Goal: Information Seeking & Learning: Learn about a topic

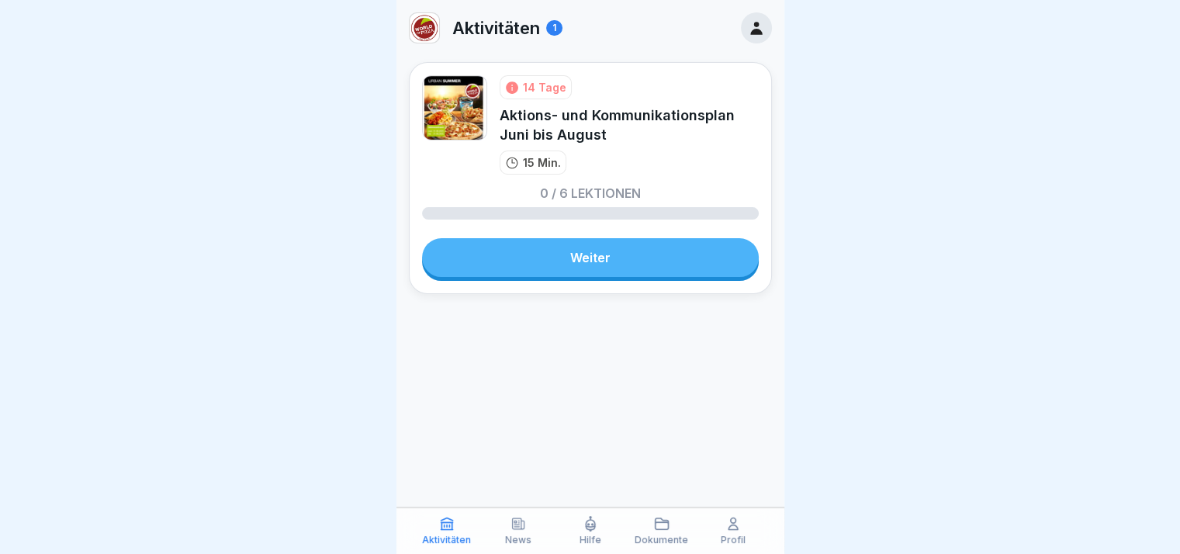
click at [557, 267] on link "Weiter" at bounding box center [590, 257] width 337 height 39
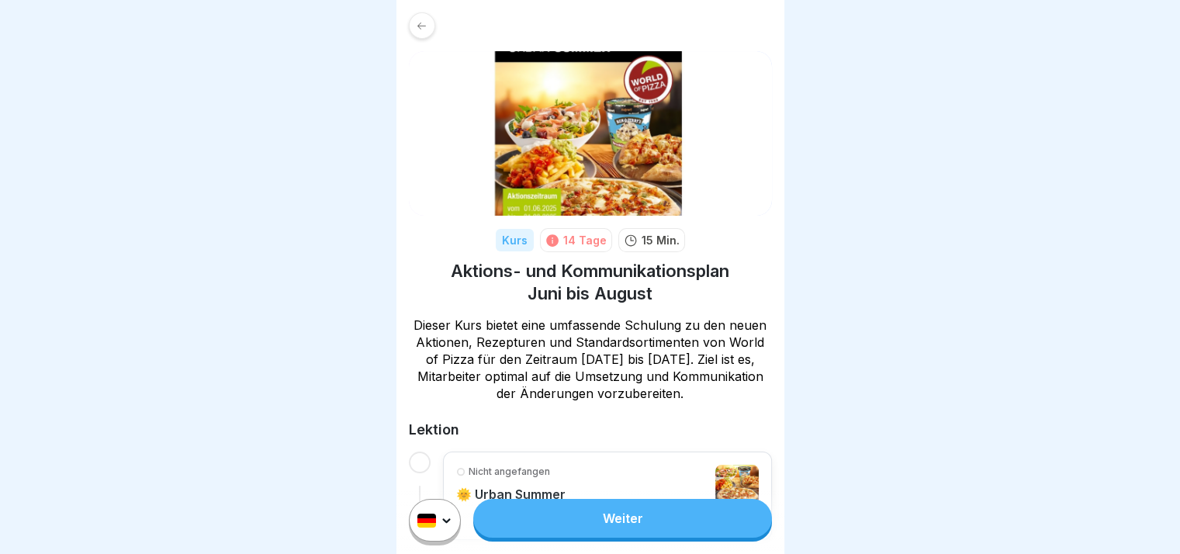
click at [686, 524] on link "Weiter" at bounding box center [622, 518] width 298 height 39
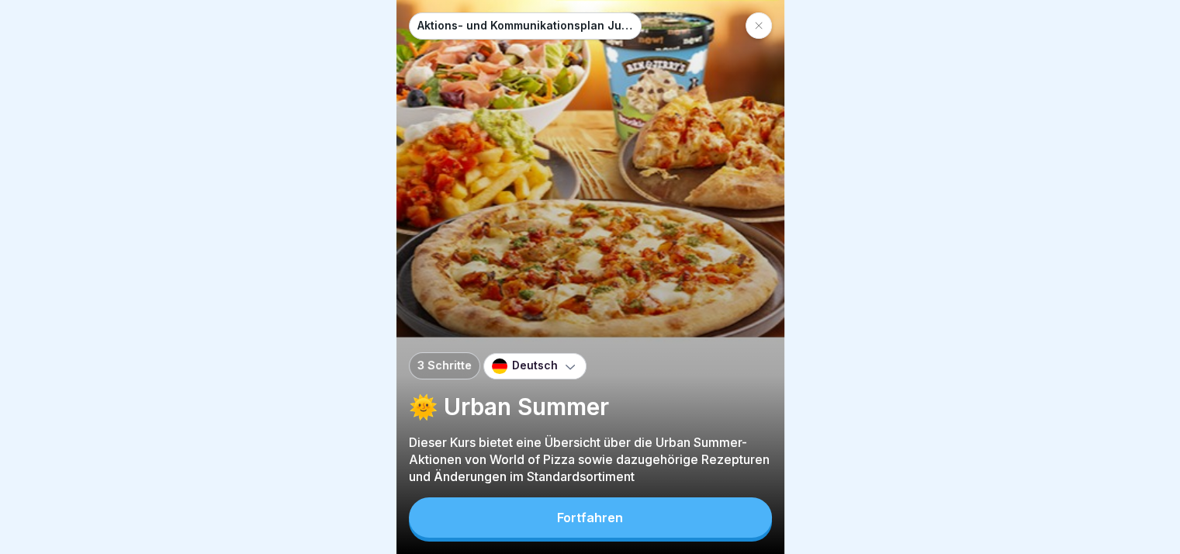
click at [686, 524] on button "Fortfahren" at bounding box center [590, 517] width 363 height 40
click at [686, 524] on div "Aktions- und Kommunikationsplan Juni bis [DATE] Schritte Deutsch 🌞 Urban Summer…" at bounding box center [590, 277] width 388 height 554
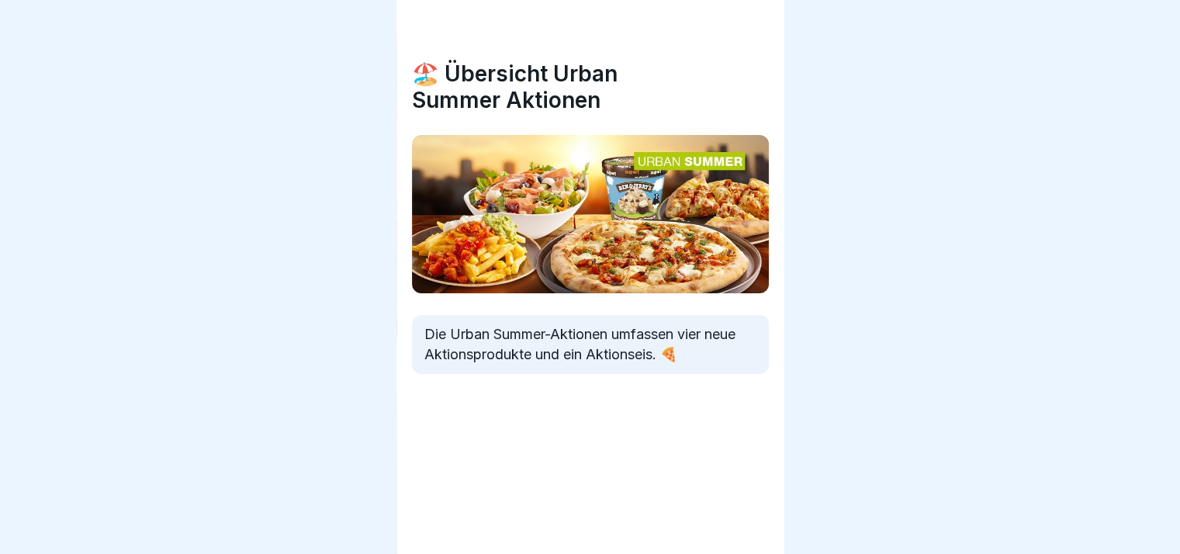
click at [686, 524] on div "🏖️ Übersicht Urban Summer Aktionen Die Urban Summer-Aktionen umfassen vier neue…" at bounding box center [590, 277] width 388 height 554
click at [760, 525] on div at bounding box center [745, 510] width 54 height 54
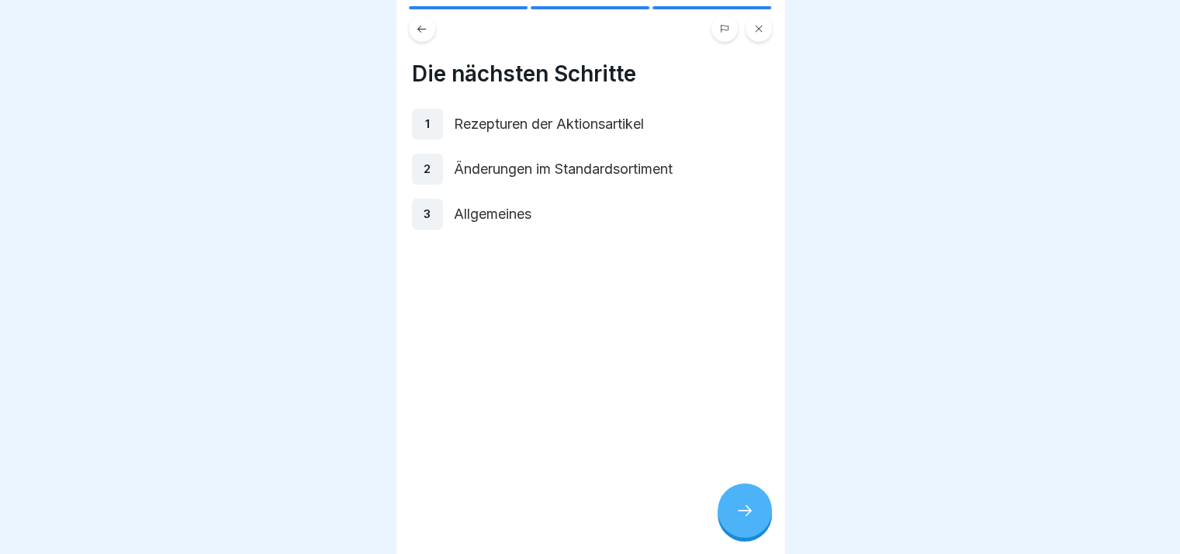
click at [760, 525] on div at bounding box center [745, 510] width 54 height 54
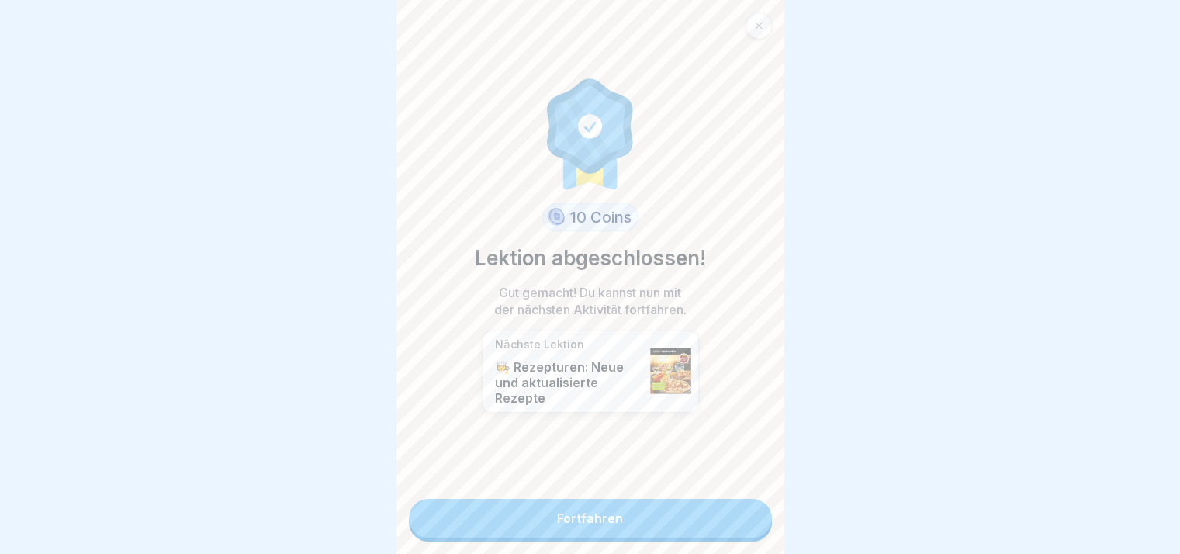
click at [760, 525] on link "Fortfahren" at bounding box center [590, 518] width 363 height 39
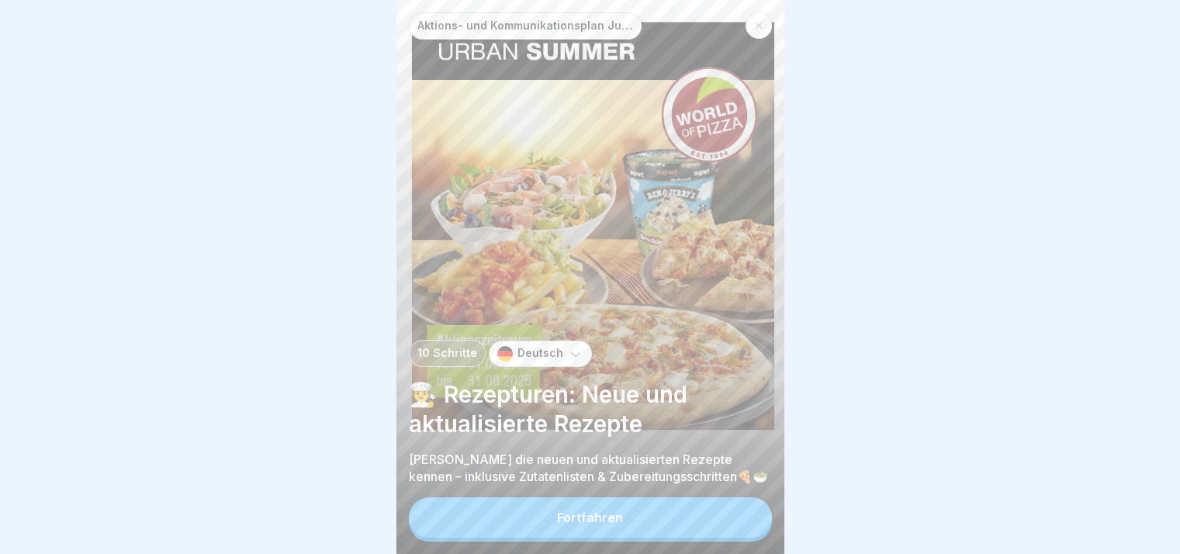
click at [760, 525] on button "Fortfahren" at bounding box center [590, 517] width 363 height 40
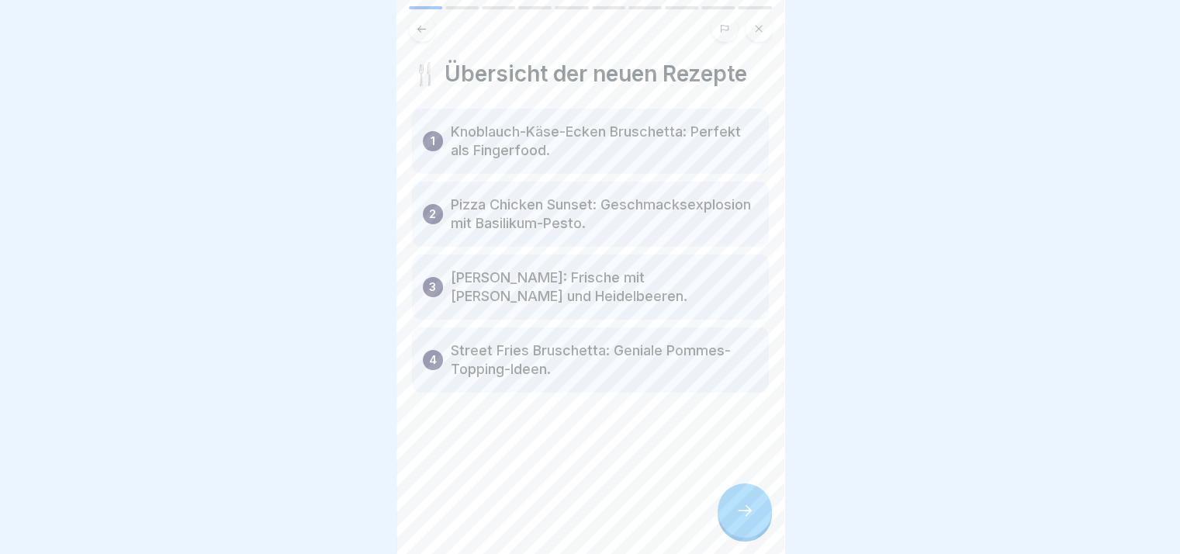
click at [760, 525] on div at bounding box center [745, 510] width 54 height 54
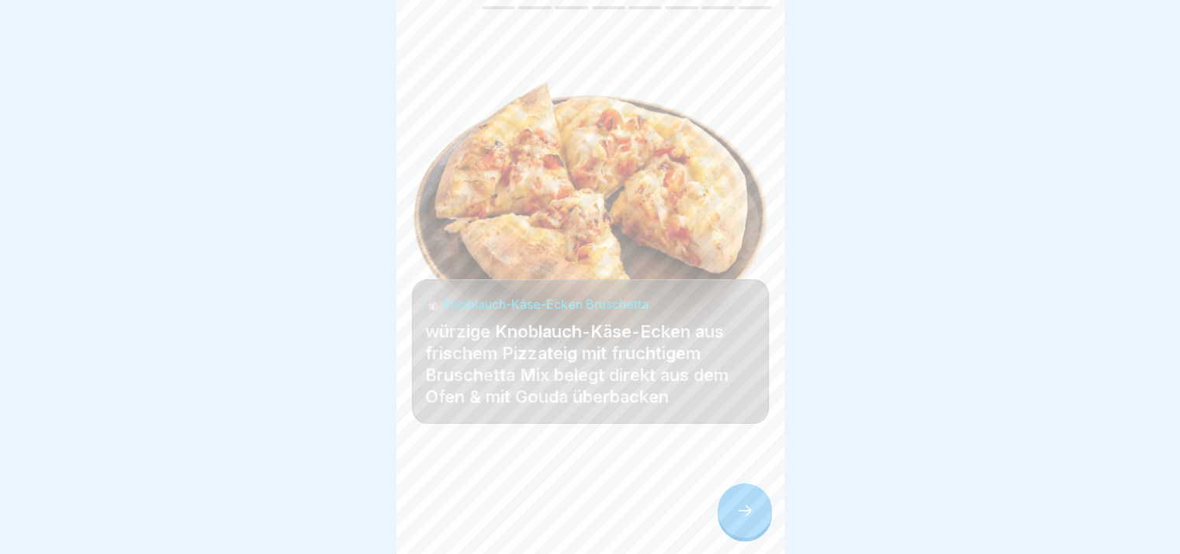
click at [759, 525] on div at bounding box center [745, 510] width 54 height 54
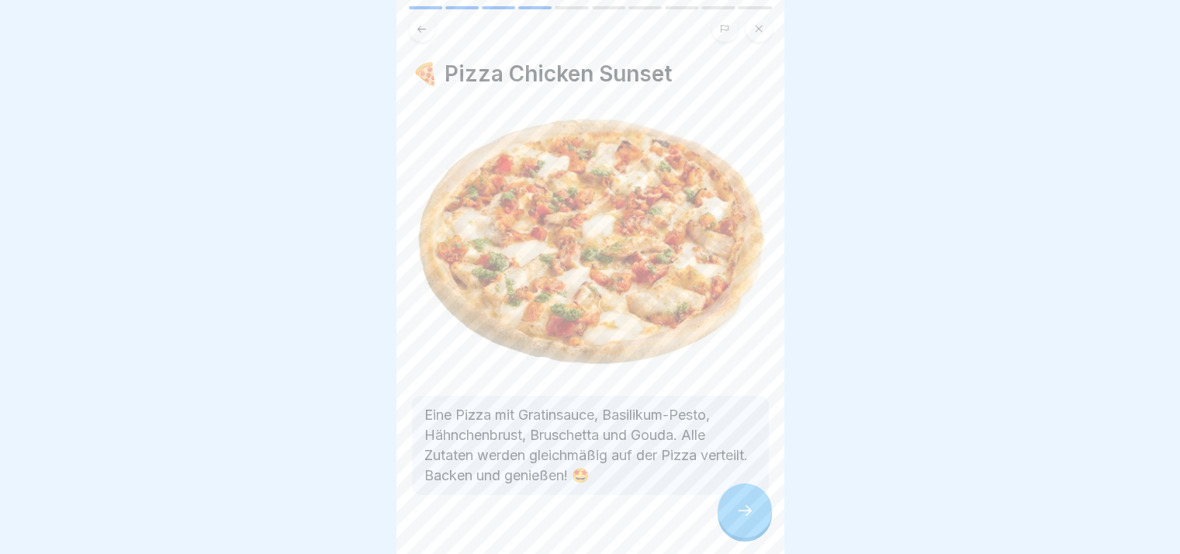
click at [759, 525] on div at bounding box center [745, 510] width 54 height 54
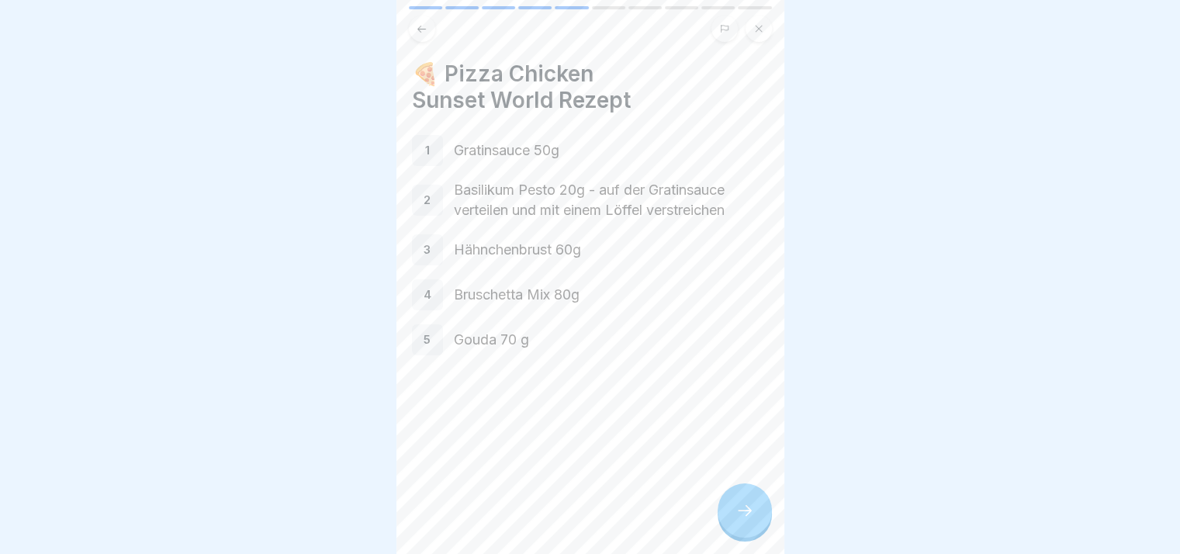
click at [759, 525] on div at bounding box center [745, 510] width 54 height 54
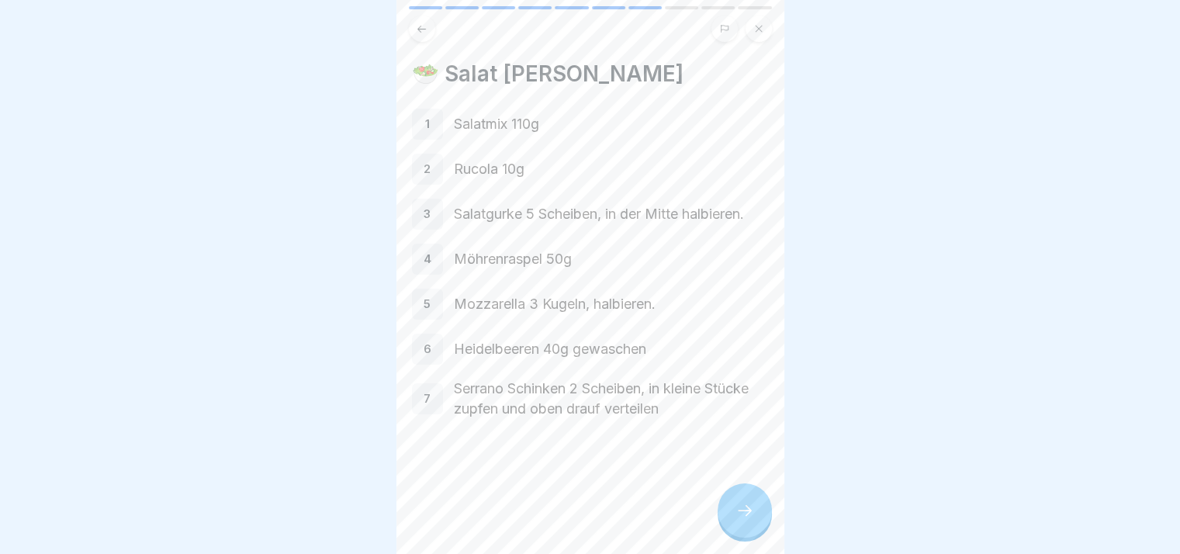
click at [759, 525] on div at bounding box center [745, 510] width 54 height 54
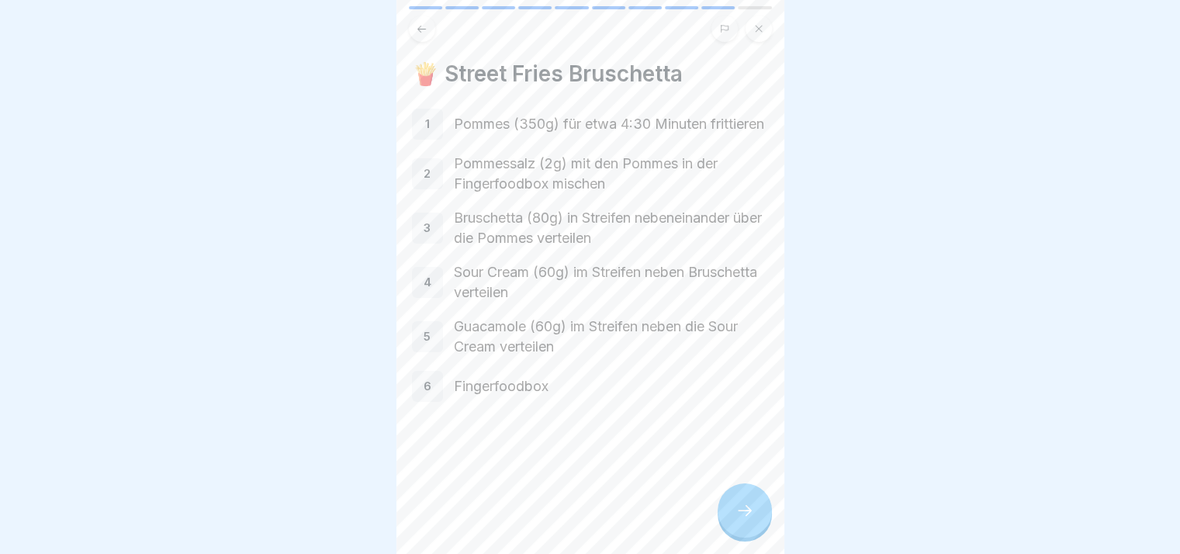
click at [759, 525] on div at bounding box center [745, 510] width 54 height 54
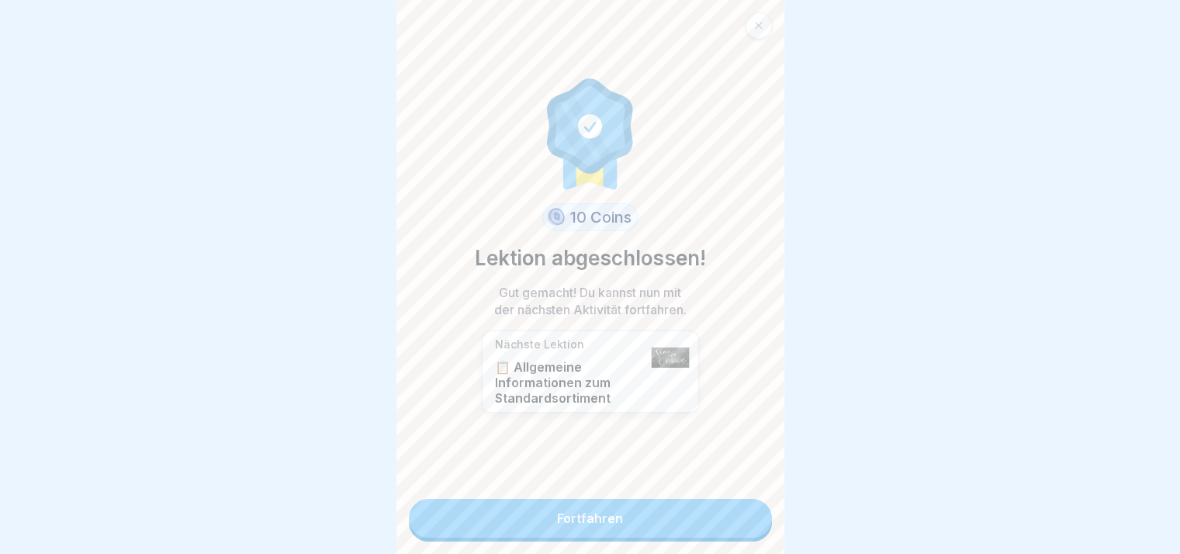
click at [759, 525] on div "10 Coins Lektion abgeschlossen! Gut gemacht! Du kannst nun mit der nächsten Akt…" at bounding box center [590, 277] width 388 height 554
click at [735, 526] on link "Fortfahren" at bounding box center [590, 518] width 363 height 39
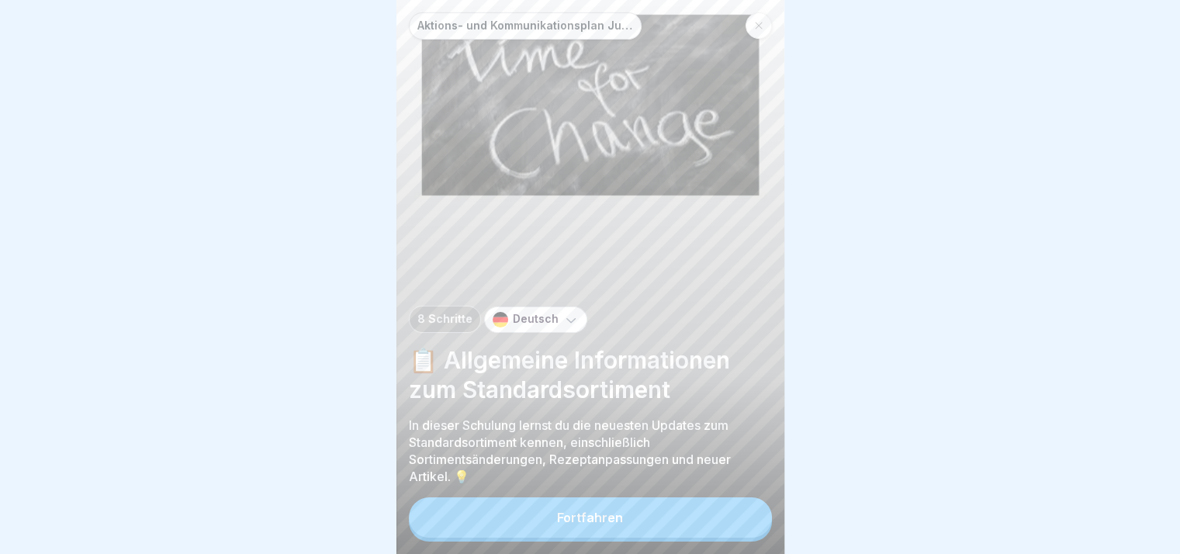
click at [751, 520] on button "Fortfahren" at bounding box center [590, 517] width 363 height 40
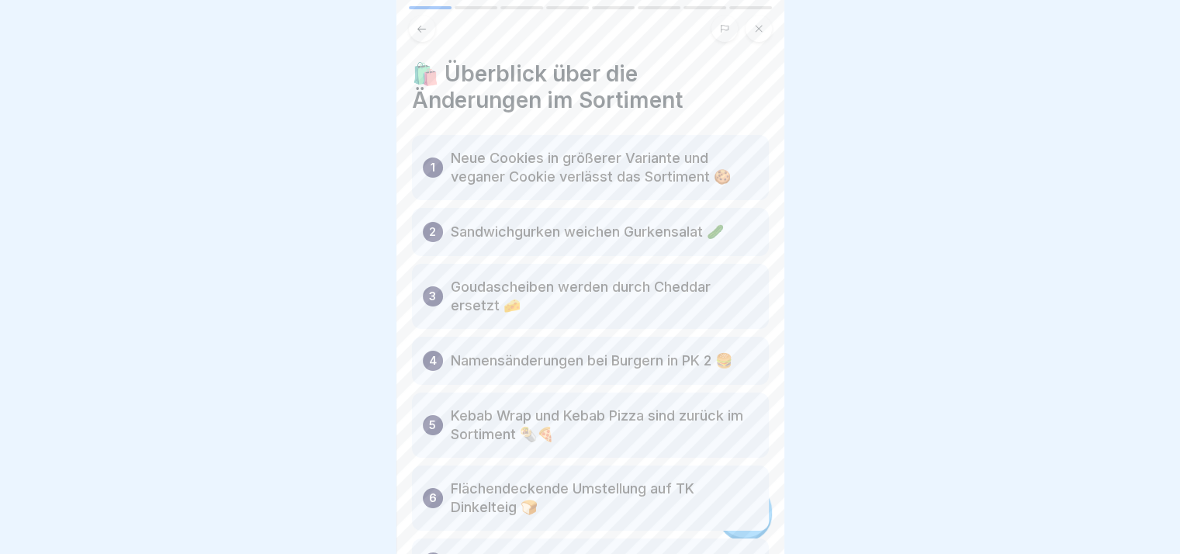
click at [751, 520] on div "6 Flächendeckende Umstellung auf TK Dinkelteig 🍞" at bounding box center [590, 497] width 357 height 65
click at [751, 520] on div "Aktions- und Kommunikationsplan Juni bis [DATE] Schritte Deutsch 📋 Allgemeine I…" at bounding box center [590, 277] width 388 height 554
click at [751, 520] on icon at bounding box center [744, 510] width 19 height 19
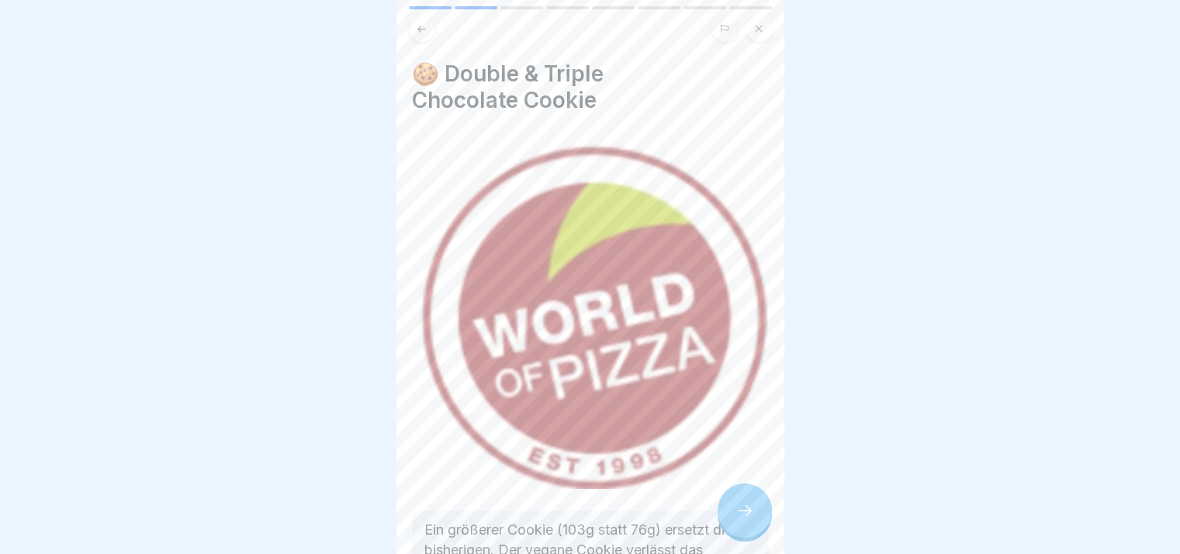
click at [751, 520] on icon at bounding box center [744, 510] width 19 height 19
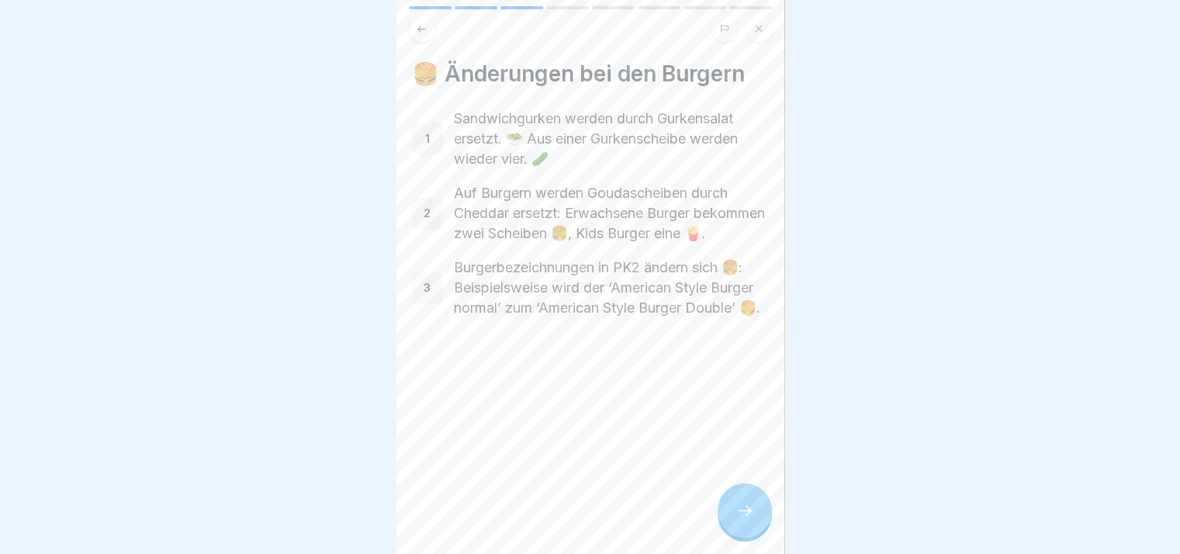
click at [751, 520] on icon at bounding box center [744, 510] width 19 height 19
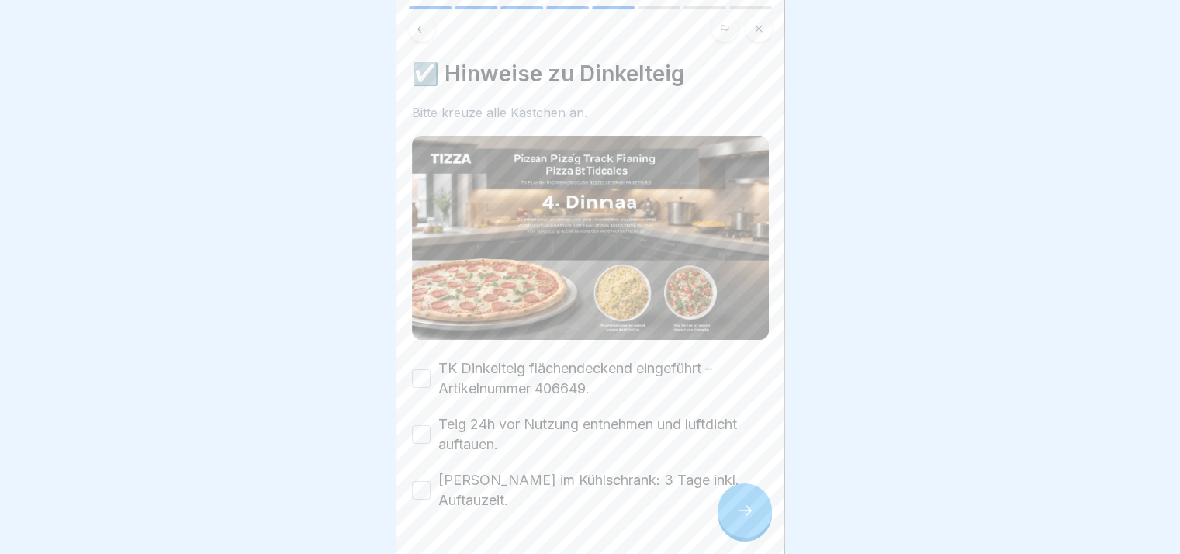
click at [751, 520] on icon at bounding box center [744, 510] width 19 height 19
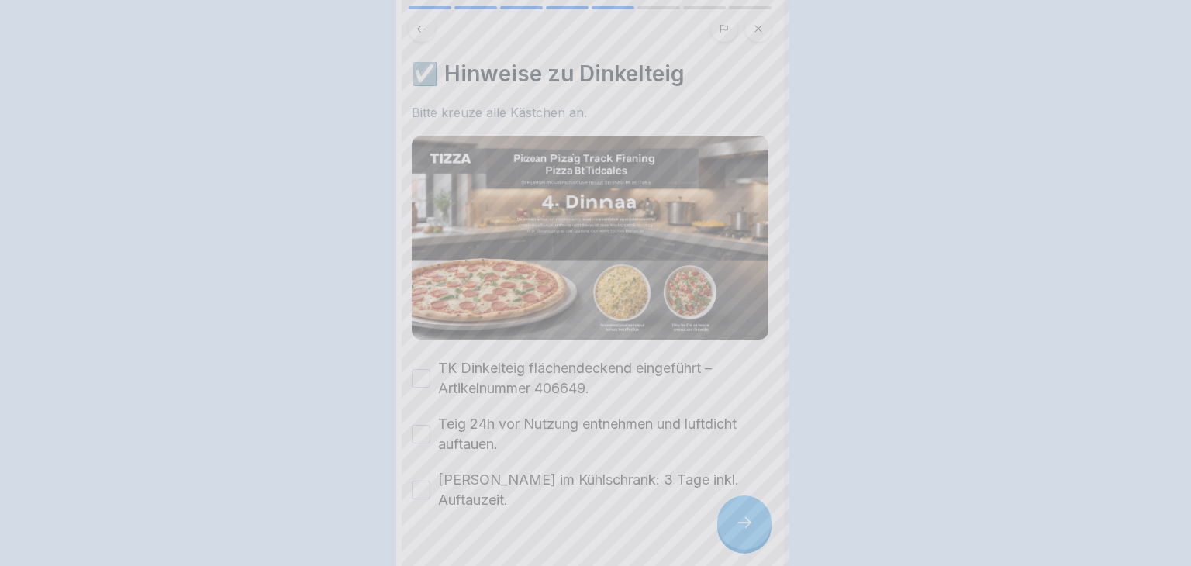
click at [751, 520] on div at bounding box center [595, 283] width 1191 height 566
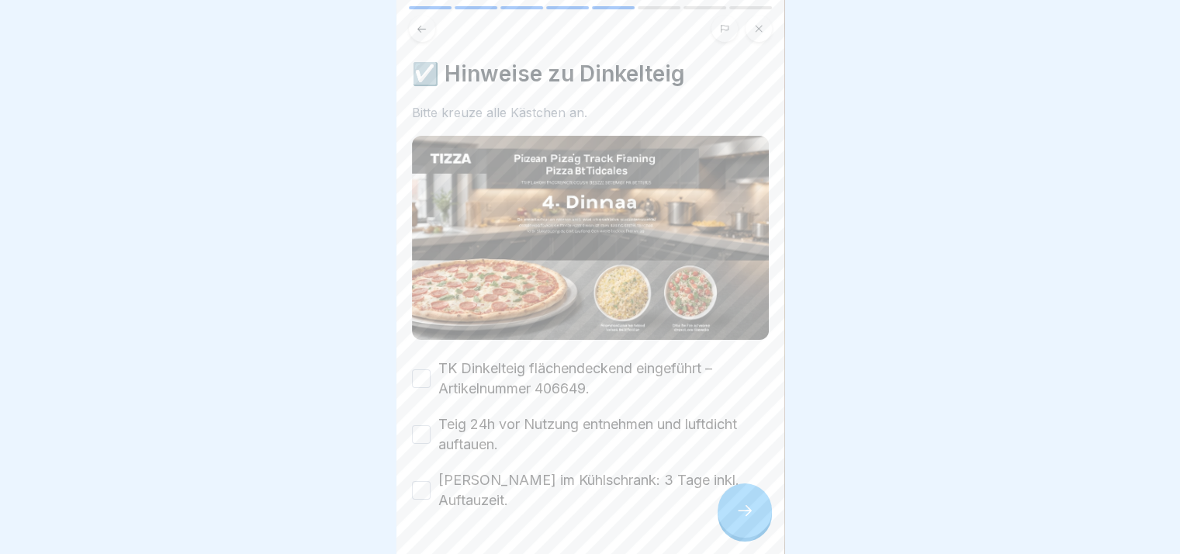
click at [751, 520] on icon at bounding box center [744, 510] width 19 height 19
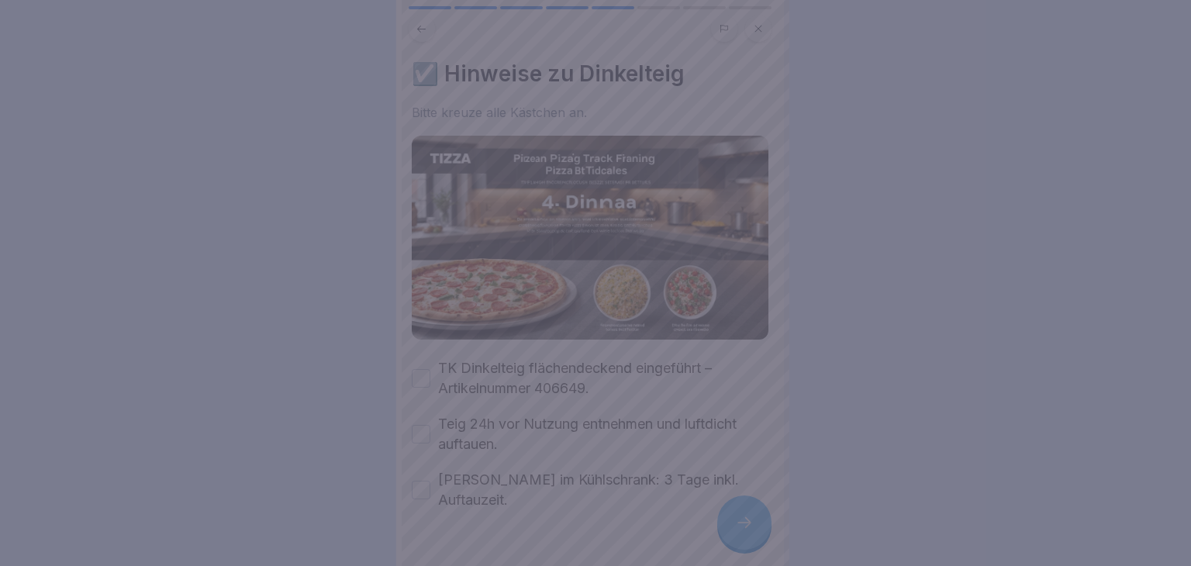
click at [751, 520] on div at bounding box center [595, 283] width 1191 height 566
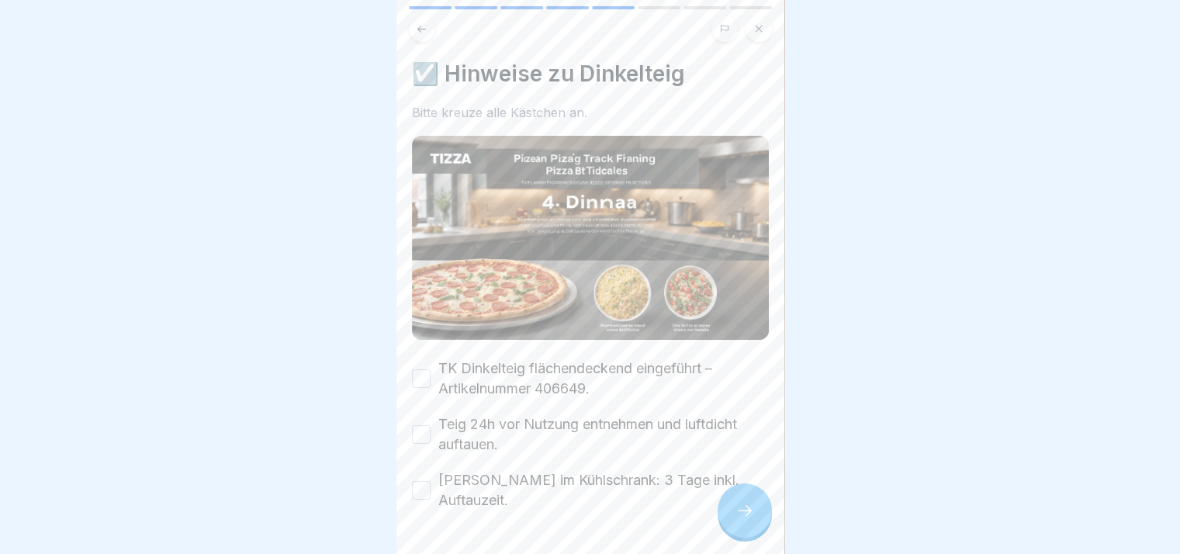
click at [531, 365] on label "TK Dinkelteig flächendeckend eingeführt – Artikelnummer 406649." at bounding box center [603, 378] width 330 height 40
click at [431, 369] on button "TK Dinkelteig flächendeckend eingeführt – Artikelnummer 406649." at bounding box center [421, 378] width 19 height 19
click at [524, 416] on label "Teig 24h vor Nutzung entnehmen und luftdicht auftauen." at bounding box center [603, 434] width 330 height 40
click at [431, 425] on button "Teig 24h vor Nutzung entnehmen und luftdicht auftauen." at bounding box center [421, 434] width 19 height 19
click at [531, 479] on label "[PERSON_NAME] im Kühlschrank: 3 Tage inkl. Auftauzeit." at bounding box center [603, 490] width 330 height 40
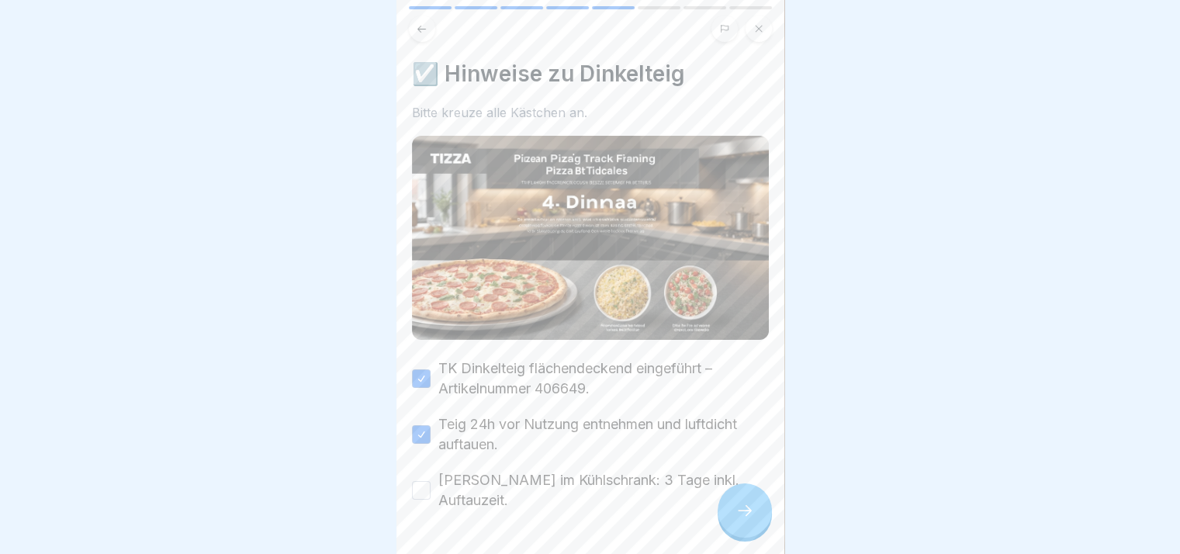
click at [431, 481] on button "[PERSON_NAME] im Kühlschrank: 3 Tage inkl. Auftauzeit." at bounding box center [421, 490] width 19 height 19
click at [738, 497] on div "Aktions- und Kommunikationsplan Juni bis [DATE] Schritte Deutsch 📋 Allgemeine I…" at bounding box center [590, 277] width 388 height 554
click at [738, 497] on div at bounding box center [745, 510] width 54 height 54
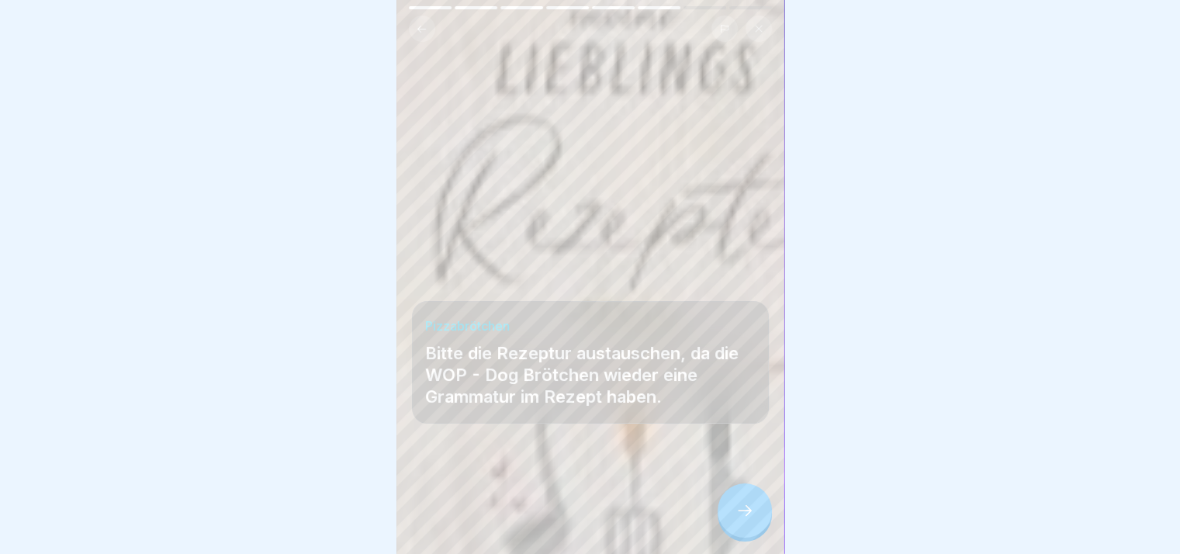
click at [738, 497] on div at bounding box center [745, 510] width 54 height 54
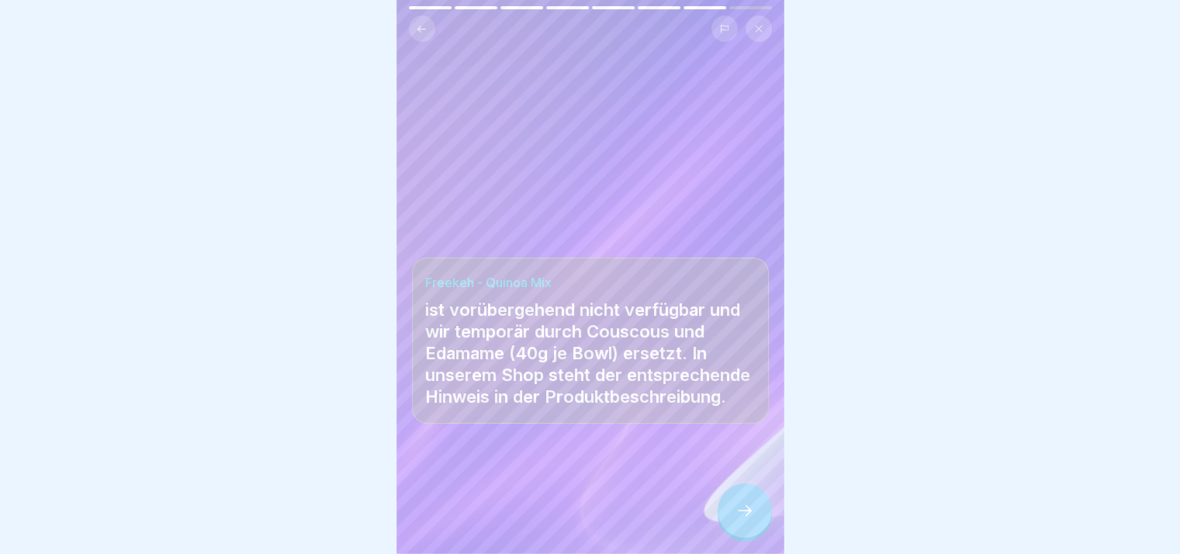
click at [738, 497] on div at bounding box center [745, 510] width 54 height 54
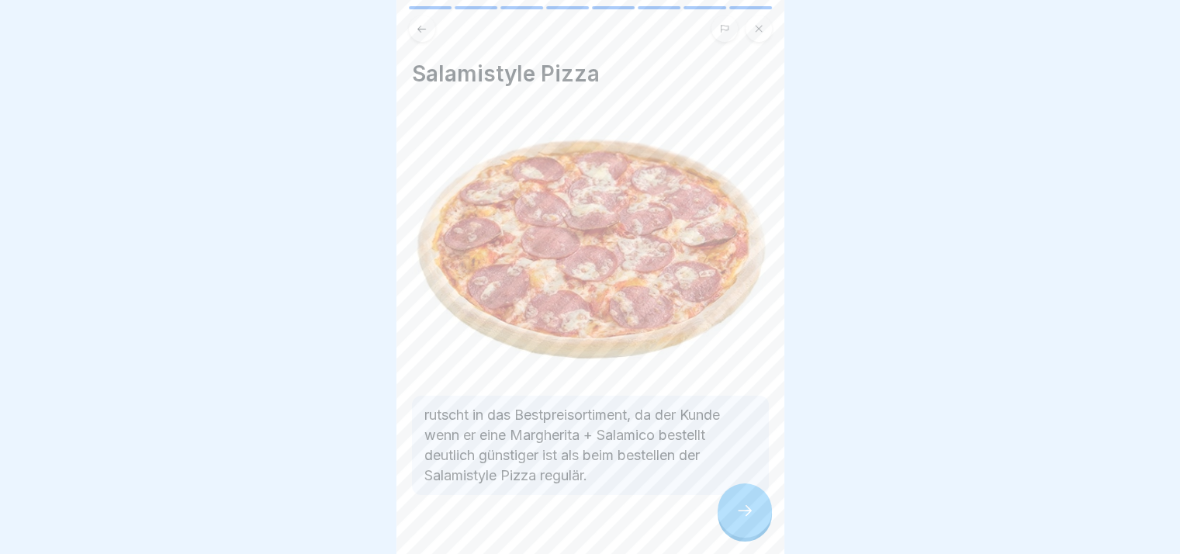
click at [738, 497] on div at bounding box center [745, 510] width 54 height 54
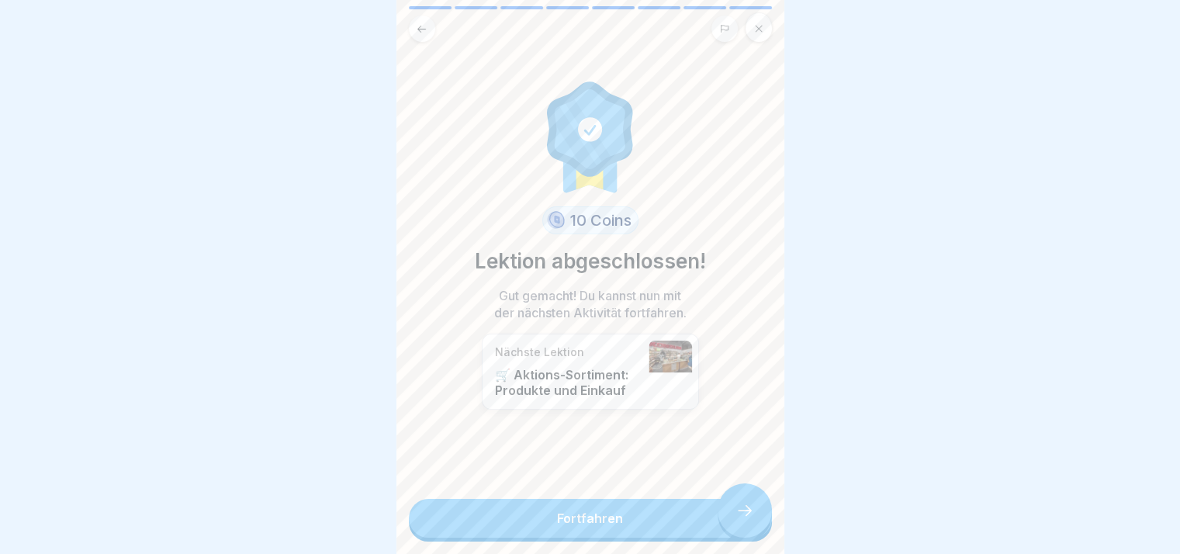
click at [738, 497] on div "10 Coins Lektion abgeschlossen! Gut gemacht! Du kannst nun mit der nächsten Akt…" at bounding box center [590, 277] width 388 height 554
click at [734, 515] on link "Fortfahren" at bounding box center [590, 518] width 363 height 39
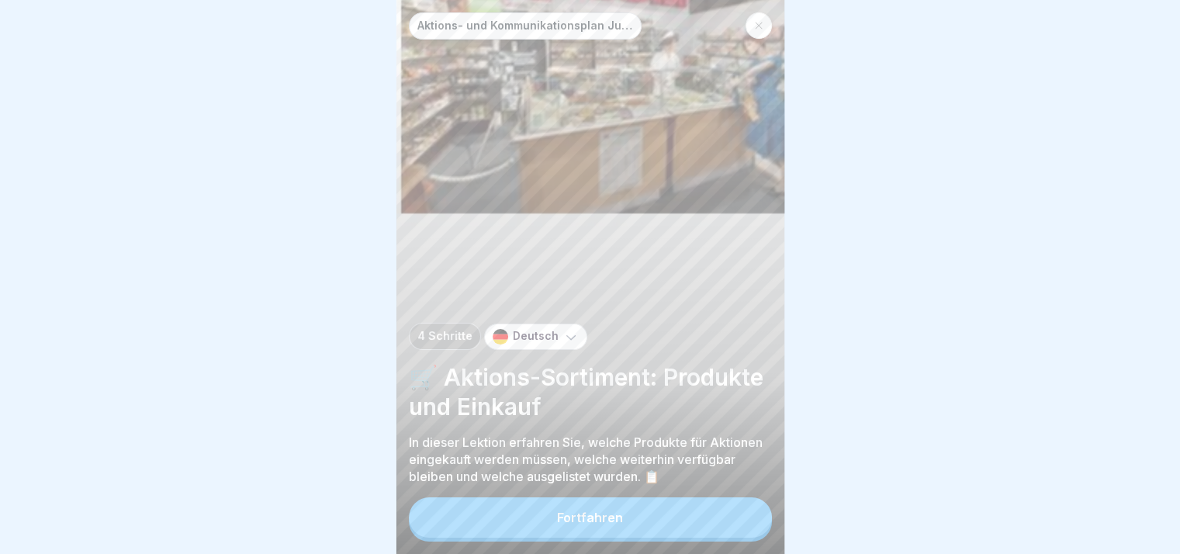
click at [731, 529] on button "Fortfahren" at bounding box center [590, 517] width 363 height 40
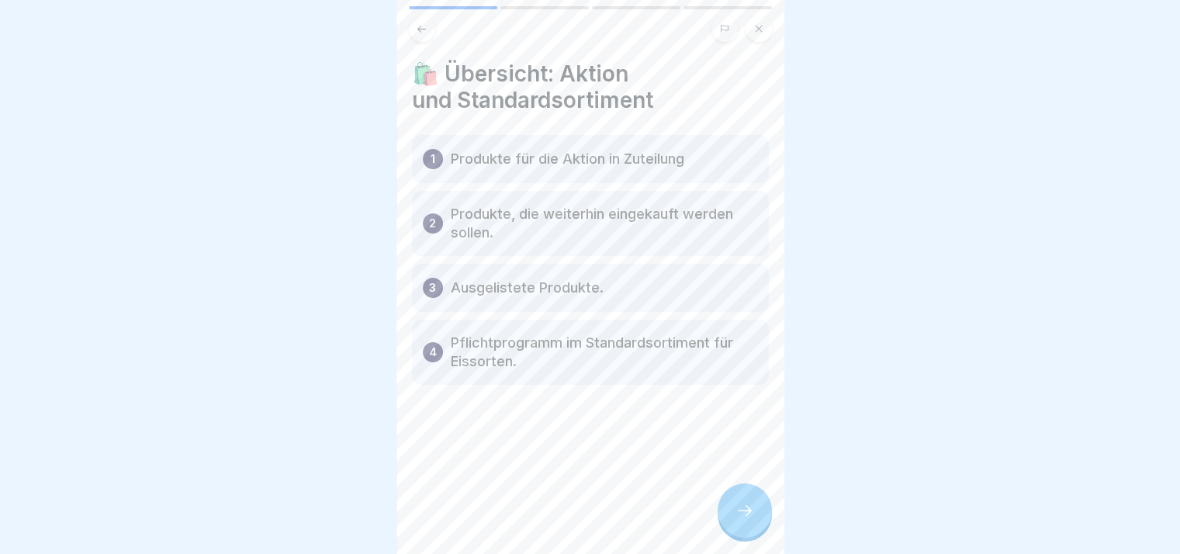
click at [750, 517] on icon at bounding box center [744, 510] width 19 height 19
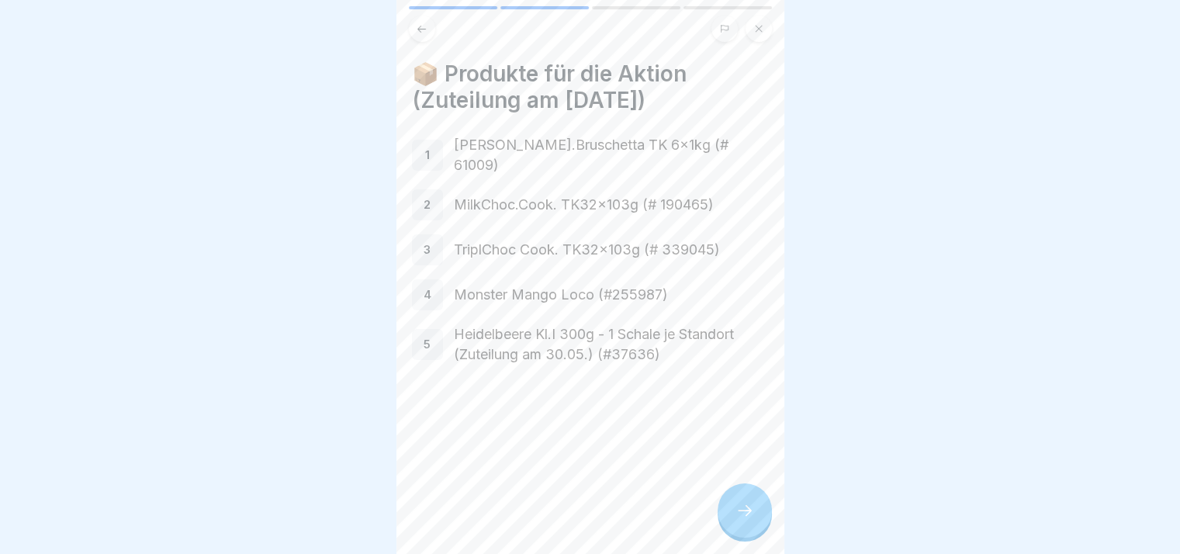
click at [750, 517] on icon at bounding box center [744, 510] width 19 height 19
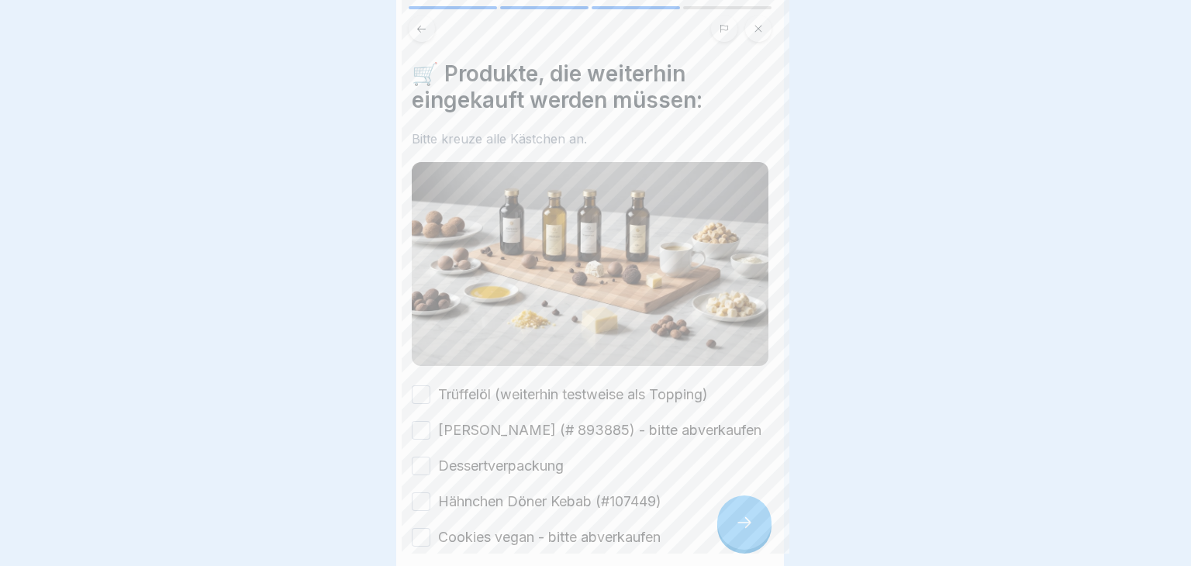
click at [750, 517] on div at bounding box center [595, 283] width 1191 height 566
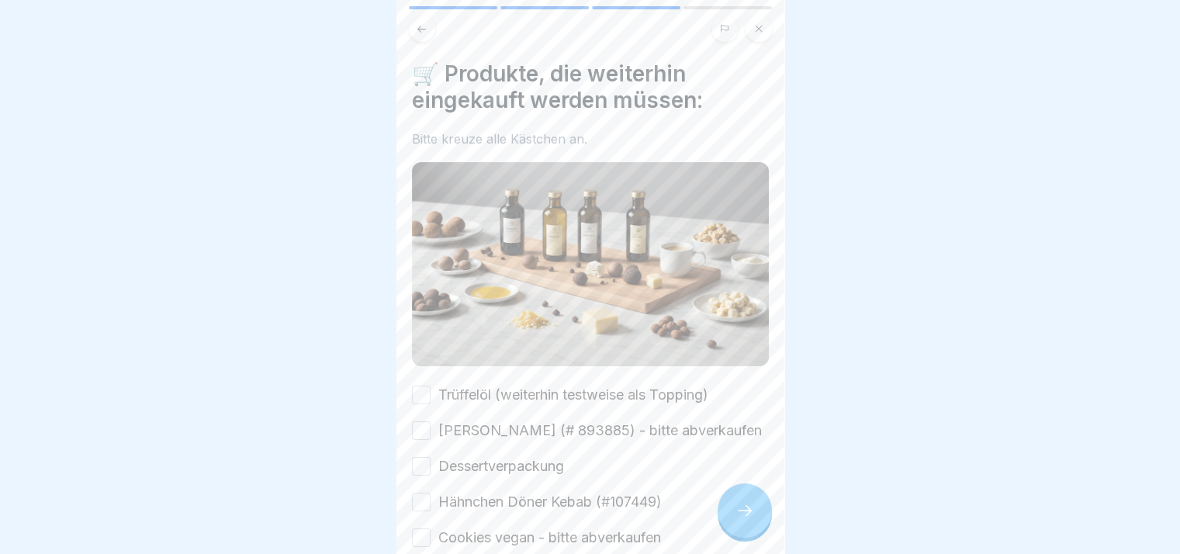
click at [560, 385] on label "Trüffelöl (weiterhin testweise als Topping)" at bounding box center [573, 395] width 270 height 20
click at [431, 386] on button "Trüffelöl (weiterhin testweise als Topping)" at bounding box center [421, 395] width 19 height 19
click at [754, 512] on div at bounding box center [745, 510] width 54 height 54
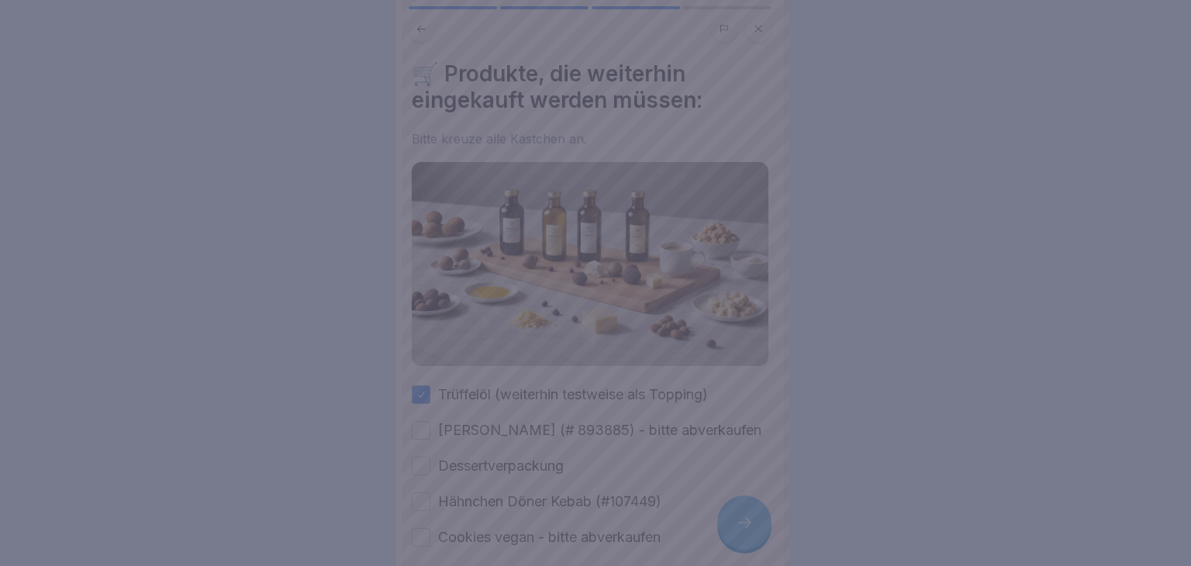
click at [754, 512] on div at bounding box center [595, 283] width 1191 height 566
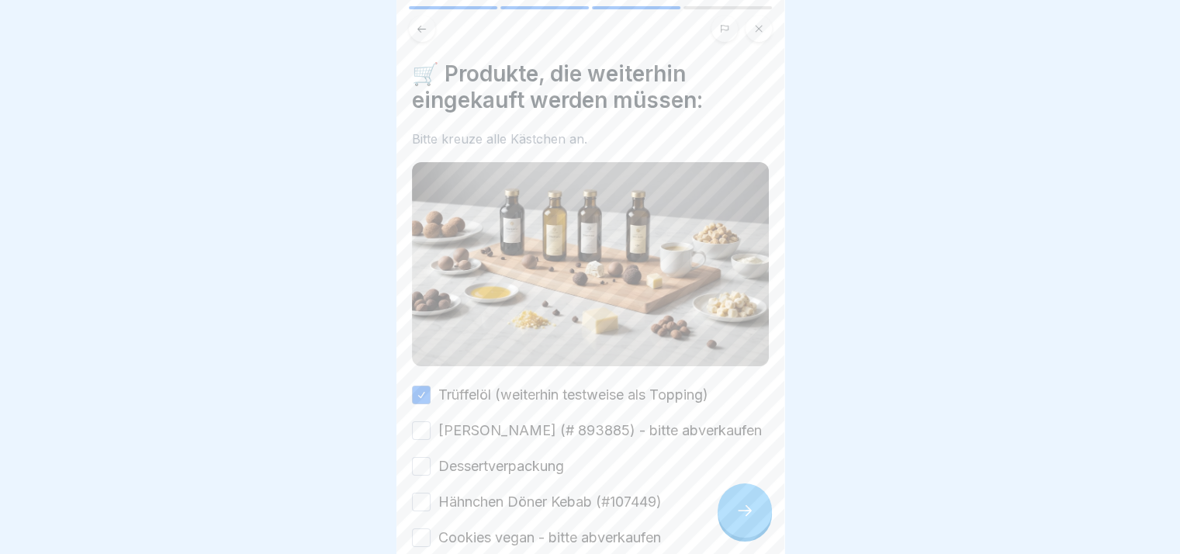
click at [638, 433] on label "[PERSON_NAME] (# 893885) - bitte abverkaufen" at bounding box center [599, 430] width 323 height 20
click at [431, 433] on button "[PERSON_NAME] (# 893885) - bitte abverkaufen" at bounding box center [421, 430] width 19 height 19
click at [549, 465] on div "Trüffelöl (weiterhin testweise als Topping) Nougat Marzipan Lasagne (# 893885) …" at bounding box center [590, 466] width 357 height 163
click at [549, 475] on label "Dessertverpackung" at bounding box center [501, 466] width 126 height 20
click at [431, 475] on button "Dessertverpackung" at bounding box center [421, 466] width 19 height 19
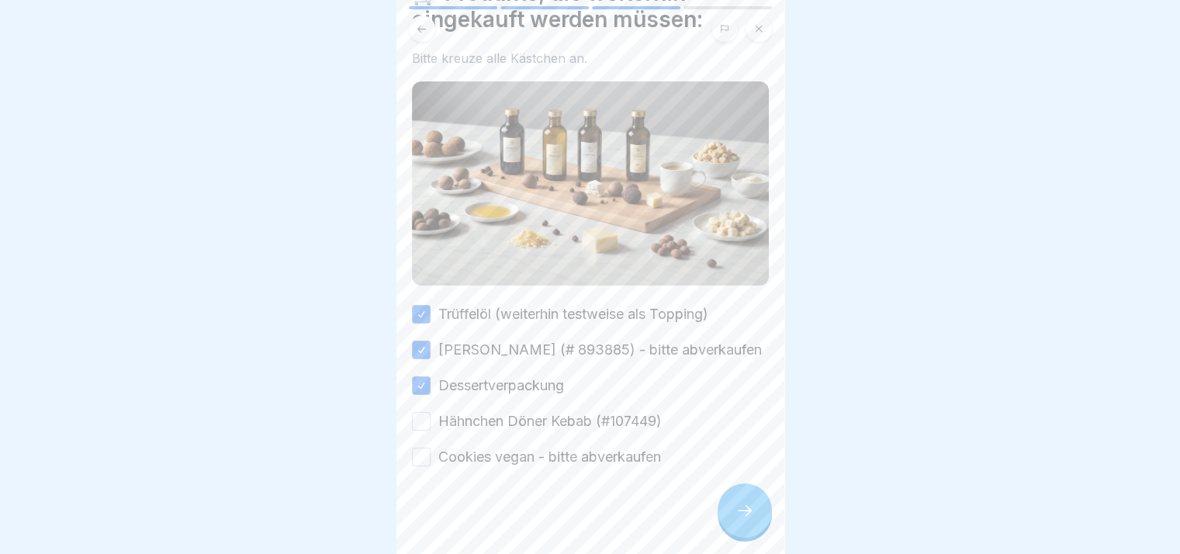
scroll to position [83, 0]
click at [529, 426] on label "Hähnchen Döner Kebab (#107449)" at bounding box center [549, 419] width 223 height 20
click at [431, 426] on button "Hähnchen Döner Kebab (#107449)" at bounding box center [421, 419] width 19 height 19
click at [555, 480] on div at bounding box center [590, 511] width 357 height 93
click at [580, 465] on label "Cookies vegan - bitte abverkaufen" at bounding box center [549, 454] width 223 height 20
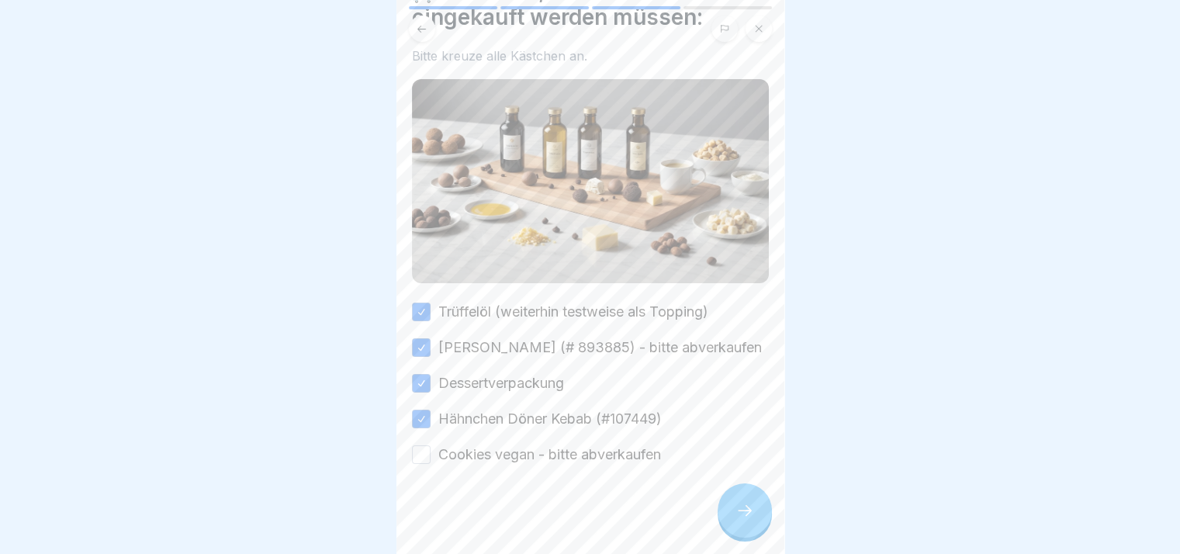
click at [431, 464] on button "Cookies vegan - bitte abverkaufen" at bounding box center [421, 454] width 19 height 19
click at [728, 505] on div at bounding box center [745, 510] width 54 height 54
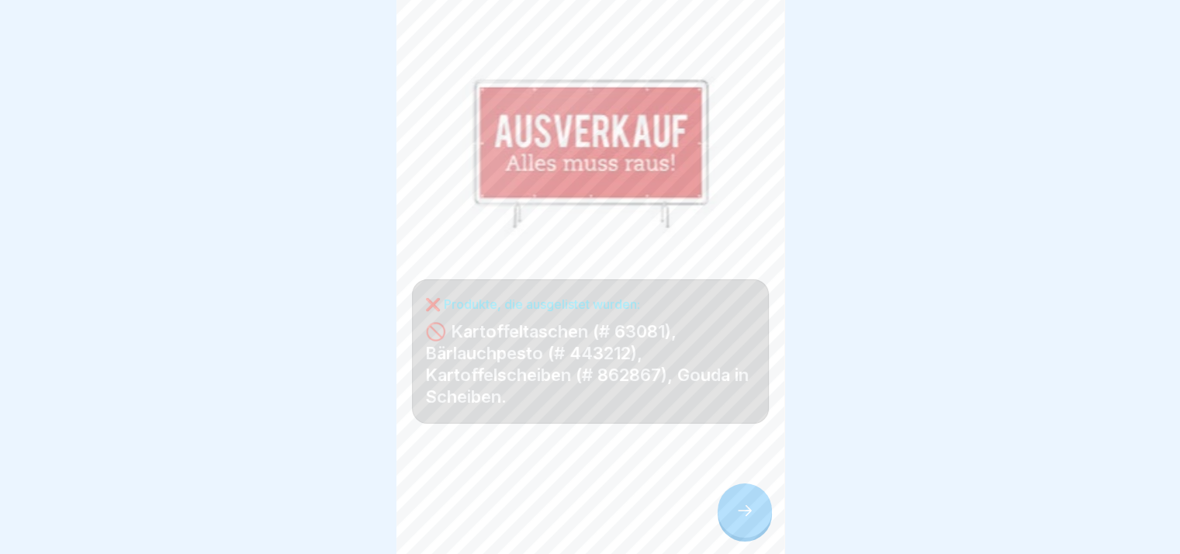
click at [728, 505] on div at bounding box center [745, 510] width 54 height 54
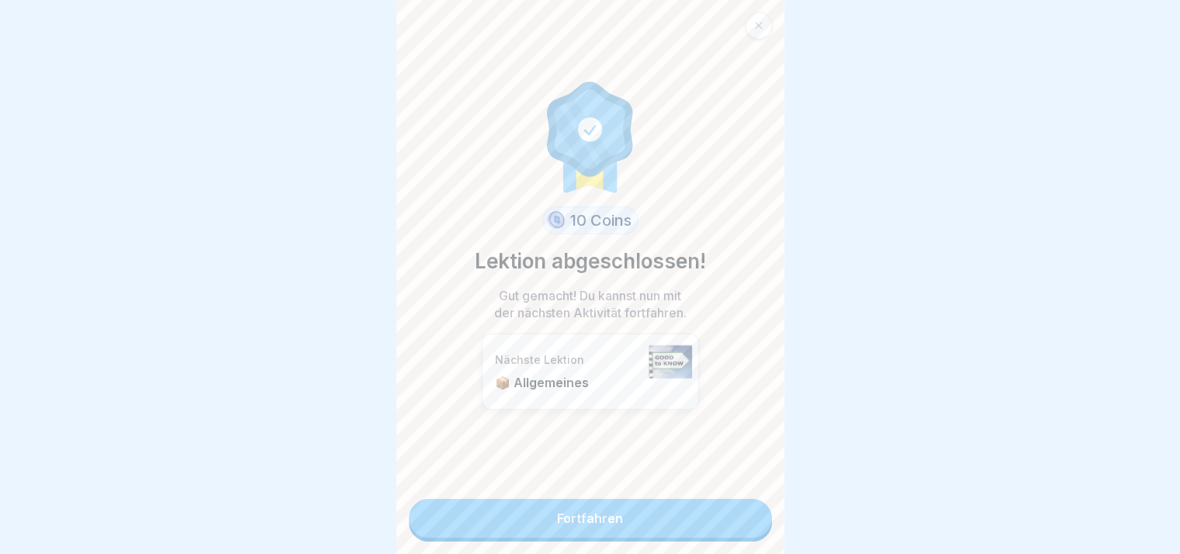
click at [728, 505] on link "Fortfahren" at bounding box center [590, 518] width 363 height 39
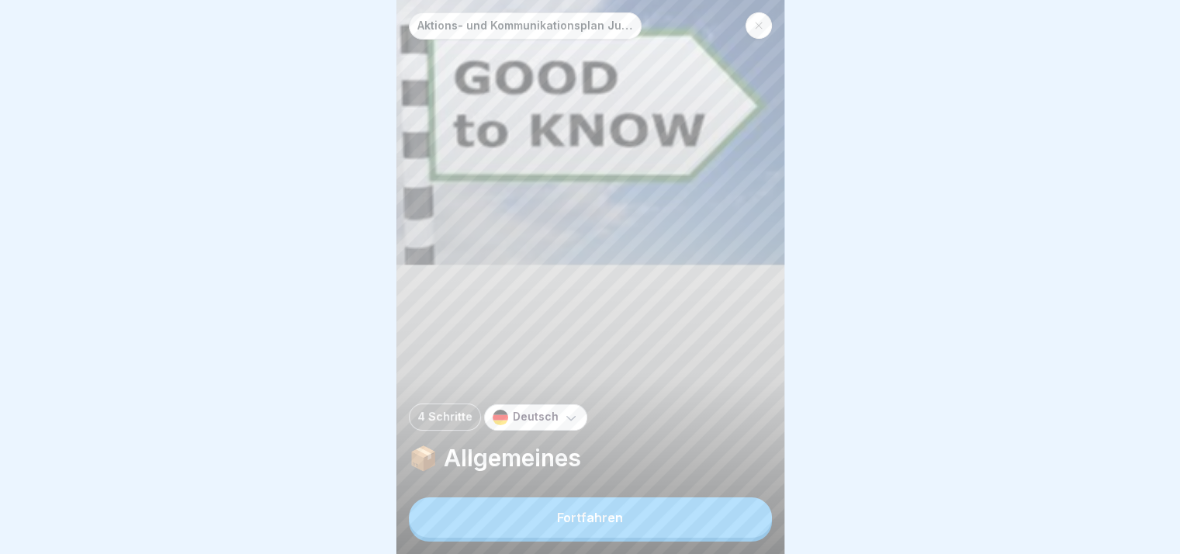
click at [720, 538] on button "Fortfahren" at bounding box center [590, 517] width 363 height 40
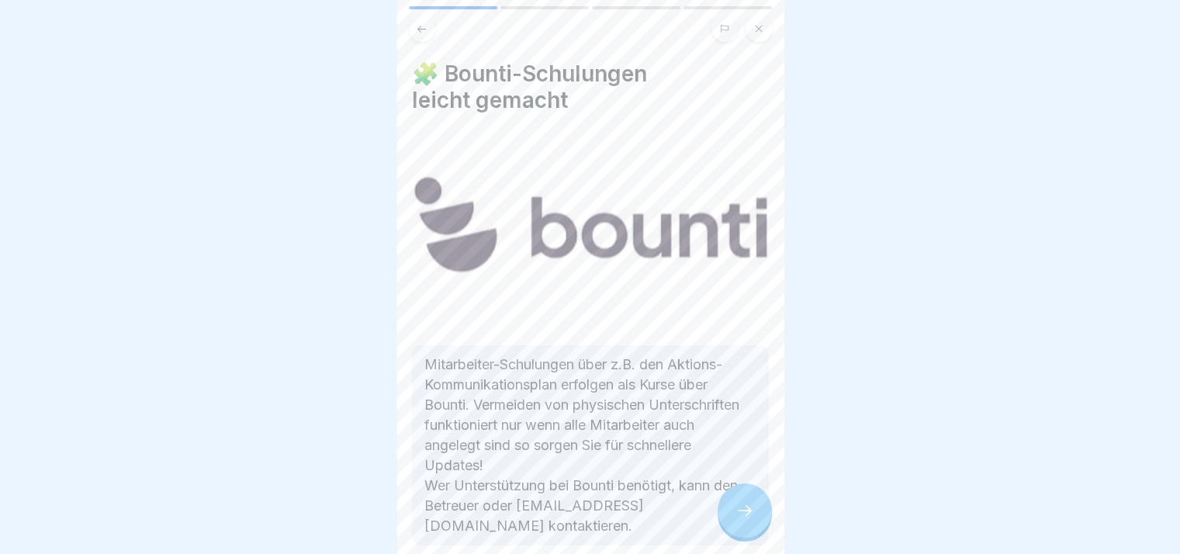
scroll to position [78, 0]
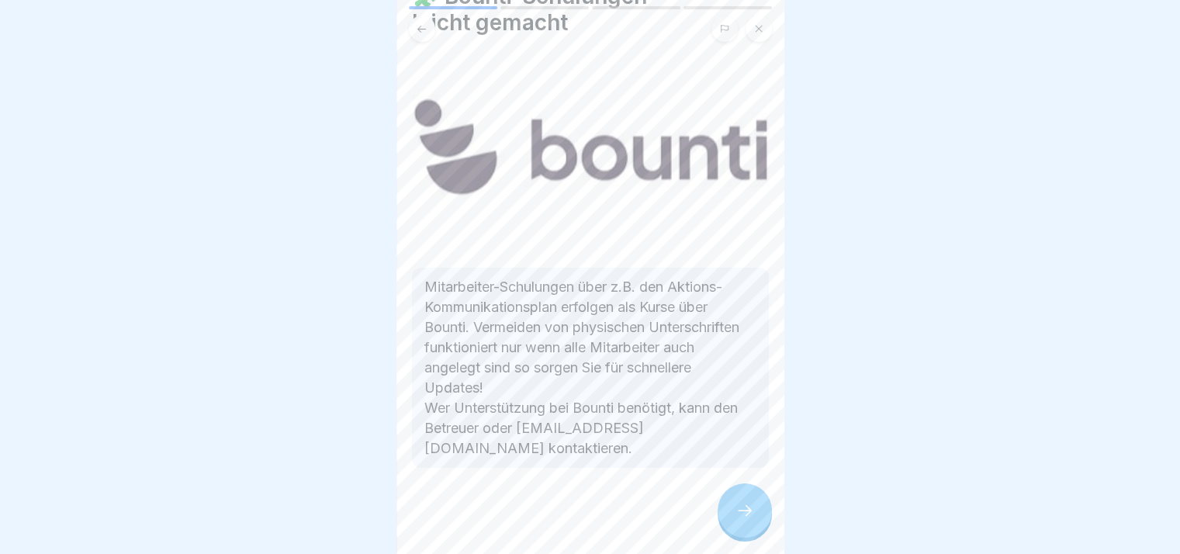
click at [752, 520] on icon at bounding box center [744, 510] width 19 height 19
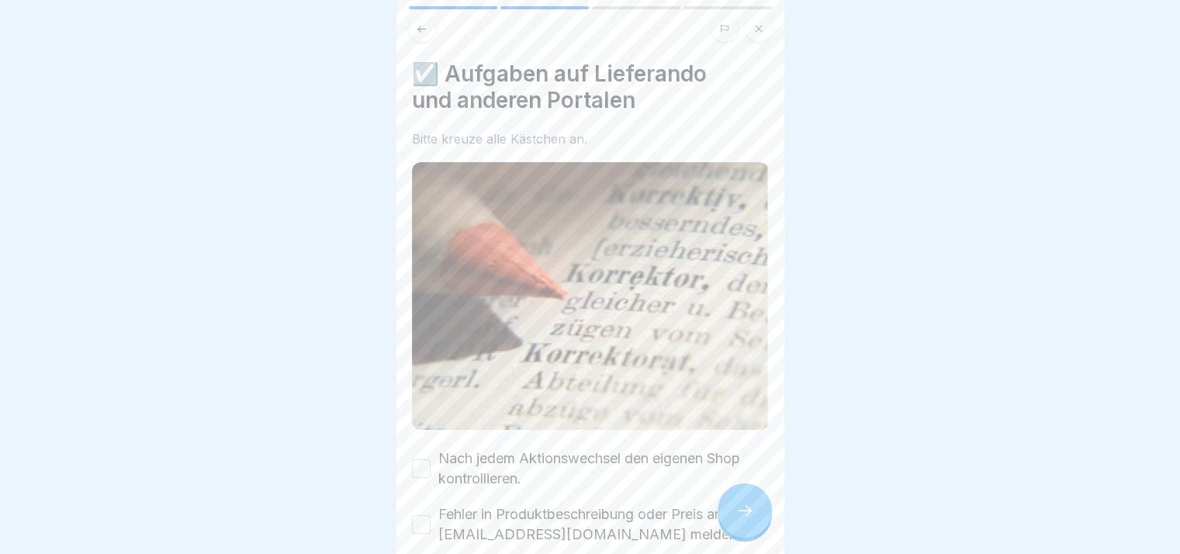
click at [752, 520] on icon at bounding box center [744, 510] width 19 height 19
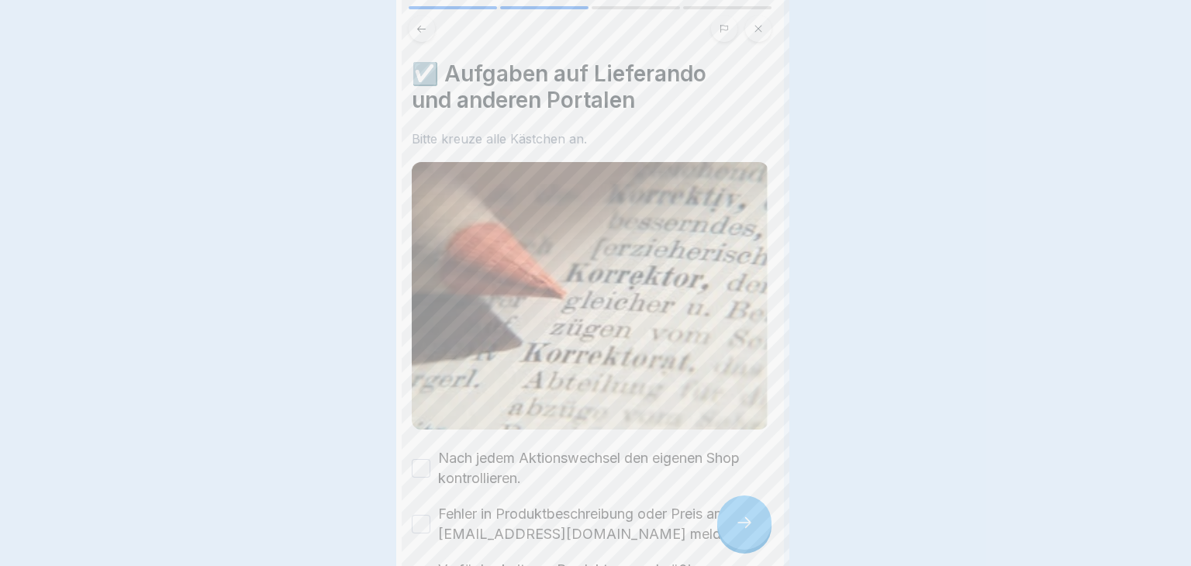
click at [752, 527] on div at bounding box center [595, 283] width 1191 height 566
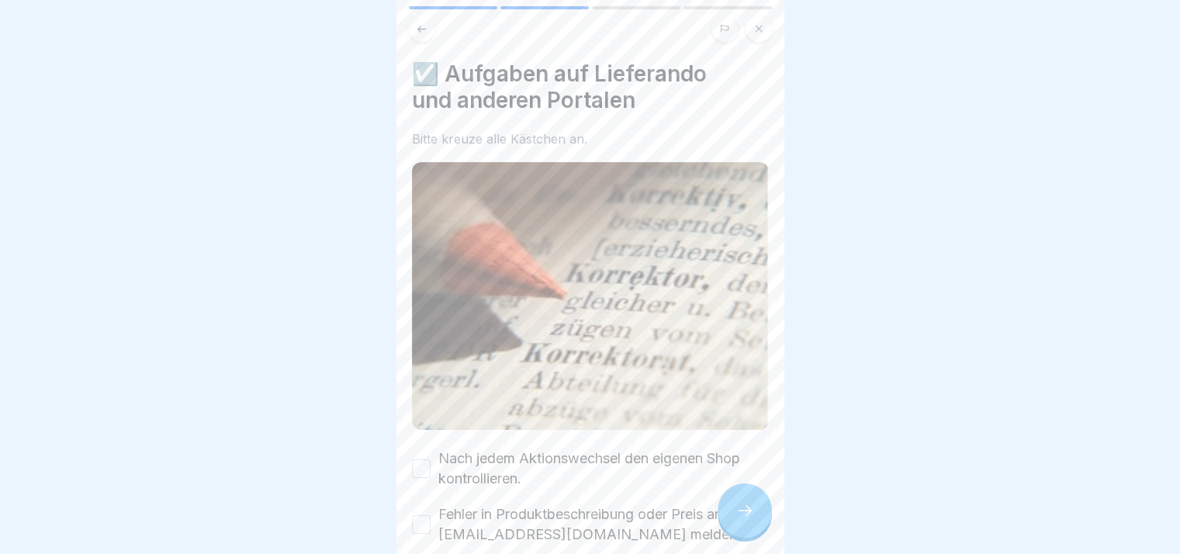
click at [674, 456] on label "Nach jedem Aktionswechsel den eigenen Shop kontrollieren." at bounding box center [603, 468] width 330 height 40
click at [431, 459] on button "Nach jedem Aktionswechsel den eigenen Shop kontrollieren." at bounding box center [421, 468] width 19 height 19
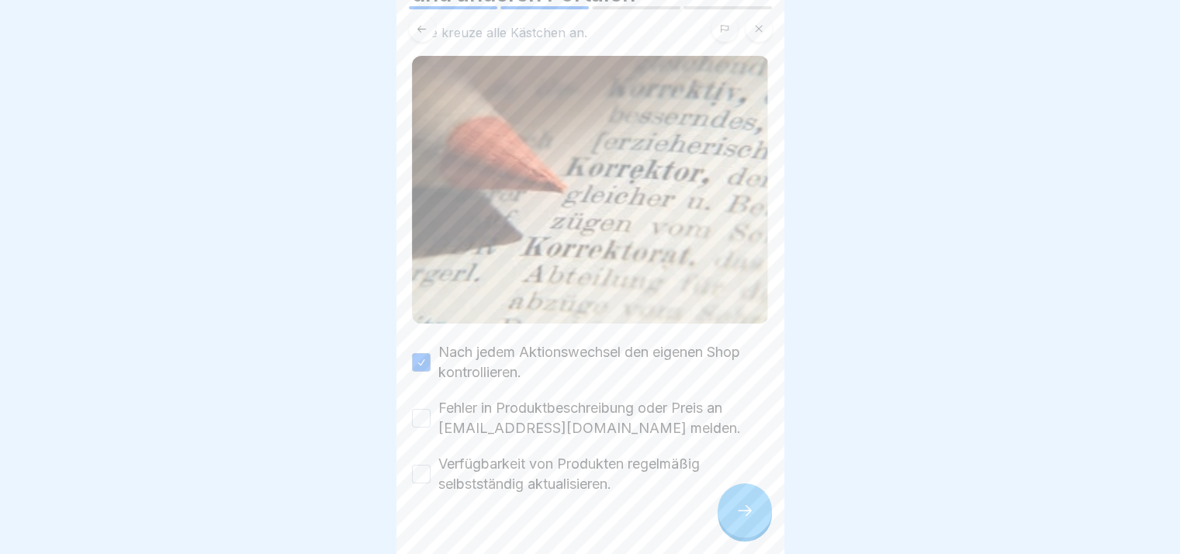
scroll to position [112, 0]
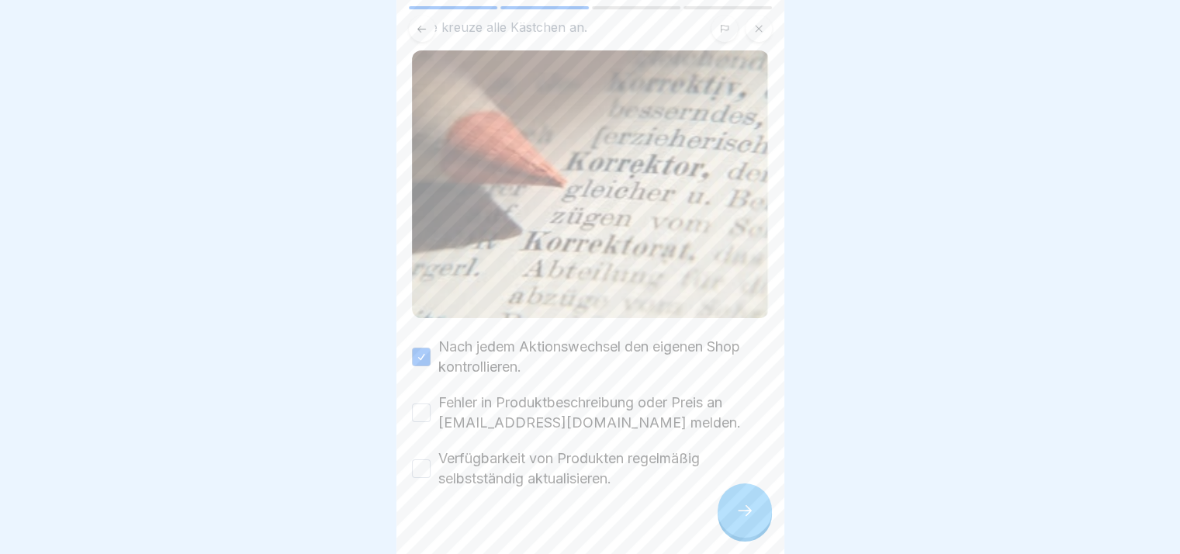
click at [562, 410] on label "Fehler in Produktbeschreibung oder Preis an [EMAIL_ADDRESS][DOMAIN_NAME] melden." at bounding box center [603, 412] width 330 height 40
click at [431, 410] on button "Fehler in Produktbeschreibung oder Preis an [EMAIL_ADDRESS][DOMAIN_NAME] melden." at bounding box center [421, 412] width 19 height 19
click at [579, 489] on div at bounding box center [590, 535] width 357 height 93
click at [589, 470] on label "Verfügbarkeit von Produkten regelmäßig selbstständig aktualisieren." at bounding box center [603, 468] width 330 height 40
click at [431, 470] on button "Verfügbarkeit von Produkten regelmäßig selbstständig aktualisieren." at bounding box center [421, 468] width 19 height 19
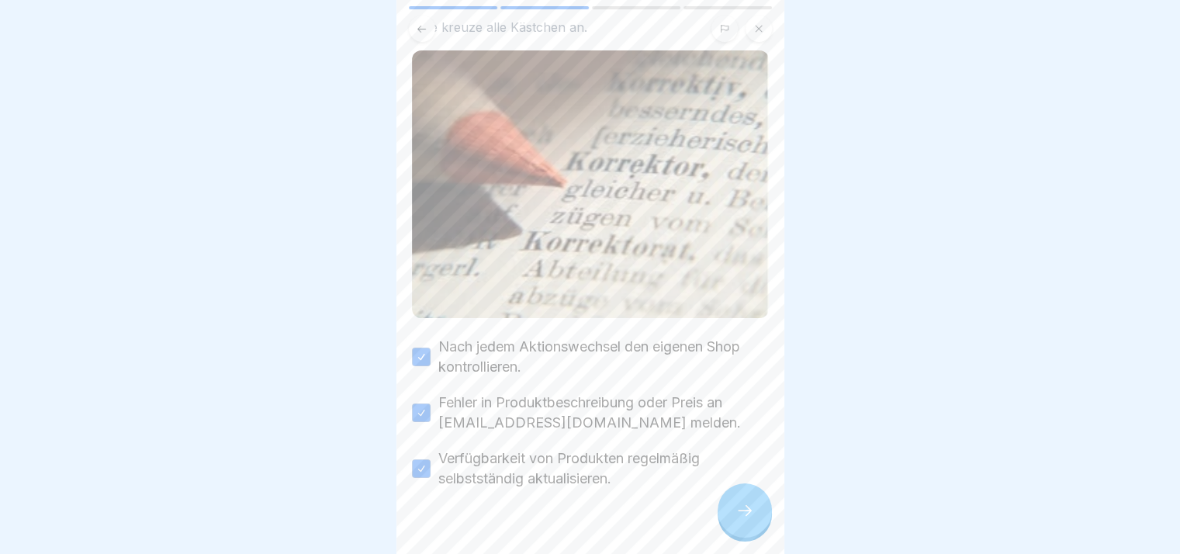
click at [736, 531] on div at bounding box center [745, 510] width 54 height 54
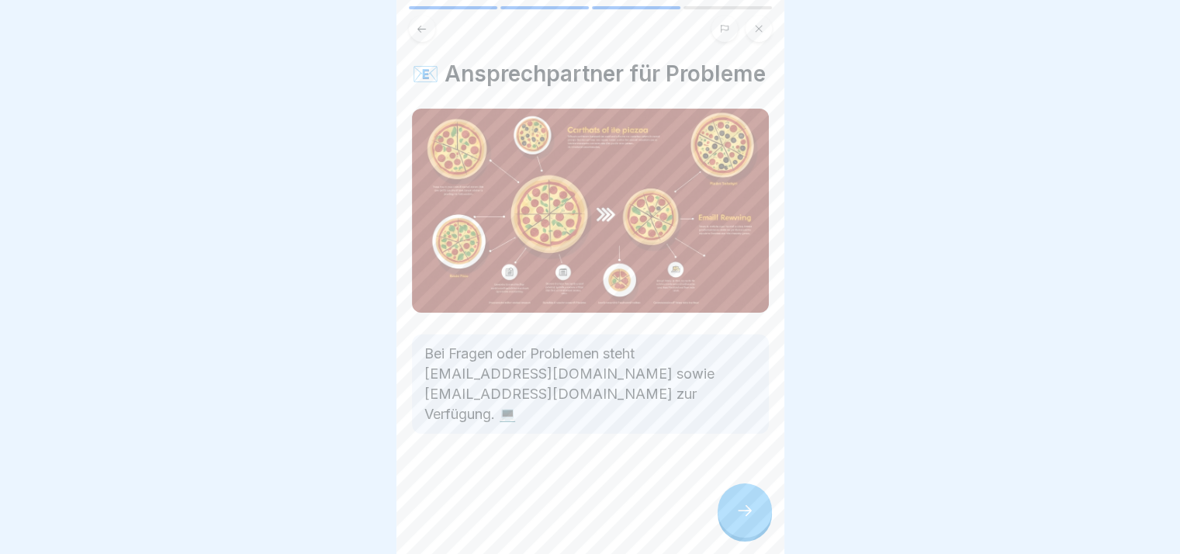
click at [736, 531] on div at bounding box center [745, 510] width 54 height 54
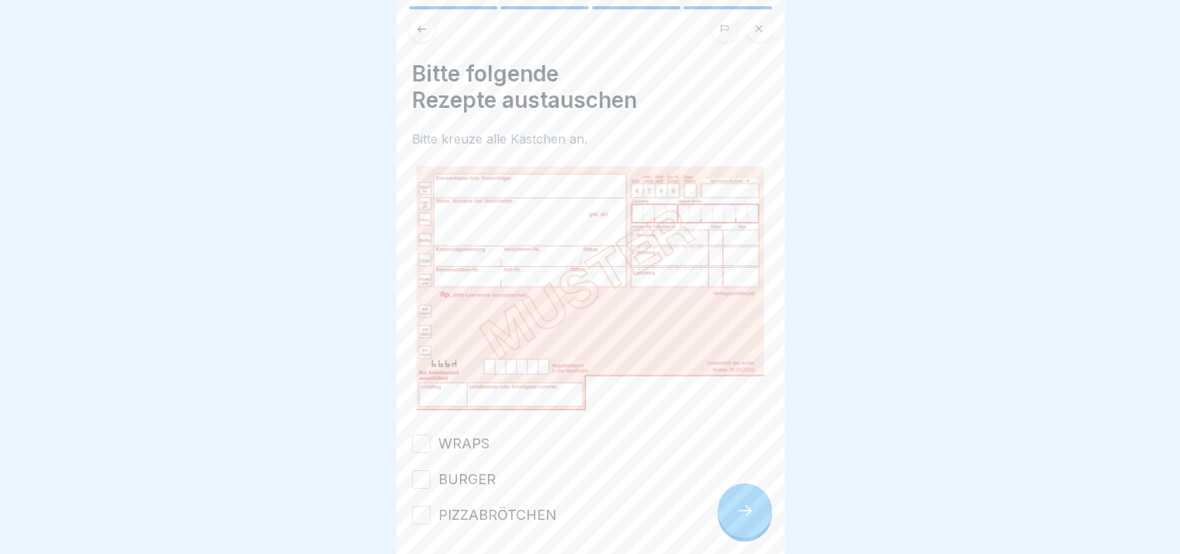
click at [736, 531] on div at bounding box center [745, 510] width 54 height 54
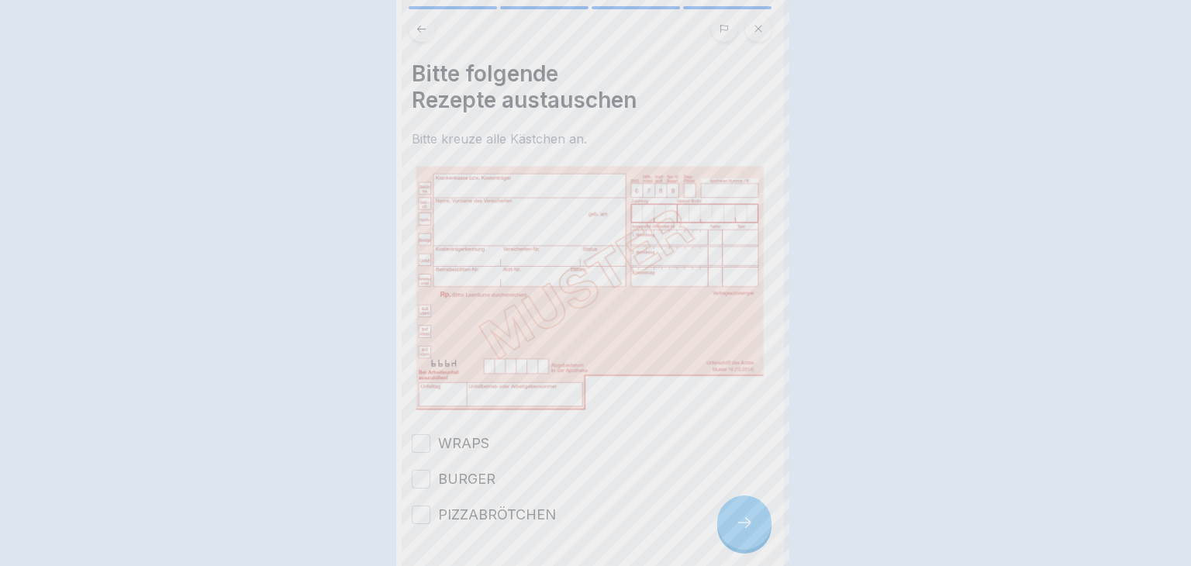
click at [736, 531] on div at bounding box center [595, 283] width 1191 height 566
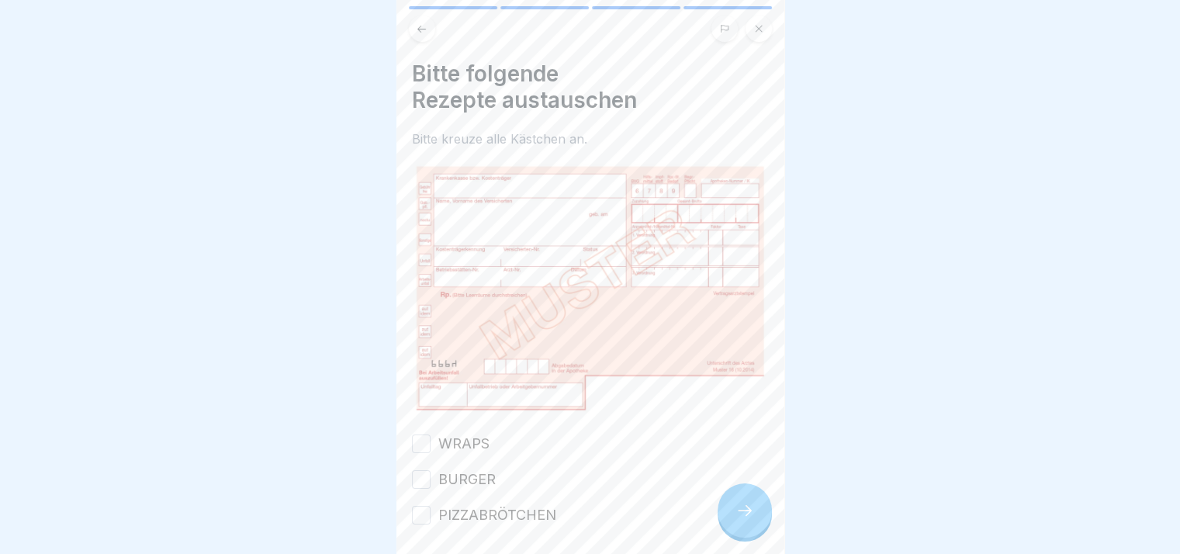
click at [441, 440] on label "WRAPS" at bounding box center [463, 444] width 51 height 20
click at [431, 440] on button "WRAPS" at bounding box center [421, 443] width 19 height 19
click at [441, 471] on label "BURGER" at bounding box center [466, 479] width 57 height 20
click at [431, 471] on button "BURGER" at bounding box center [421, 479] width 19 height 19
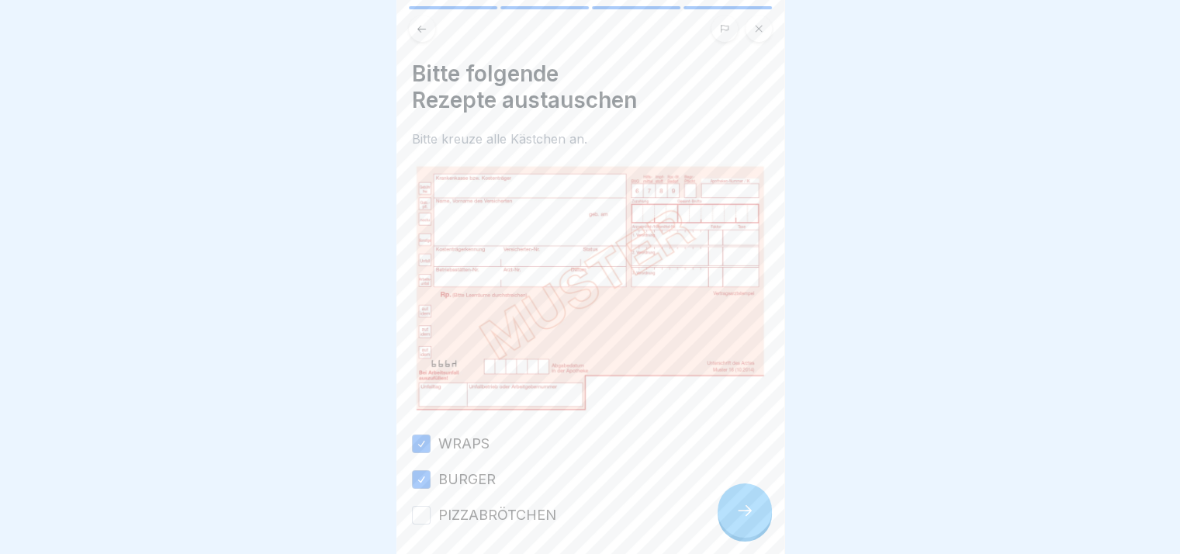
click at [469, 505] on label "PIZZABRÖTCHEN" at bounding box center [497, 515] width 118 height 20
click at [431, 506] on button "PIZZABRÖTCHEN" at bounding box center [421, 515] width 19 height 19
click at [747, 507] on div at bounding box center [745, 510] width 54 height 54
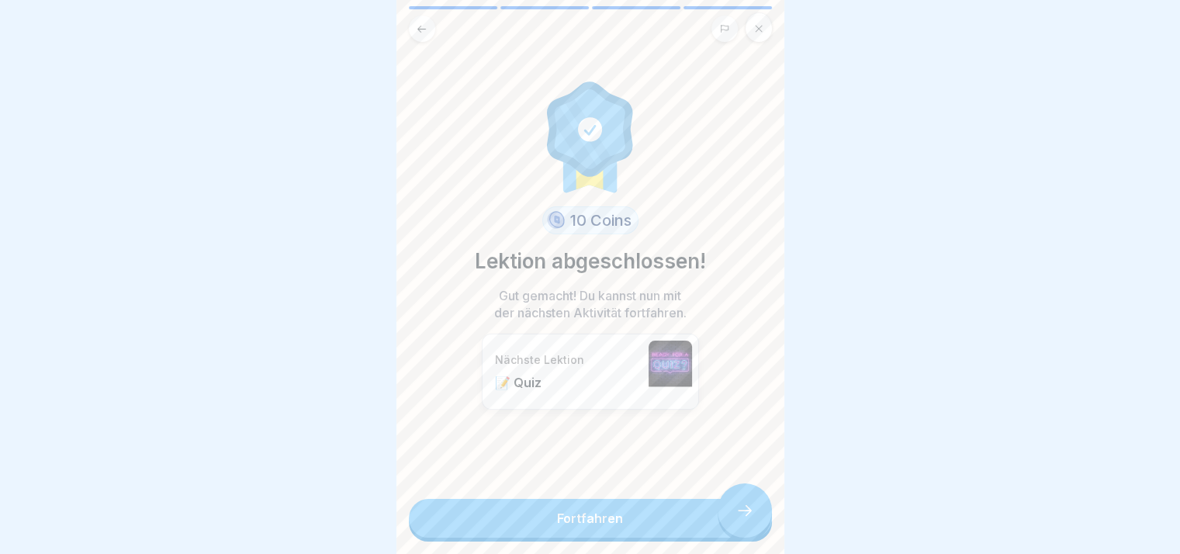
click at [747, 507] on link "Fortfahren" at bounding box center [590, 518] width 363 height 39
click at [734, 516] on link "Fortfahren" at bounding box center [590, 518] width 363 height 39
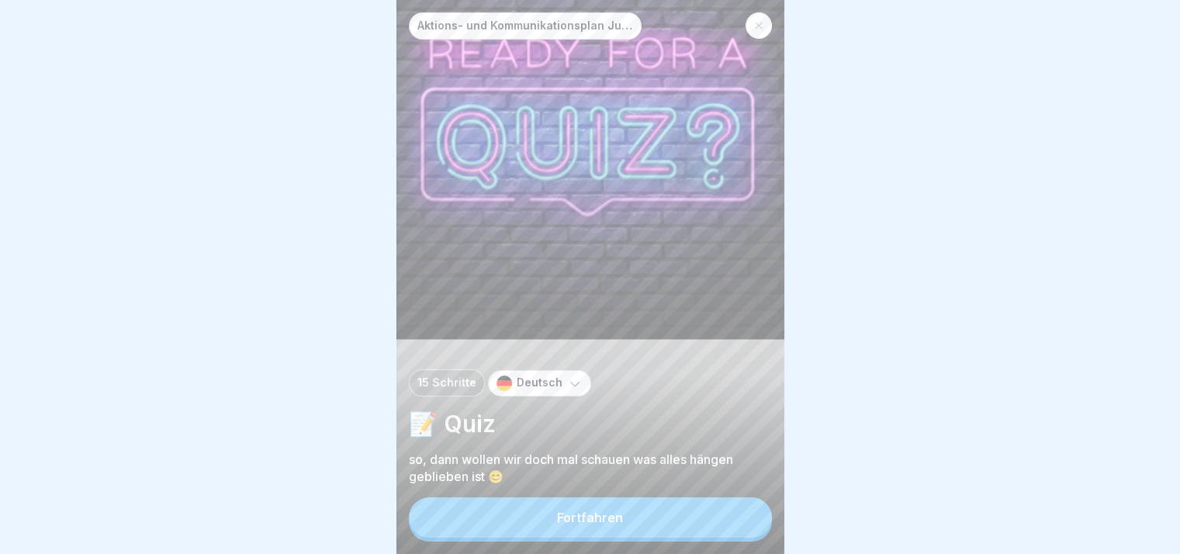
click at [734, 516] on button "Fortfahren" at bounding box center [590, 517] width 363 height 40
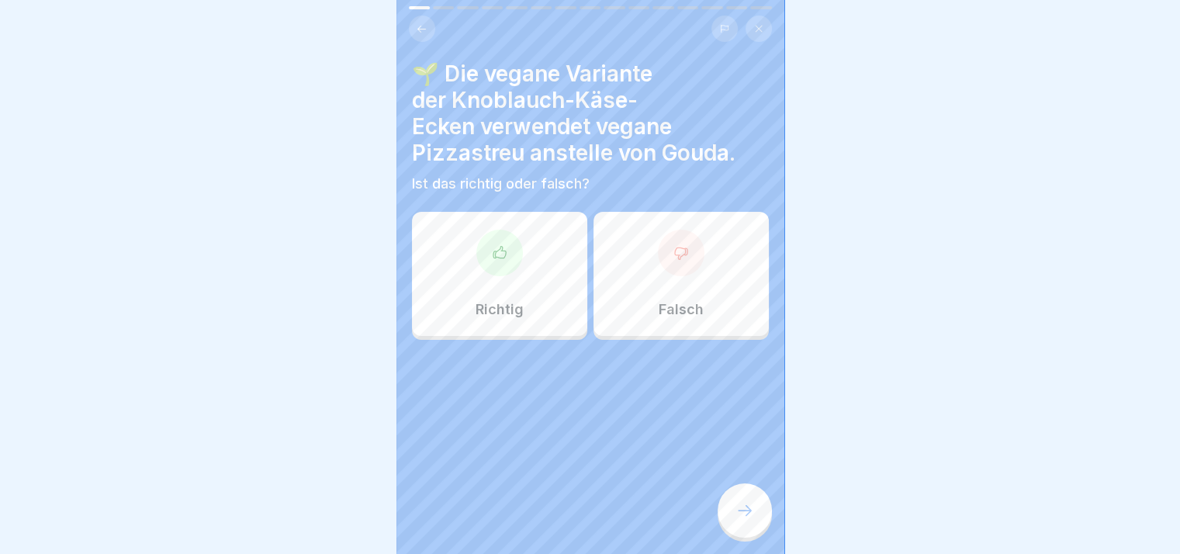
click at [559, 284] on div "Richtig" at bounding box center [499, 274] width 175 height 124
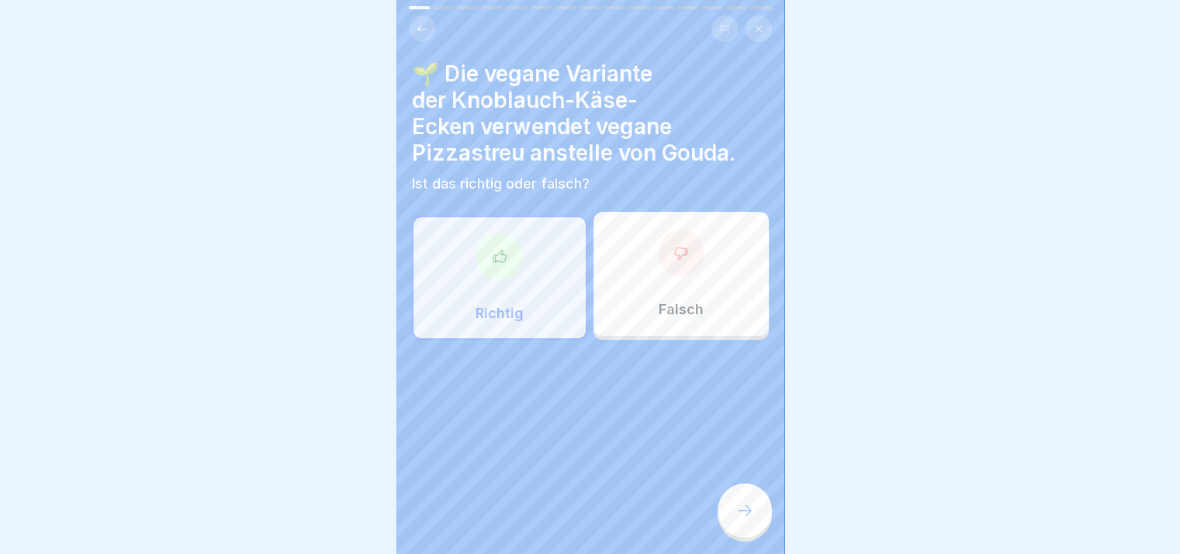
click at [749, 520] on icon at bounding box center [744, 510] width 19 height 19
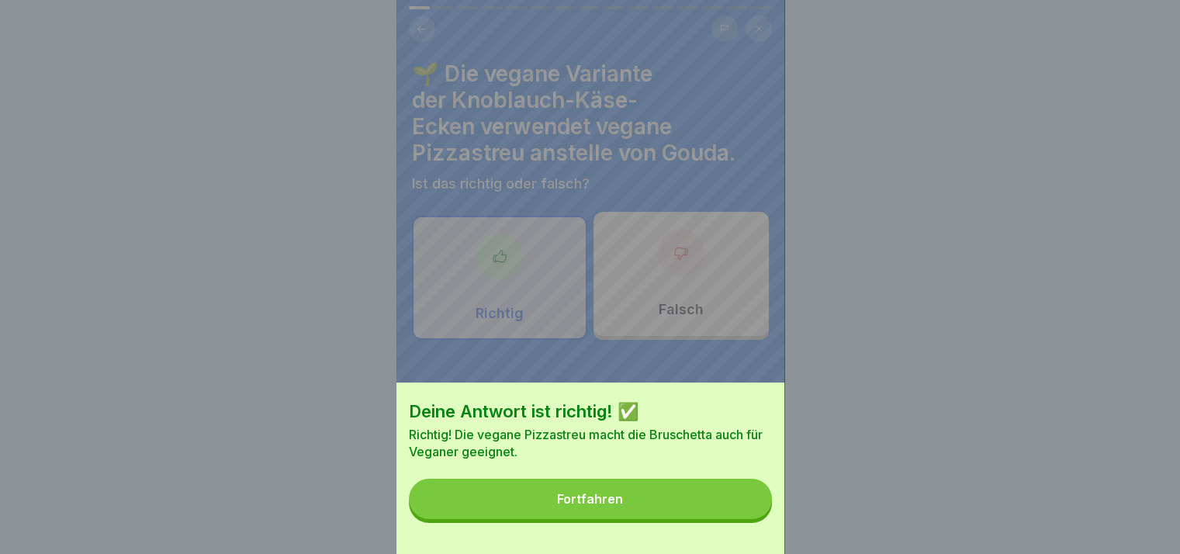
click at [749, 519] on button "Fortfahren" at bounding box center [590, 499] width 363 height 40
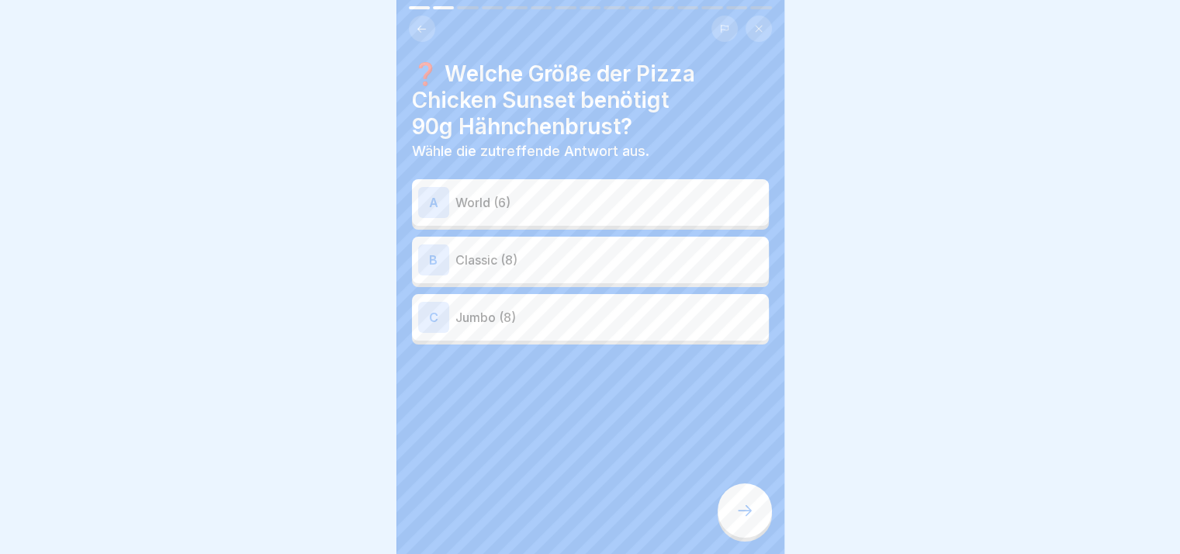
click at [546, 200] on p "World (6)" at bounding box center [608, 202] width 307 height 19
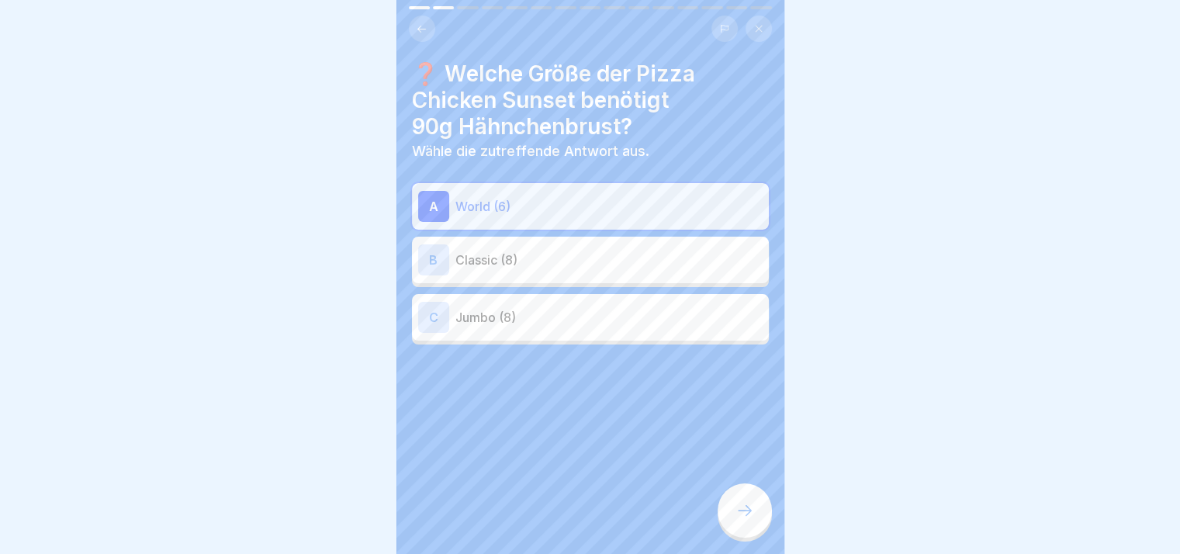
click at [558, 277] on div "B Classic (8)" at bounding box center [590, 260] width 357 height 47
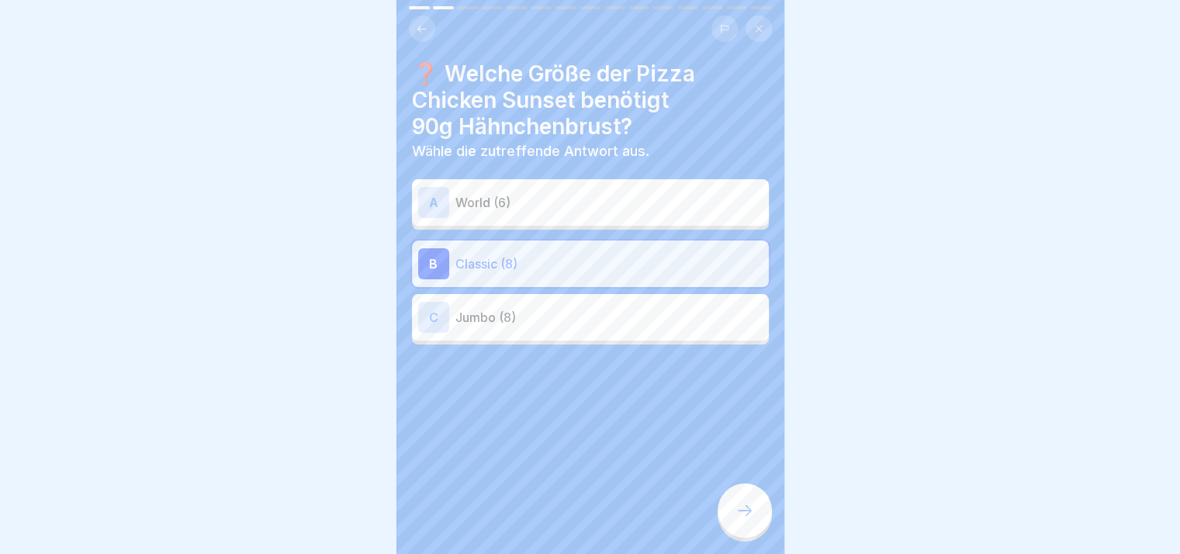
click at [762, 529] on div at bounding box center [745, 510] width 54 height 54
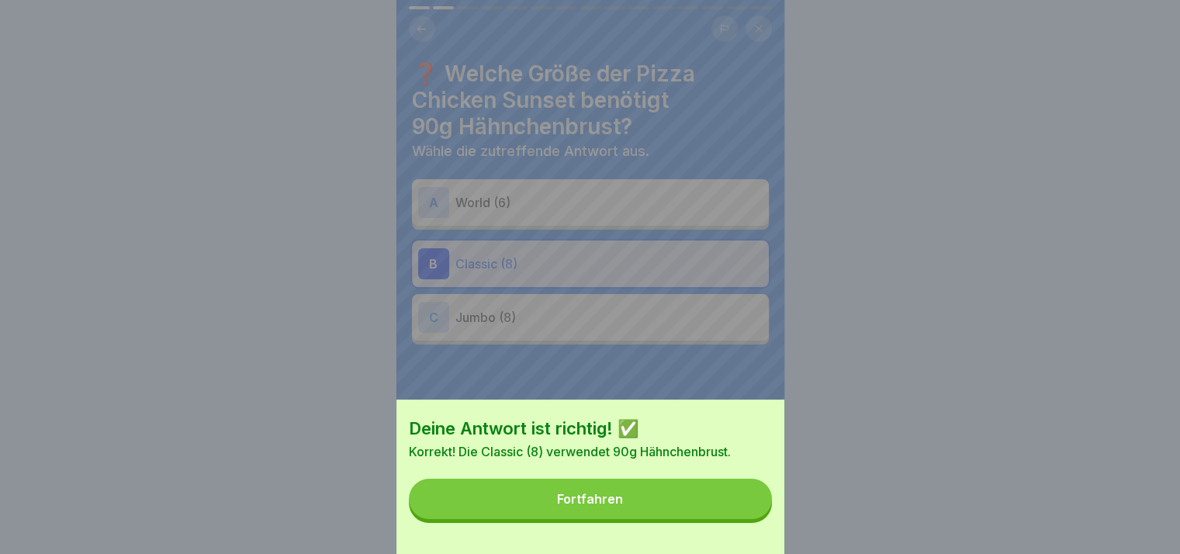
click at [762, 519] on button "Fortfahren" at bounding box center [590, 499] width 363 height 40
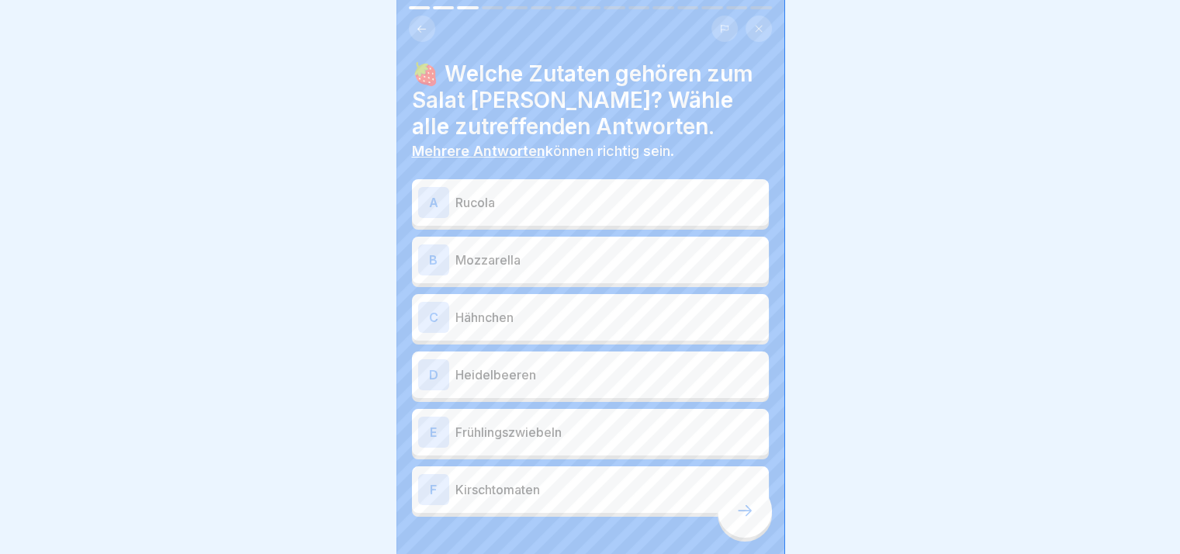
click at [766, 524] on div at bounding box center [745, 510] width 54 height 54
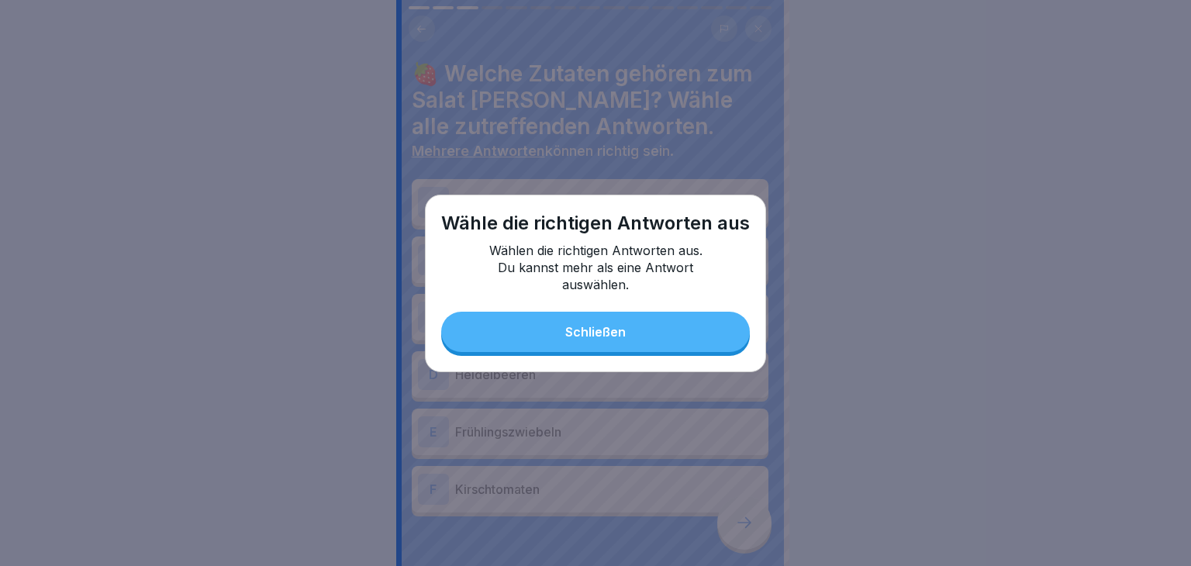
click at [663, 337] on button "Schließen" at bounding box center [595, 332] width 309 height 40
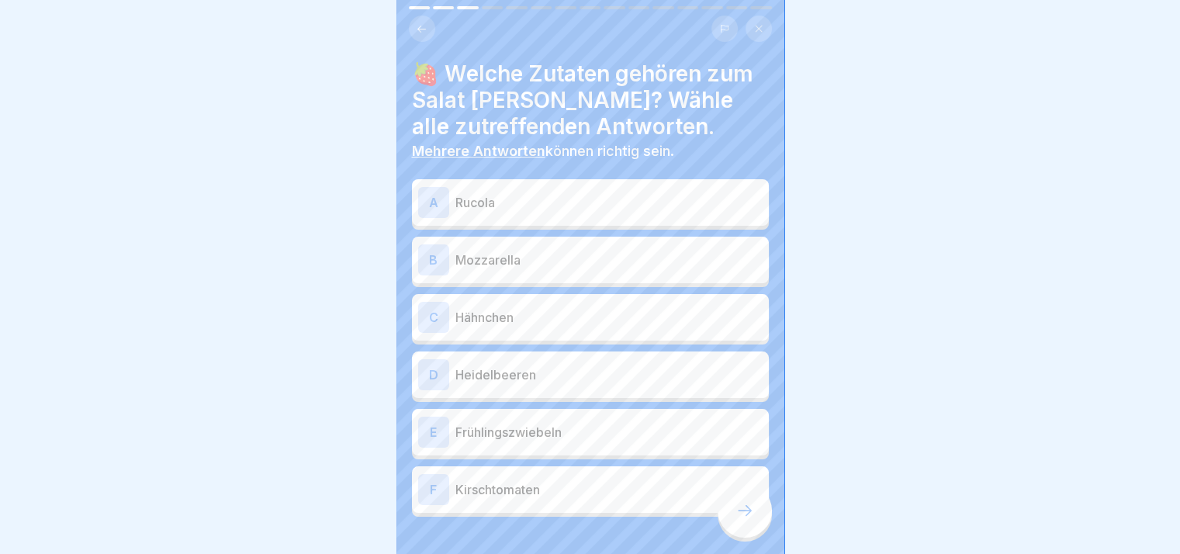
click at [611, 230] on div "A Rucola B Mozzarella C Hähnchen D Heidelbeeren E Frühlingszwiebeln F Kirschtom…" at bounding box center [590, 350] width 357 height 334
click at [560, 206] on p "Rucola" at bounding box center [608, 202] width 307 height 19
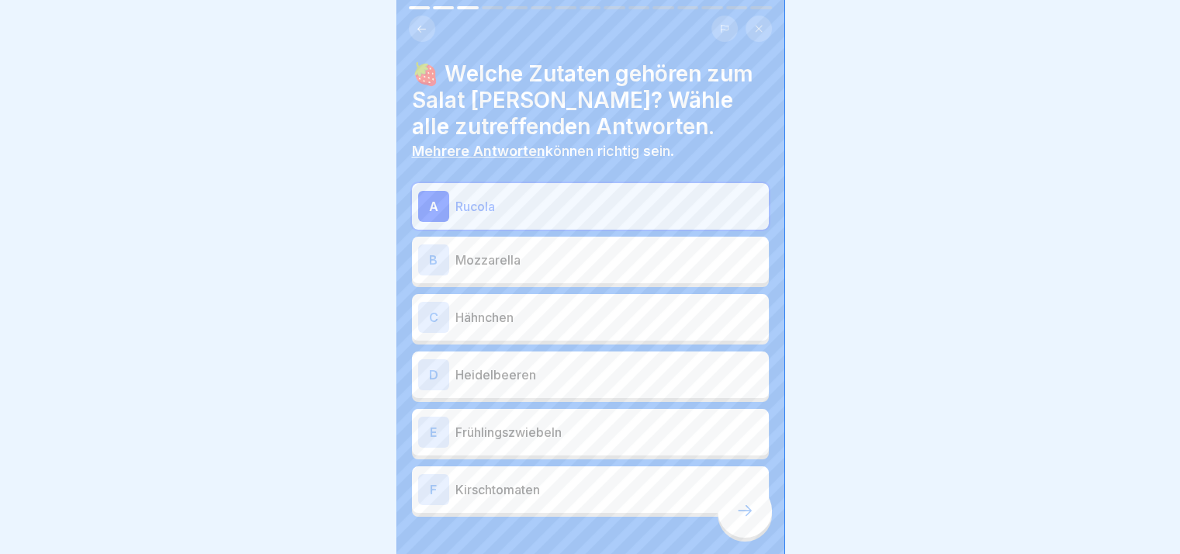
click at [572, 247] on div "B Mozzarella" at bounding box center [590, 259] width 344 height 31
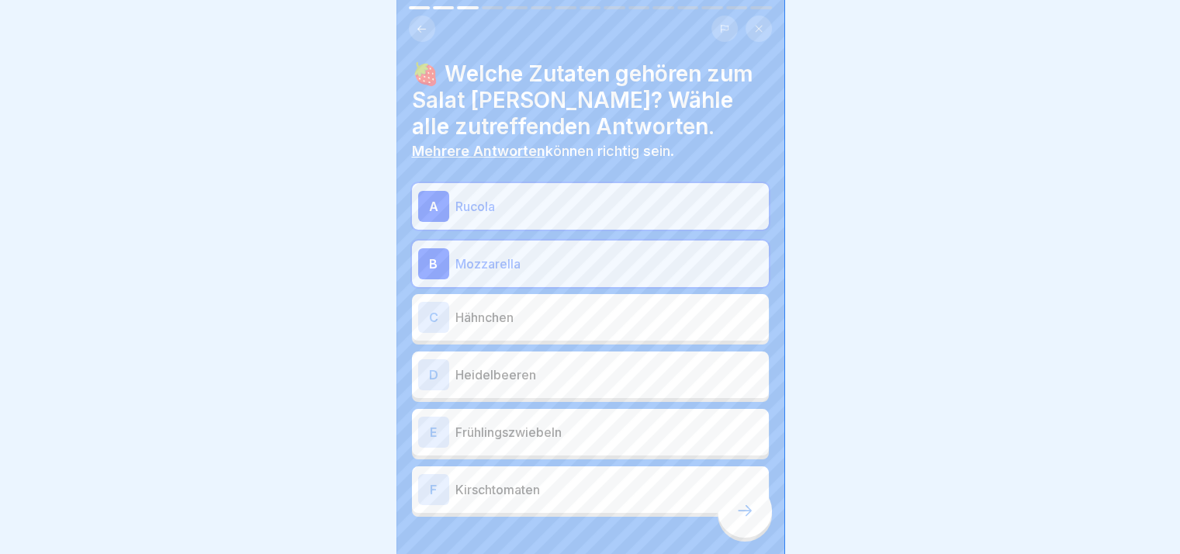
click at [588, 308] on p "Hähnchen" at bounding box center [608, 317] width 307 height 19
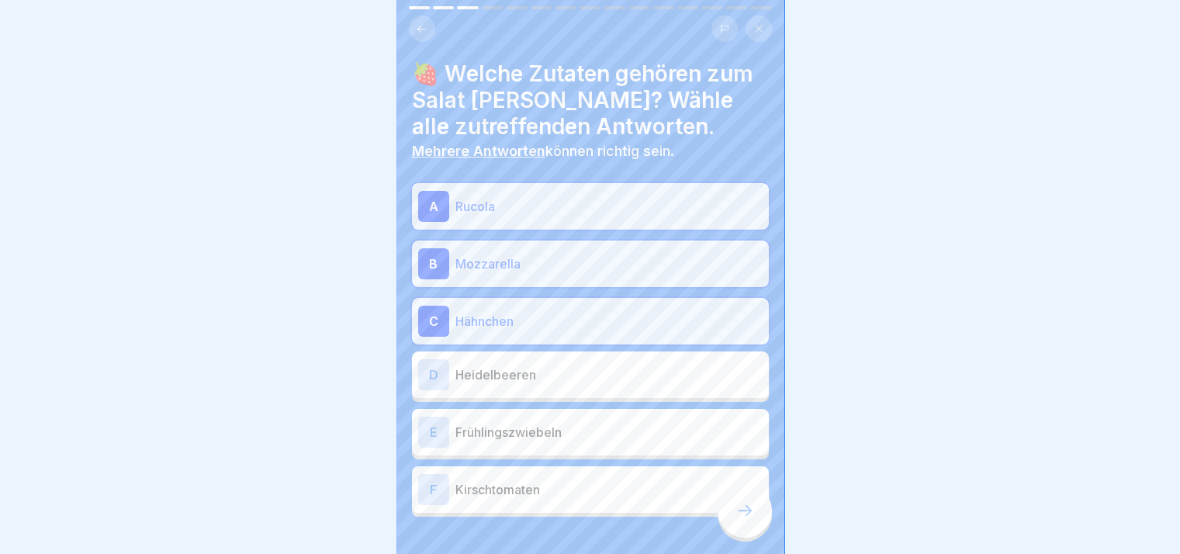
click at [595, 364] on div "D Heidelbeeren" at bounding box center [590, 374] width 344 height 31
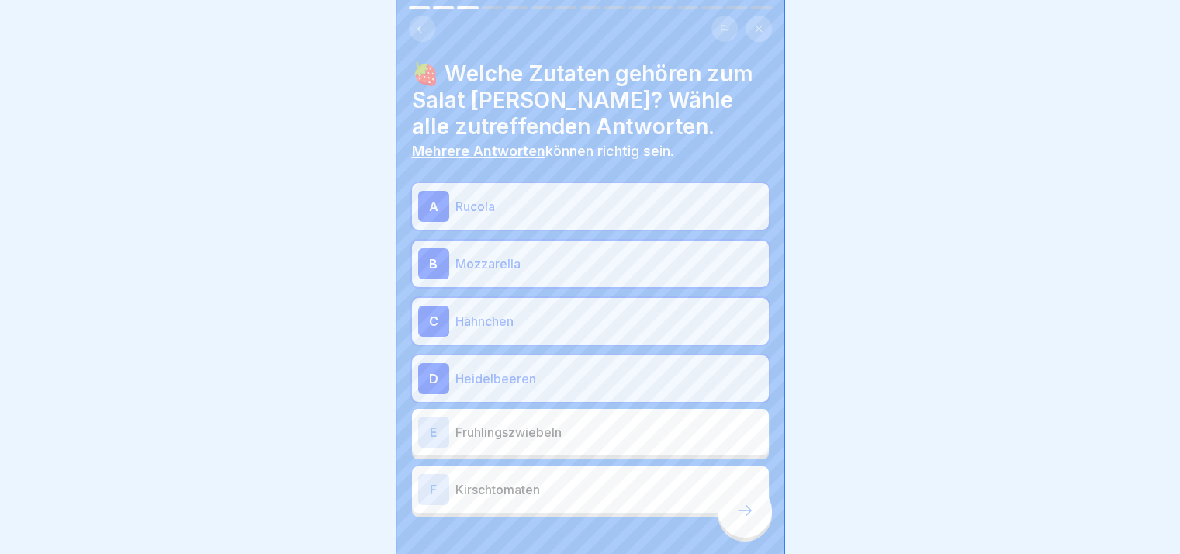
click at [599, 423] on p "Frühlingszwiebeln" at bounding box center [608, 432] width 307 height 19
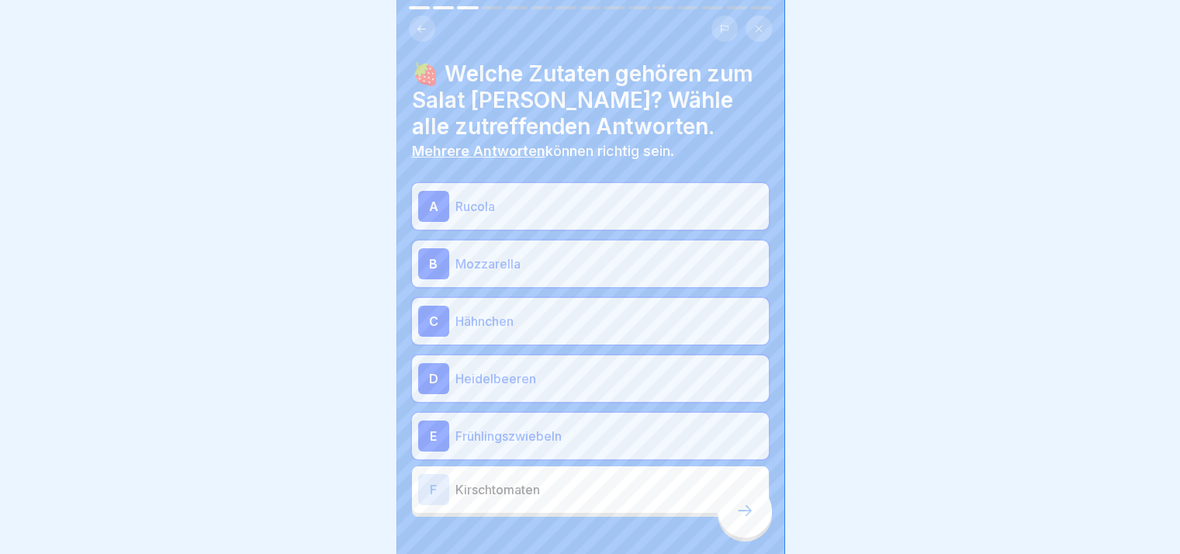
click at [605, 494] on p "Kirschtomaten" at bounding box center [608, 489] width 307 height 19
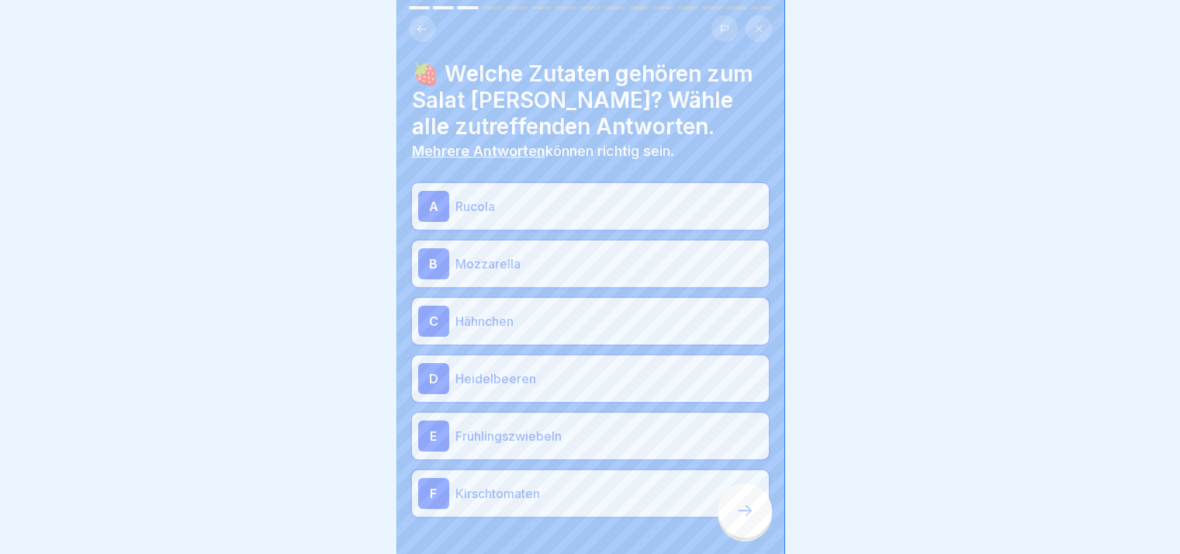
click at [599, 330] on p "Hähnchen" at bounding box center [608, 321] width 307 height 19
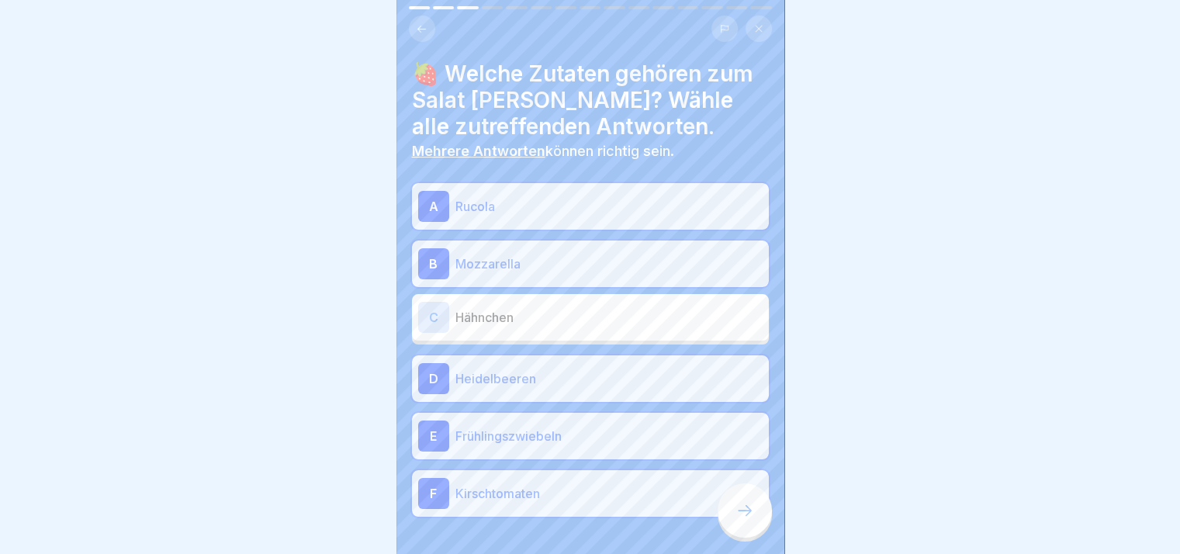
click at [731, 516] on div at bounding box center [745, 510] width 54 height 54
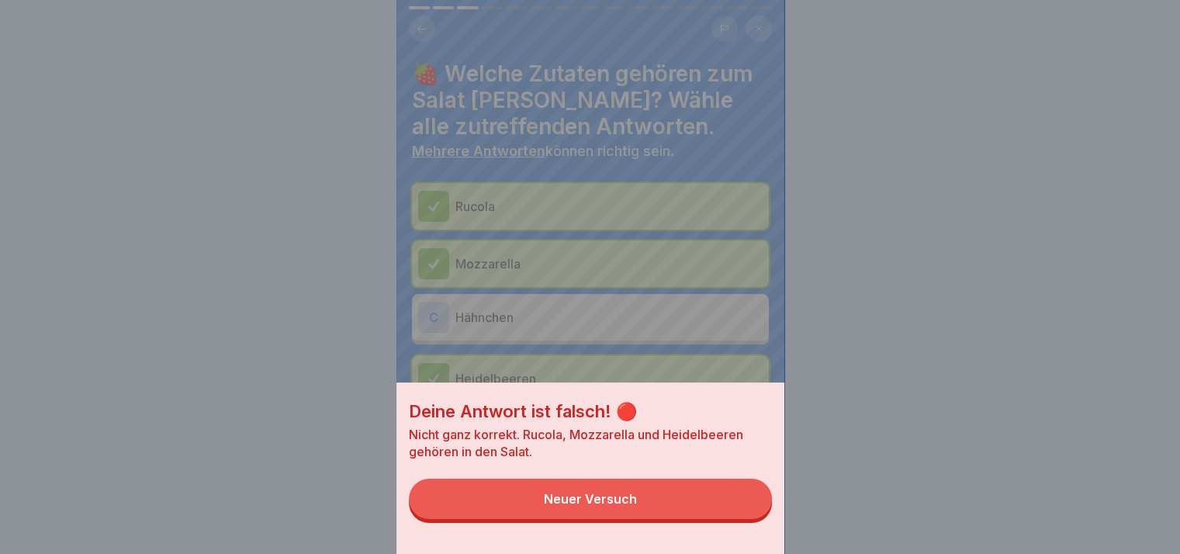
click at [731, 516] on button "Neuer Versuch" at bounding box center [590, 499] width 363 height 40
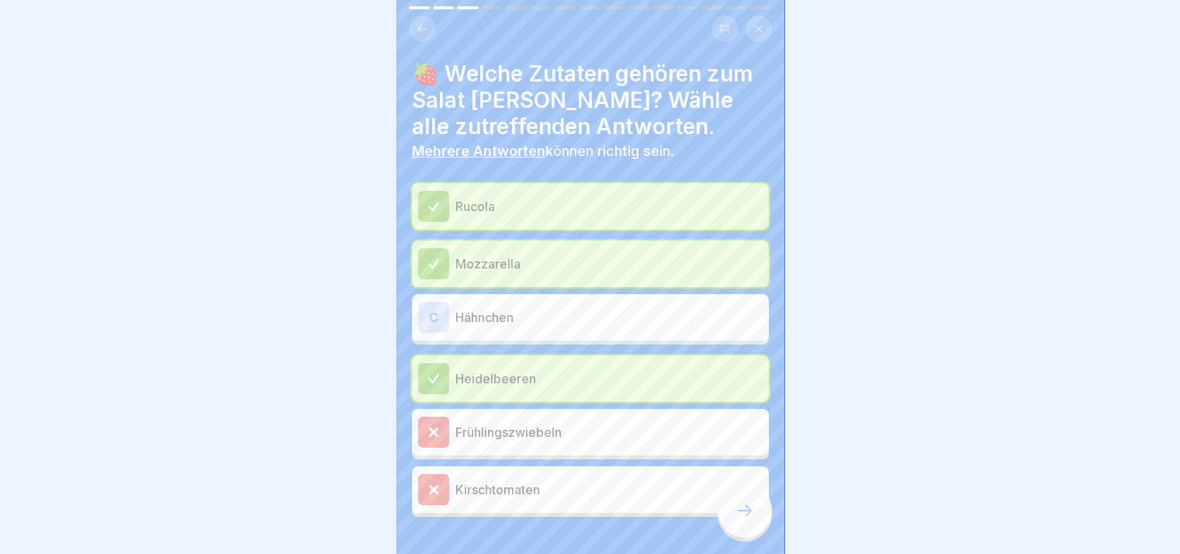
click at [757, 536] on div at bounding box center [745, 510] width 54 height 54
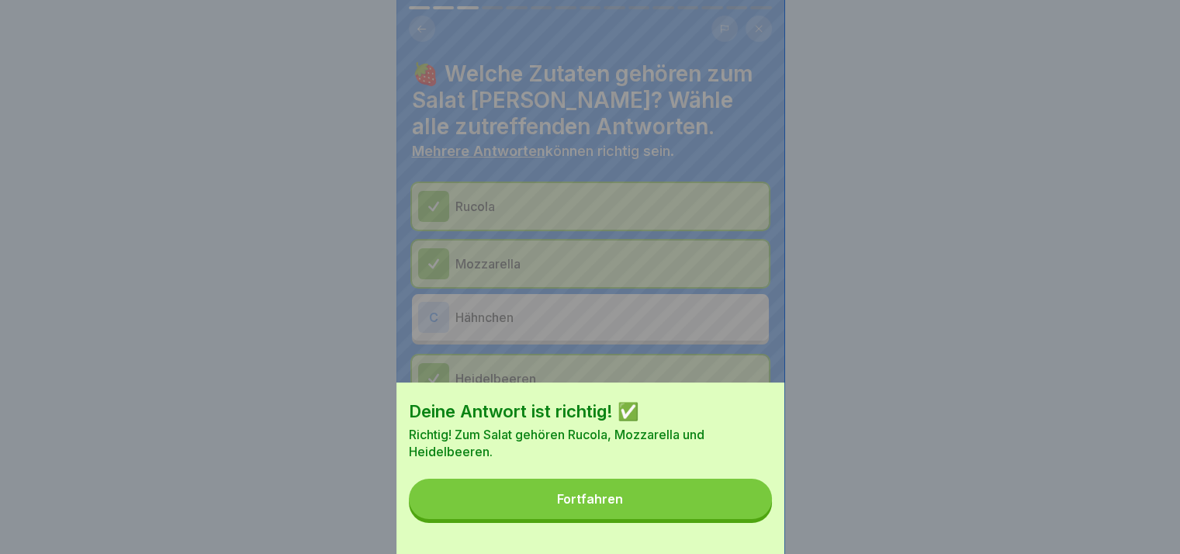
click at [757, 536] on div "Deine Antwort ist richtig! ✅ Richtig! Zum Salat gehören Rucola, Mozzarella und …" at bounding box center [590, 467] width 388 height 171
click at [747, 519] on button "Fortfahren" at bounding box center [590, 499] width 363 height 40
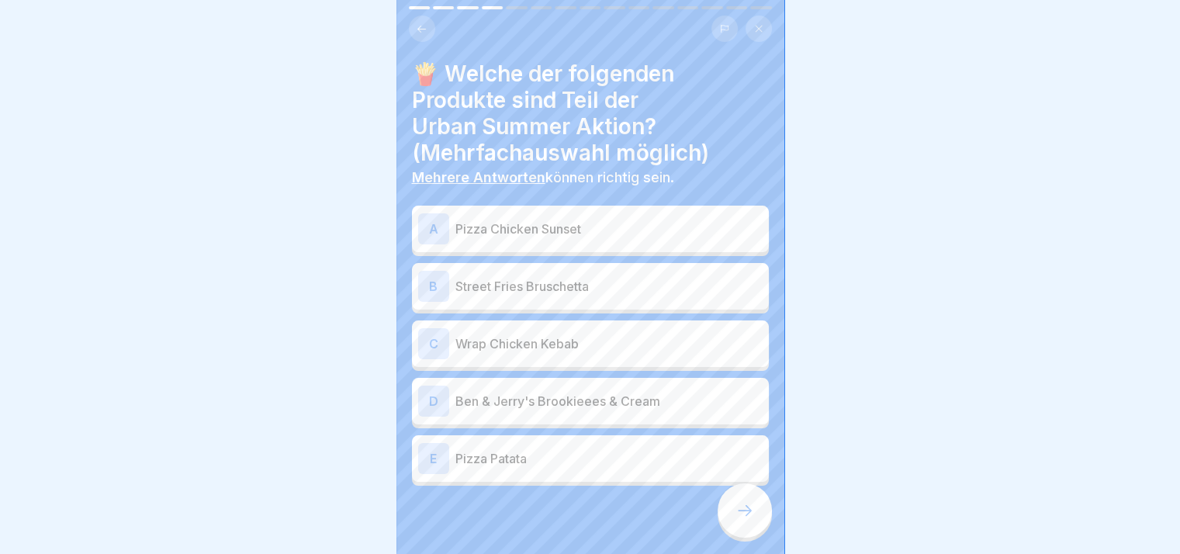
click at [747, 520] on icon at bounding box center [744, 510] width 19 height 19
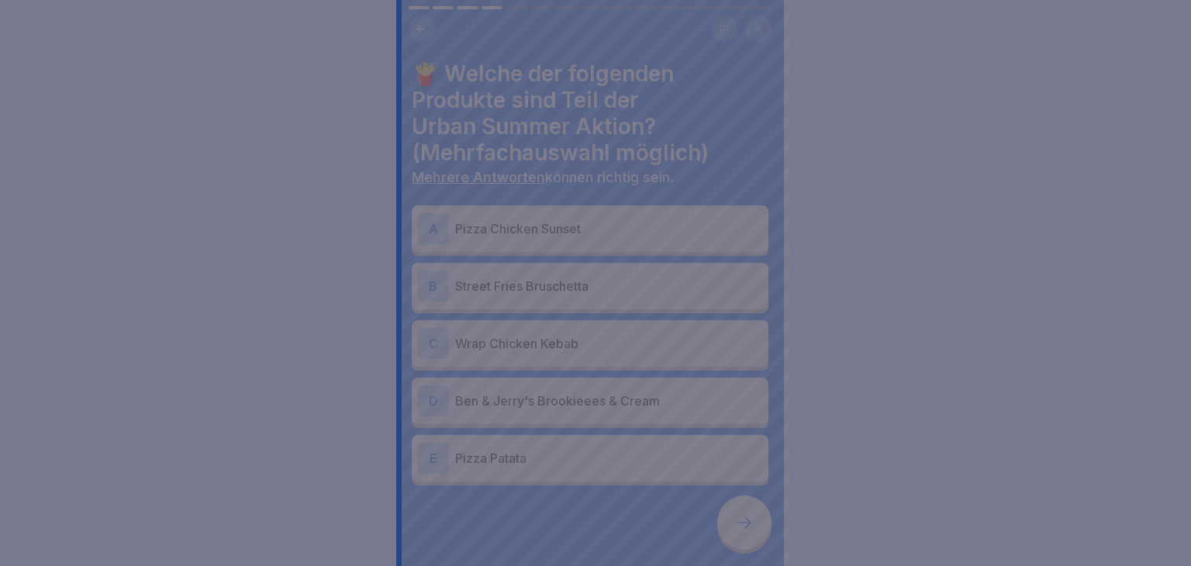
click at [747, 521] on div at bounding box center [595, 283] width 1191 height 566
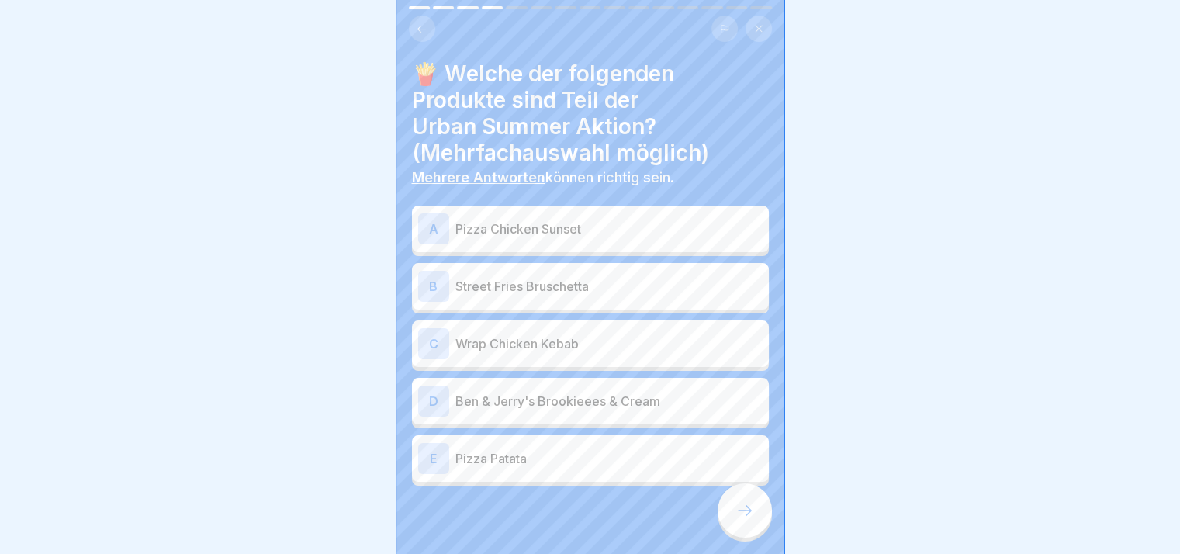
click at [500, 231] on p "Pizza Chicken Sunset" at bounding box center [608, 229] width 307 height 19
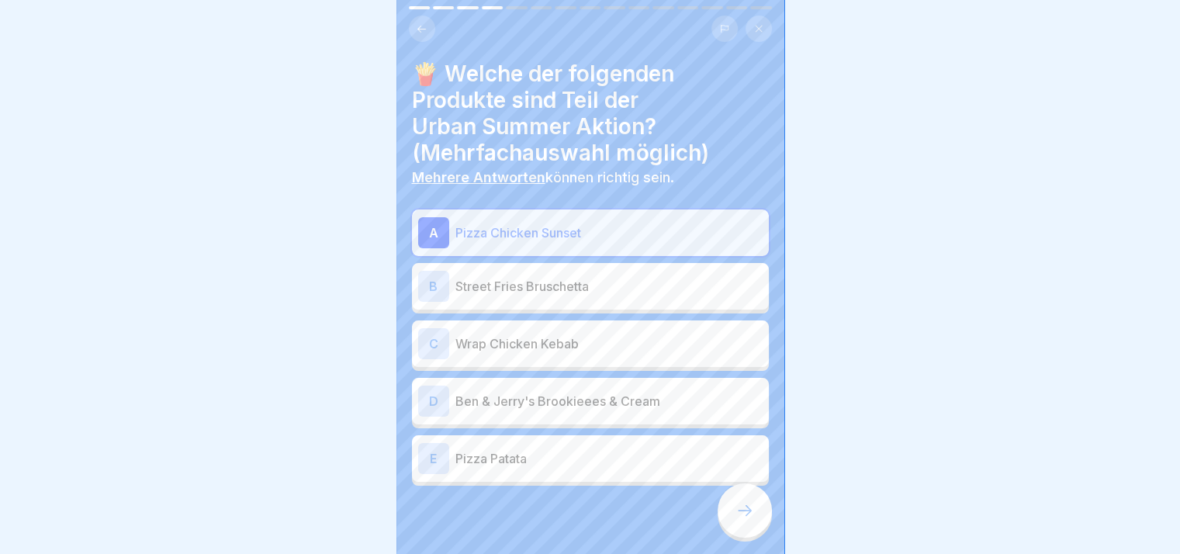
click at [511, 281] on p "Street Fries Bruschetta" at bounding box center [608, 286] width 307 height 19
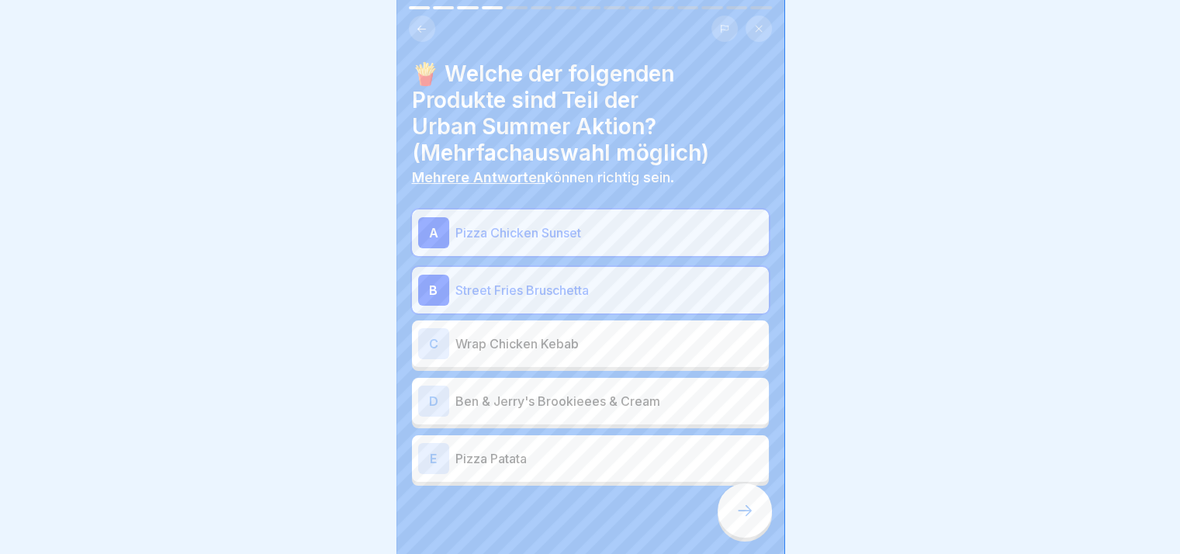
click at [518, 356] on div "C Wrap Chicken Kebab" at bounding box center [590, 343] width 344 height 31
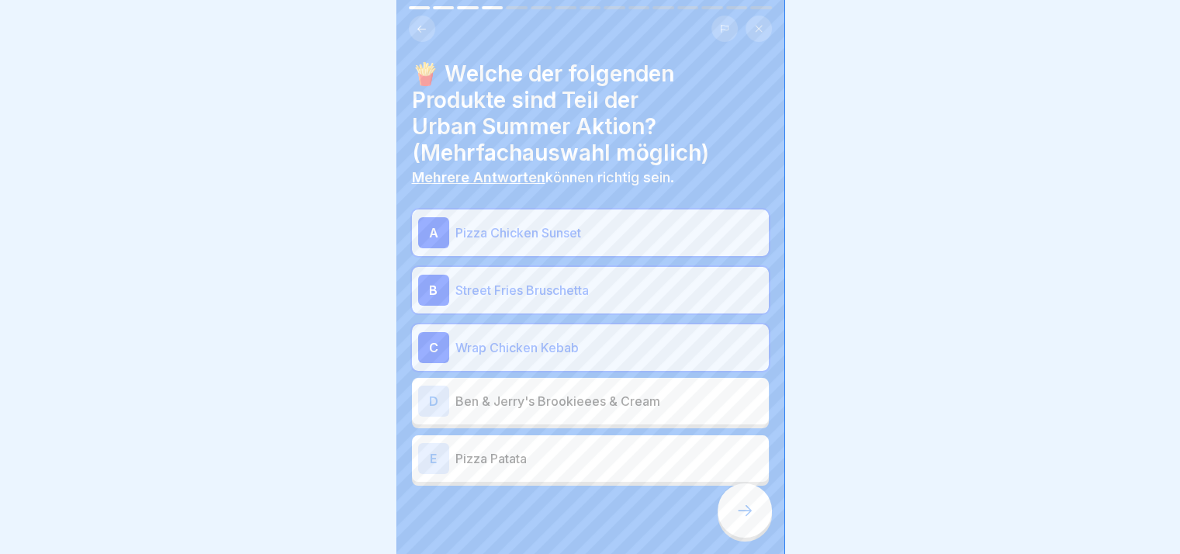
click at [524, 399] on p "Ben & Jerry's Brookieees & Cream" at bounding box center [608, 401] width 307 height 19
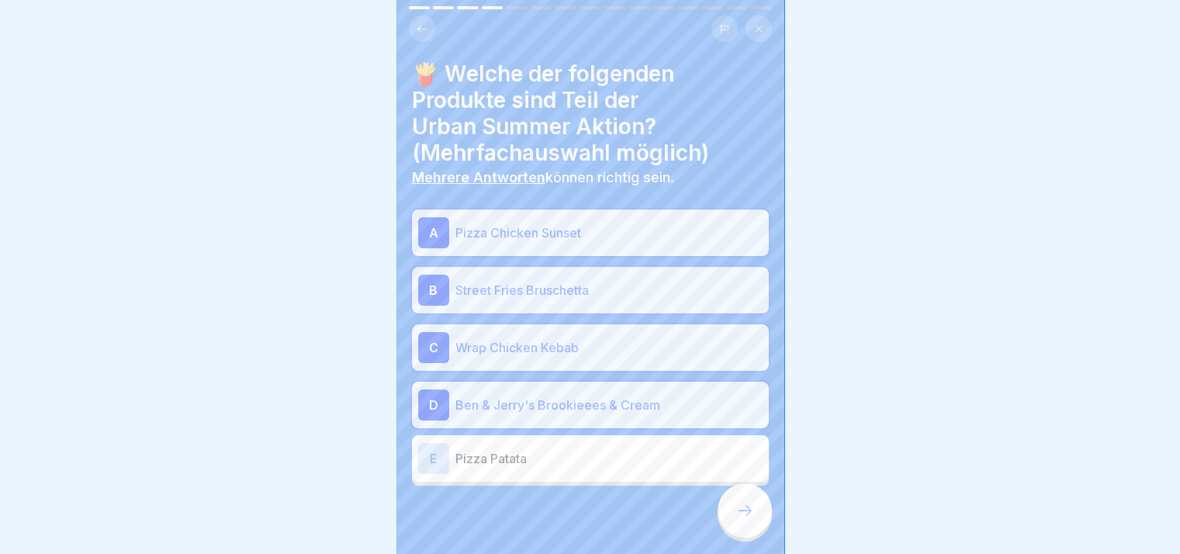
click at [535, 449] on p "Pizza Patata" at bounding box center [608, 458] width 307 height 19
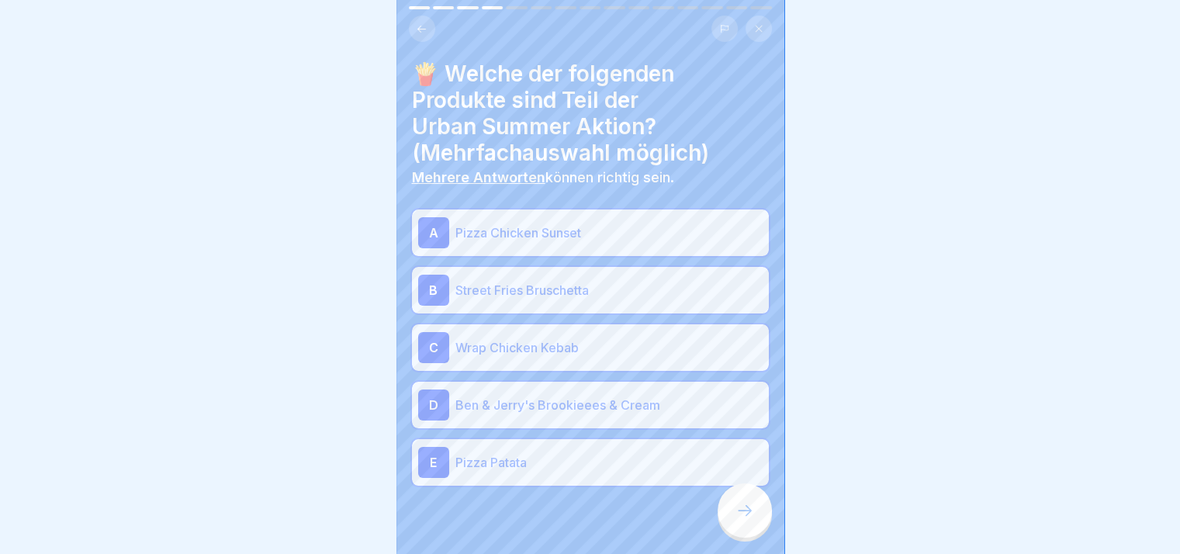
click at [723, 515] on div at bounding box center [745, 510] width 54 height 54
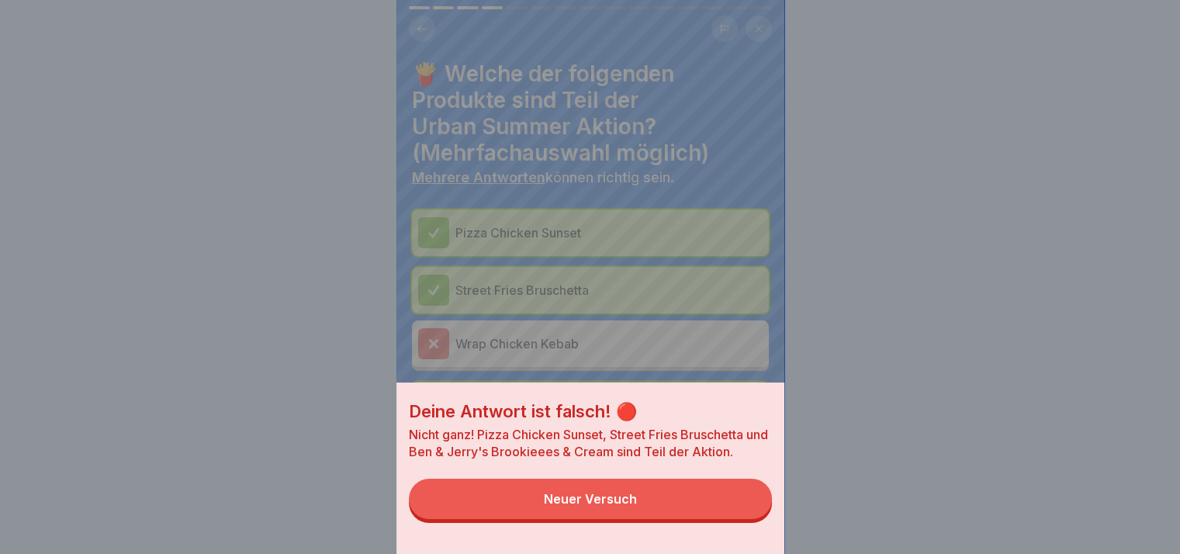
click at [723, 515] on button "Neuer Versuch" at bounding box center [590, 499] width 363 height 40
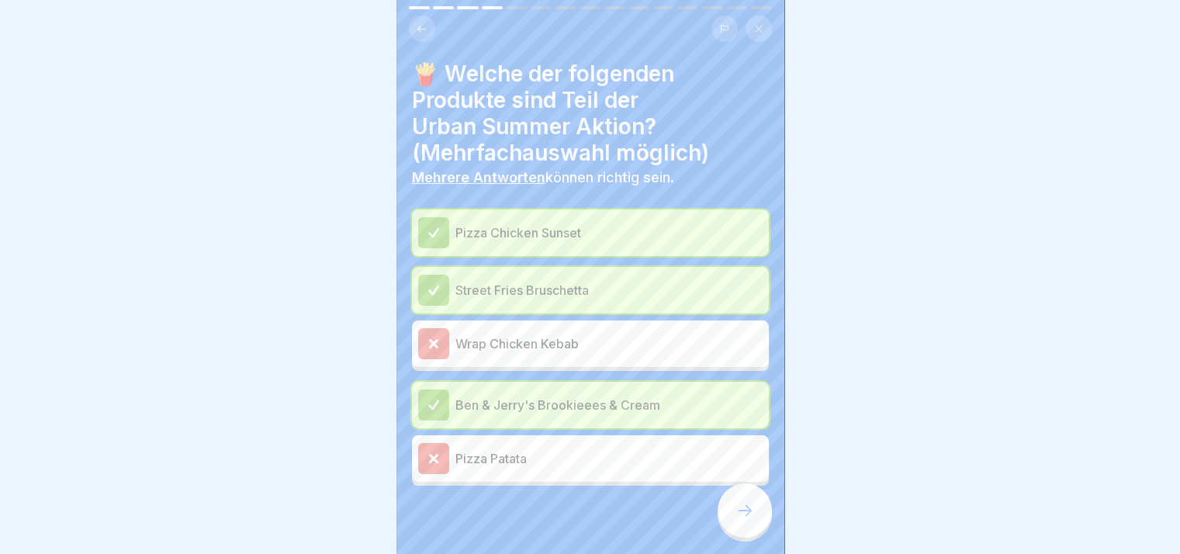
click at [757, 524] on div at bounding box center [745, 510] width 54 height 54
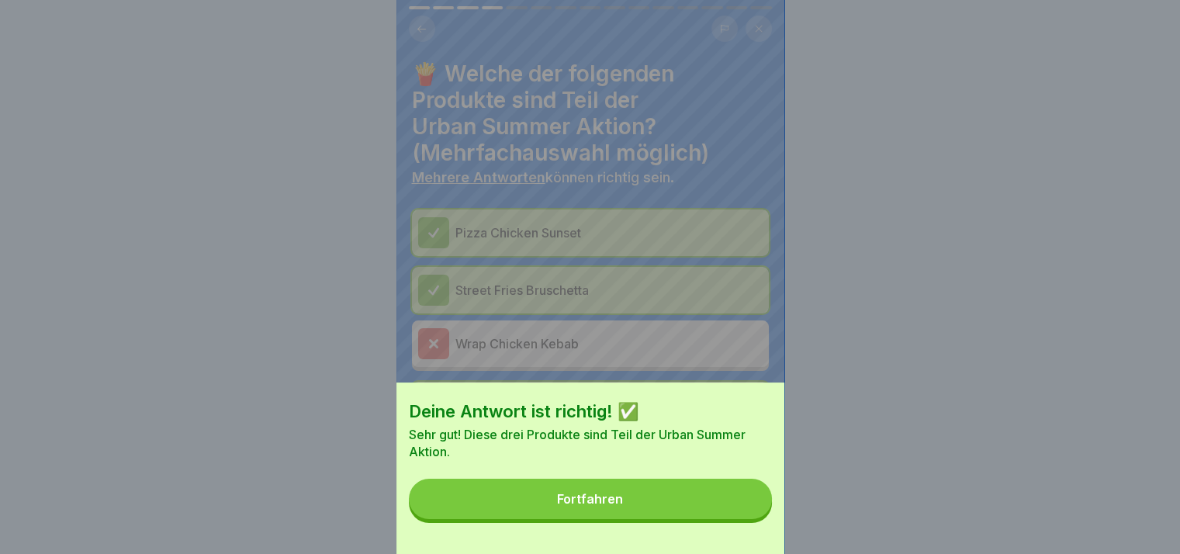
click at [757, 519] on button "Fortfahren" at bounding box center [590, 499] width 363 height 40
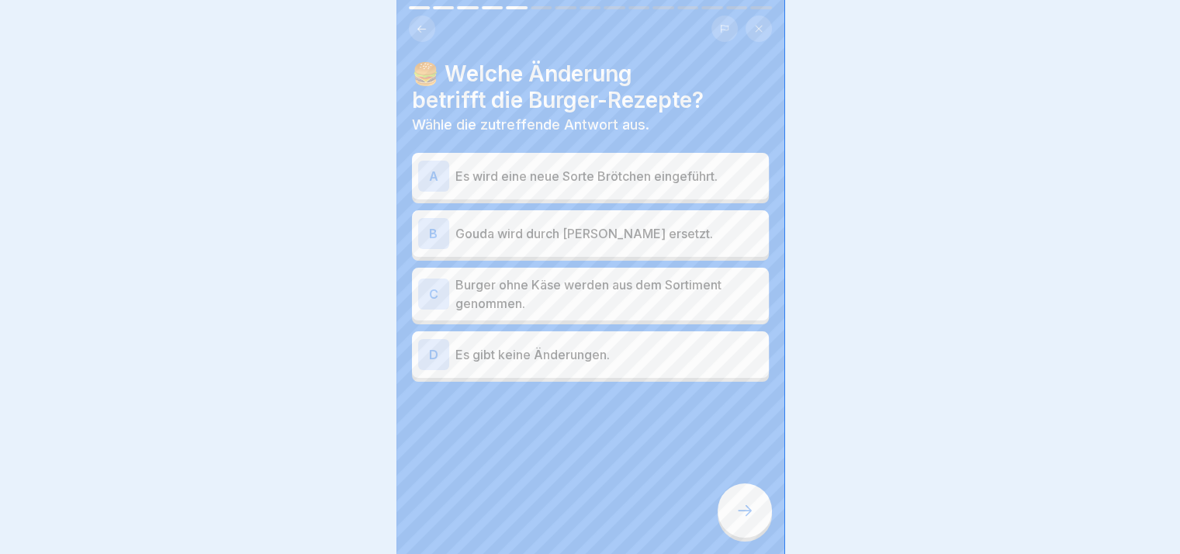
click at [757, 524] on div at bounding box center [745, 510] width 54 height 54
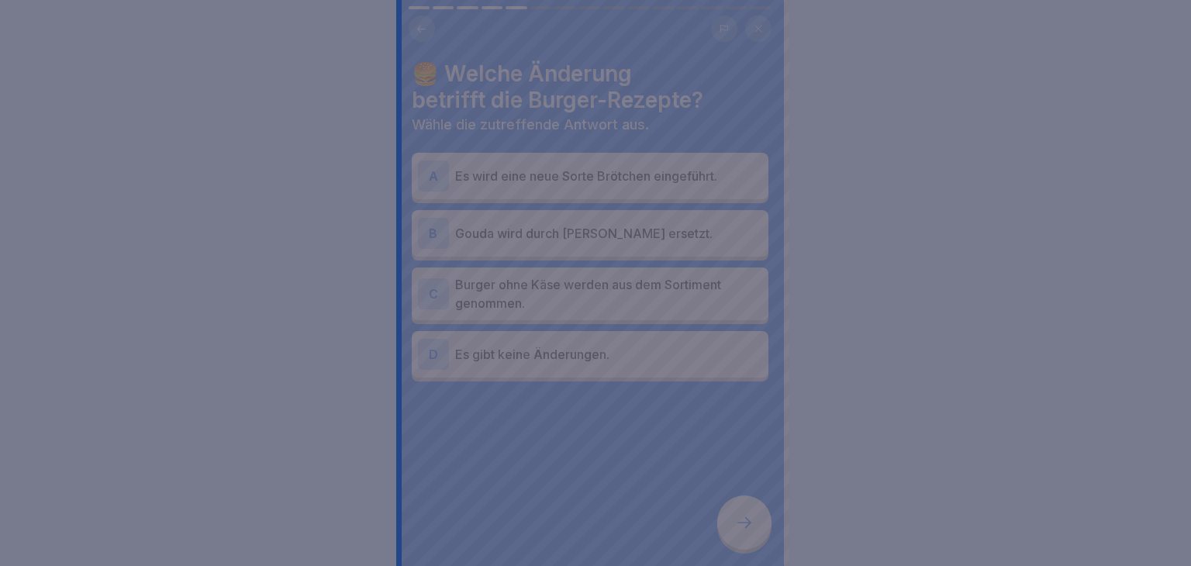
click at [757, 524] on div at bounding box center [595, 283] width 1191 height 566
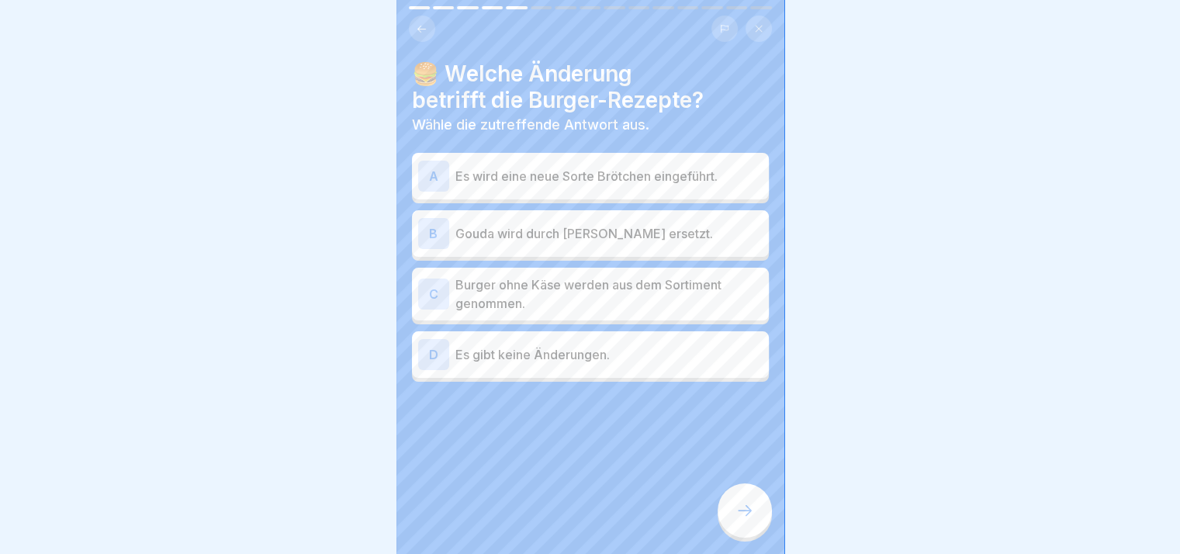
click at [595, 193] on div "A Es wird eine neue Sorte Brötchen eingeführt." at bounding box center [590, 176] width 357 height 47
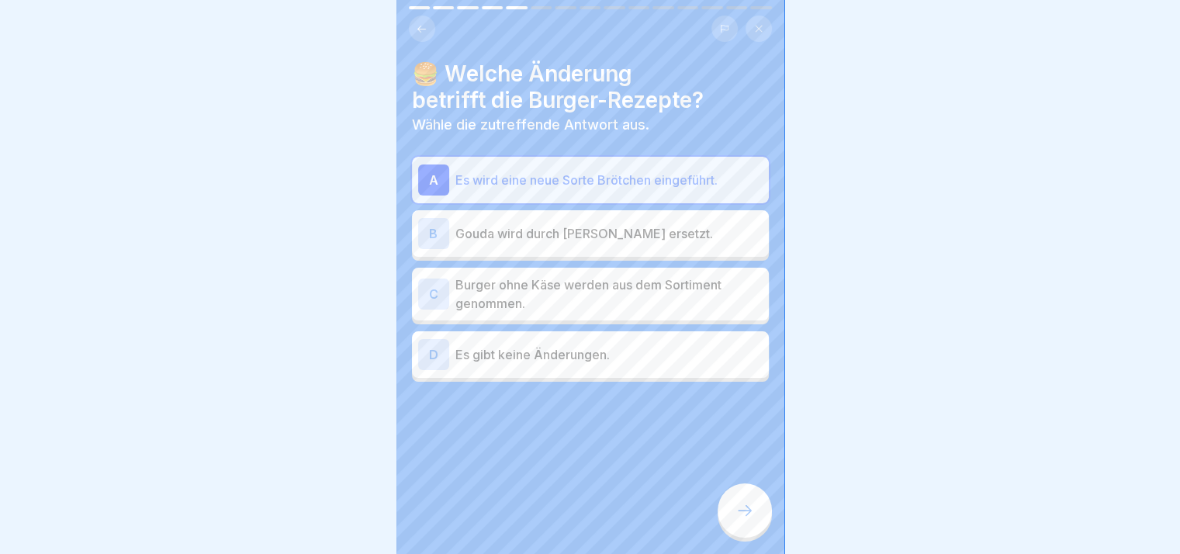
click at [607, 234] on p "Gouda wird durch [PERSON_NAME] ersetzt." at bounding box center [608, 233] width 307 height 19
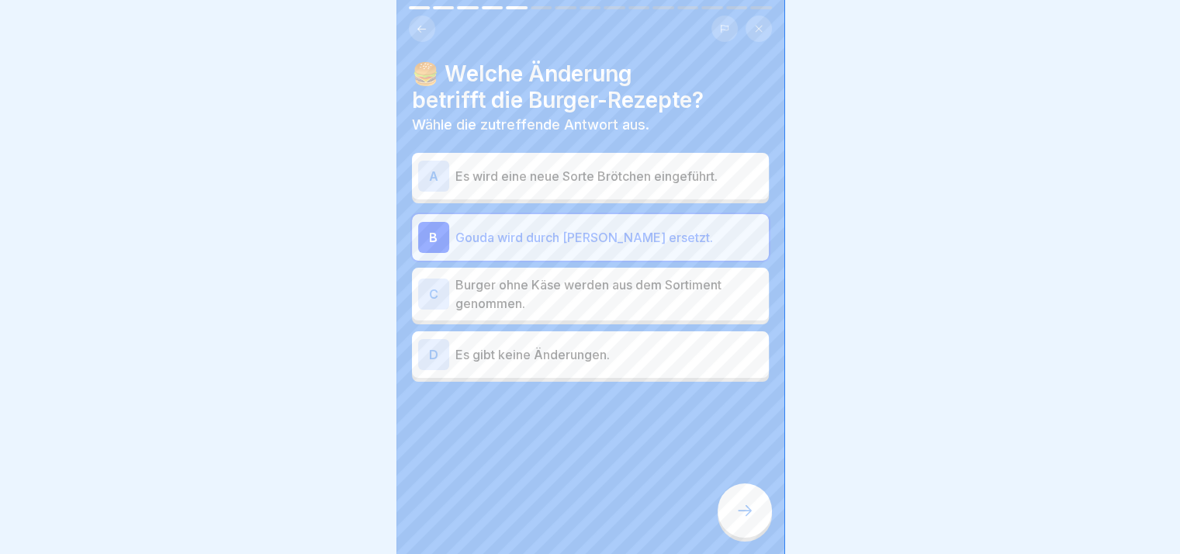
click at [745, 531] on div at bounding box center [745, 510] width 54 height 54
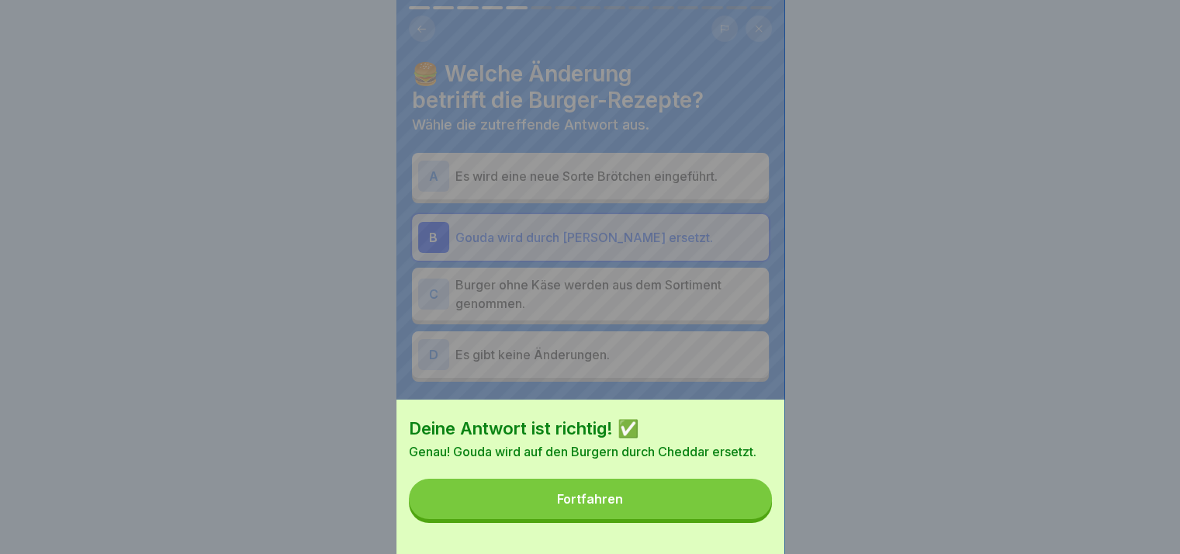
click at [724, 494] on button "Fortfahren" at bounding box center [590, 499] width 363 height 40
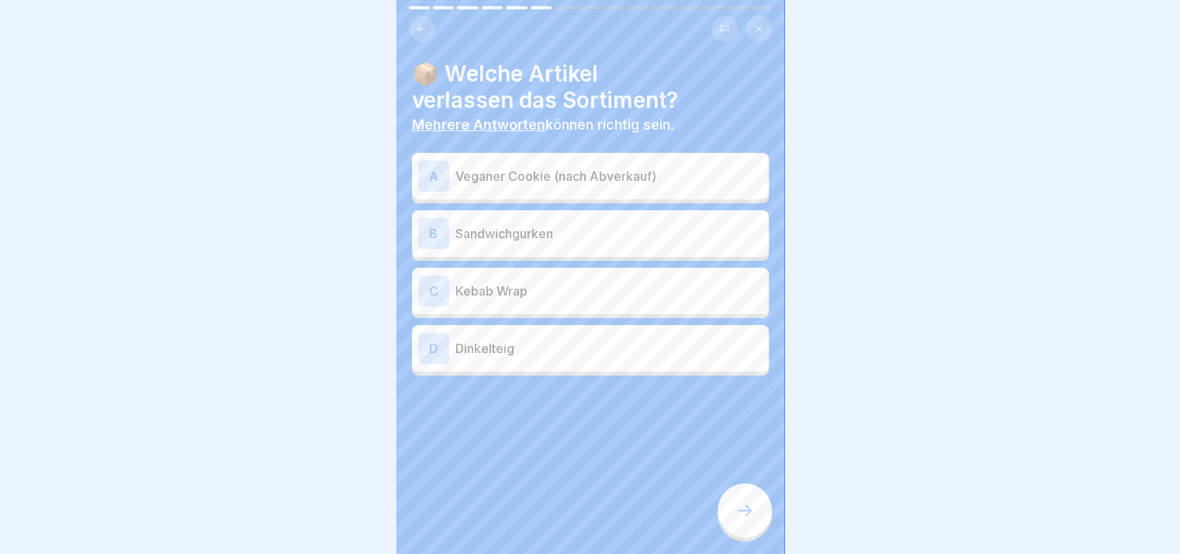
click at [666, 225] on p "Sandwichgurken" at bounding box center [608, 233] width 307 height 19
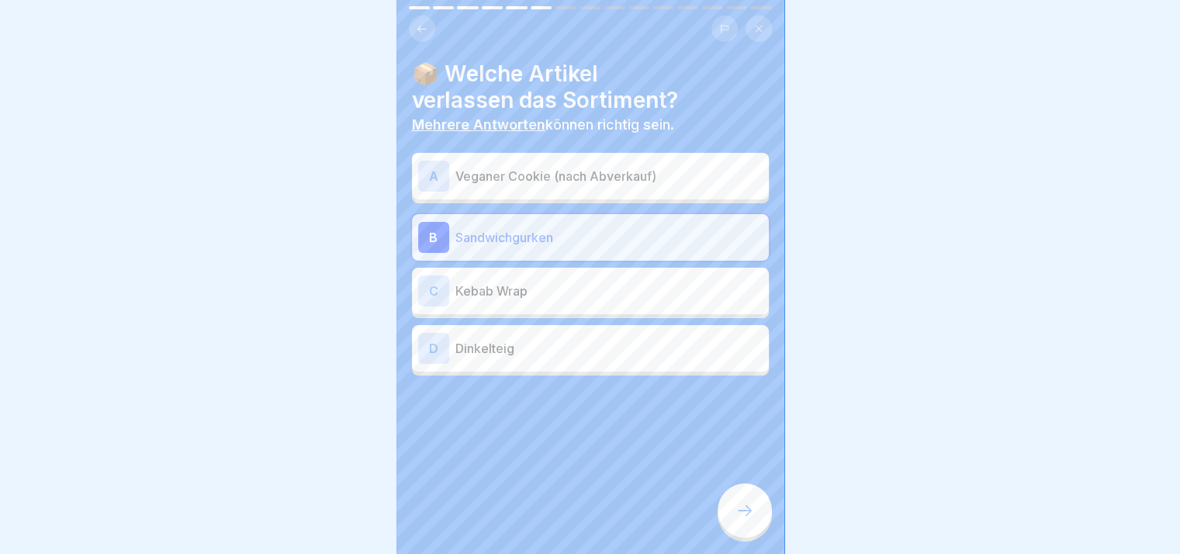
click at [729, 510] on div at bounding box center [745, 510] width 54 height 54
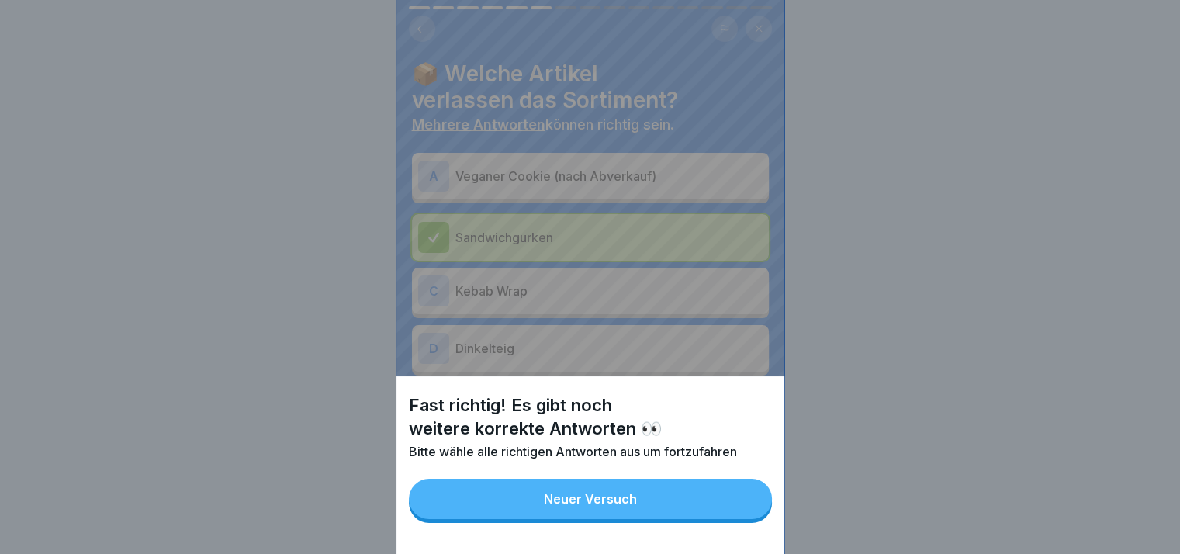
click at [711, 493] on button "Neuer Versuch" at bounding box center [590, 499] width 363 height 40
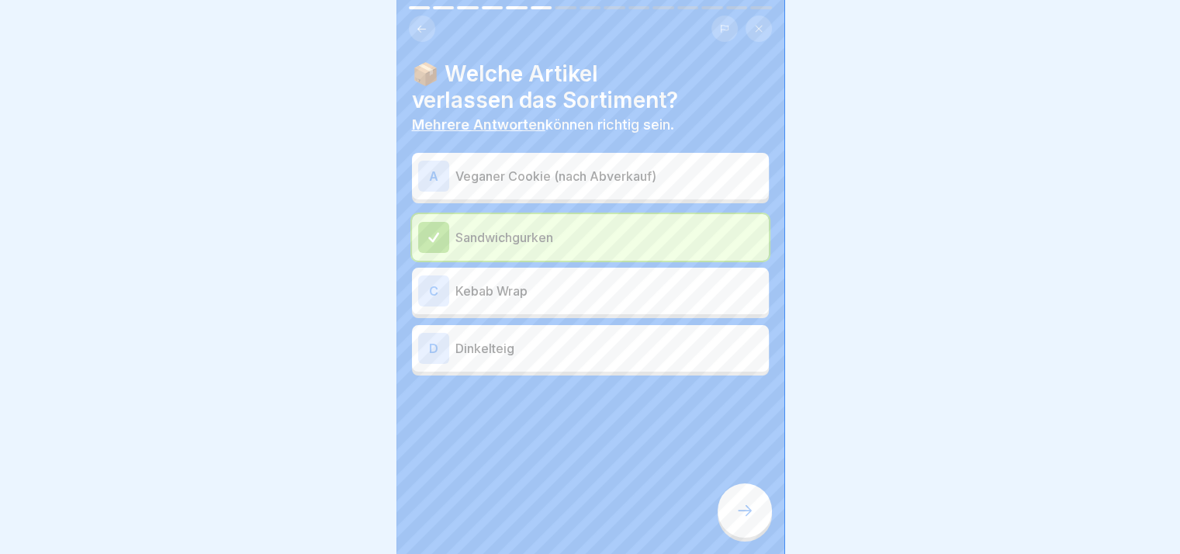
click at [626, 296] on p "Kebab Wrap" at bounding box center [608, 291] width 307 height 19
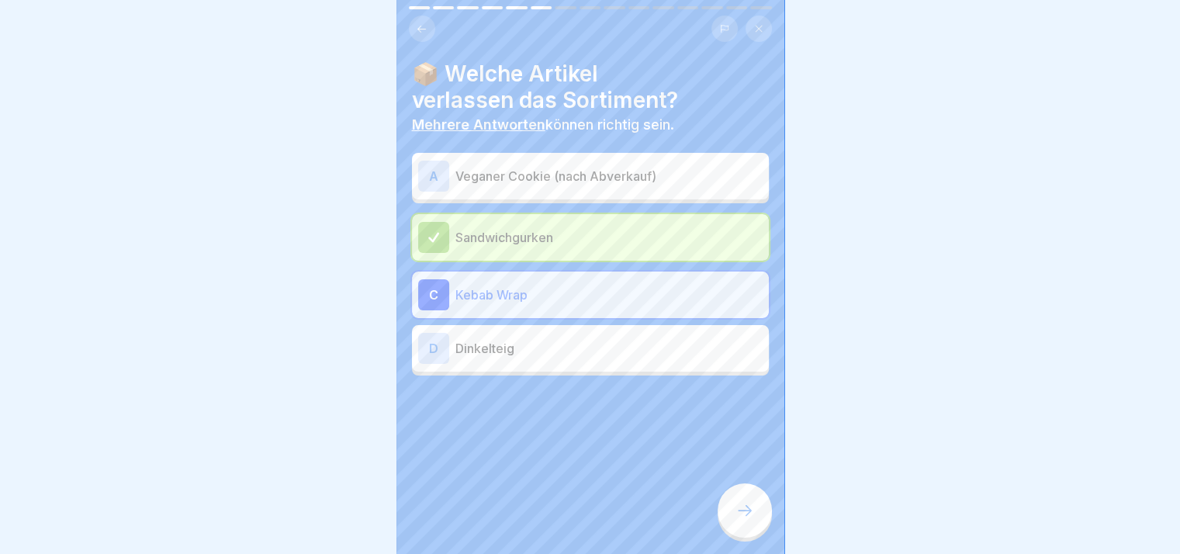
click at [639, 340] on p "Dinkelteig" at bounding box center [608, 348] width 307 height 19
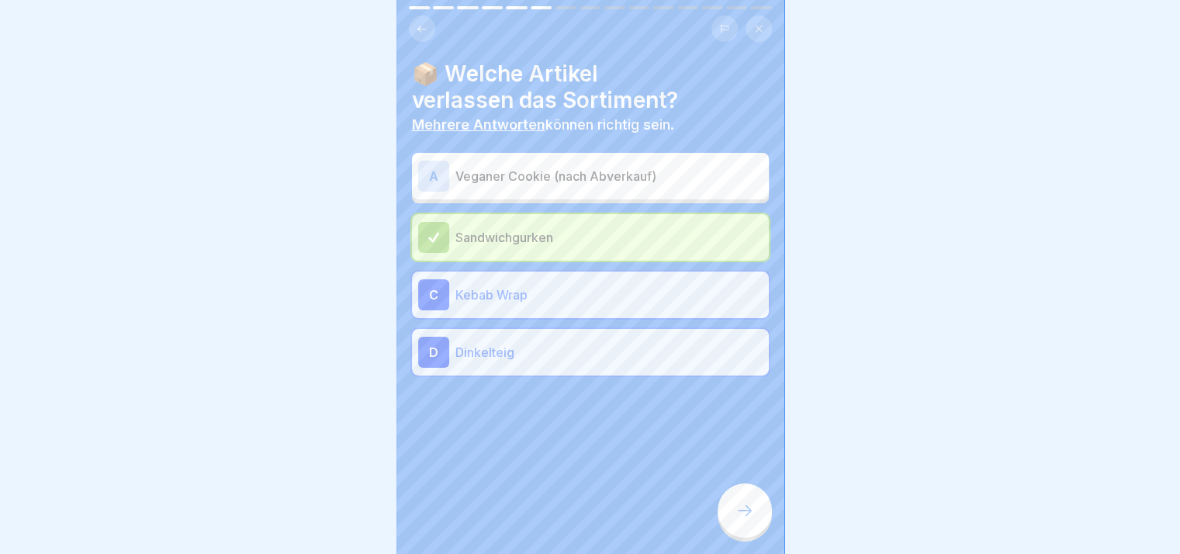
click at [726, 520] on div at bounding box center [745, 510] width 54 height 54
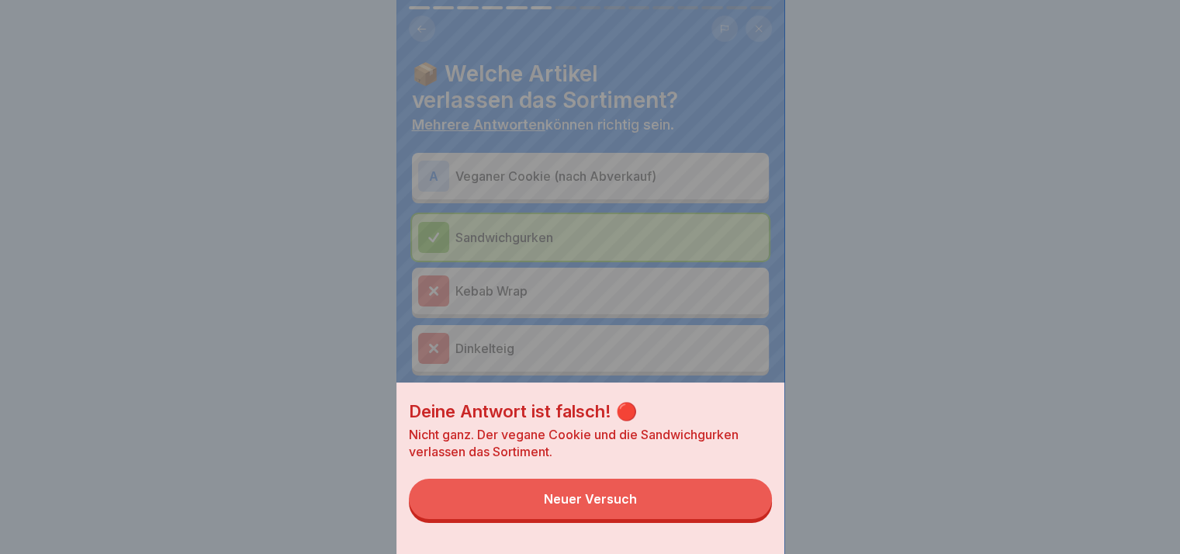
click at [726, 519] on button "Neuer Versuch" at bounding box center [590, 499] width 363 height 40
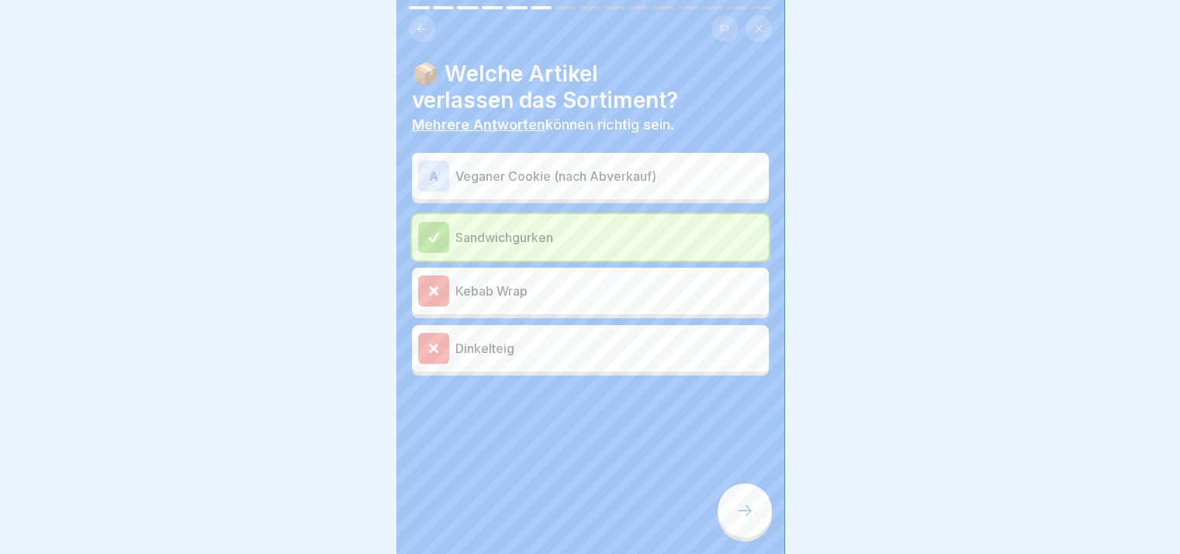
click at [689, 175] on p "Veganer Cookie (nach Abverkauf)" at bounding box center [608, 176] width 307 height 19
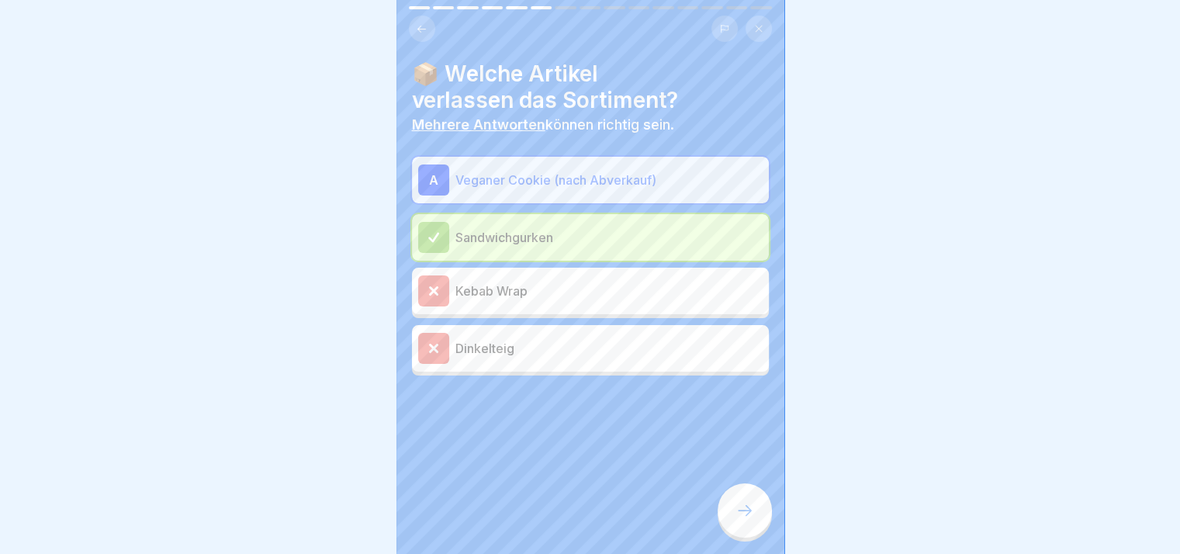
click at [751, 517] on icon at bounding box center [744, 510] width 19 height 19
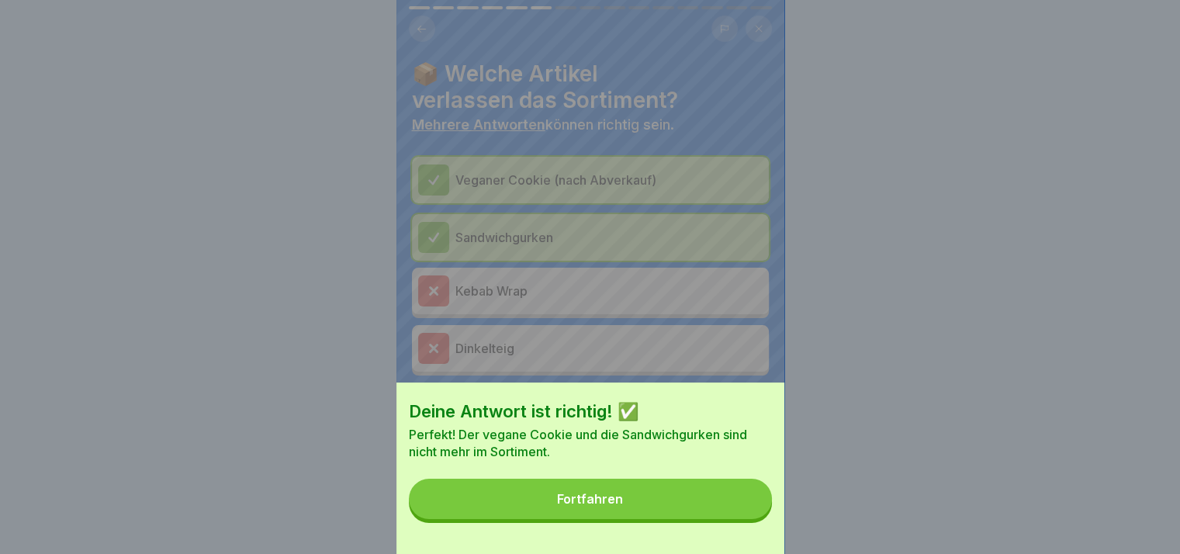
click at [751, 517] on button "Fortfahren" at bounding box center [590, 499] width 363 height 40
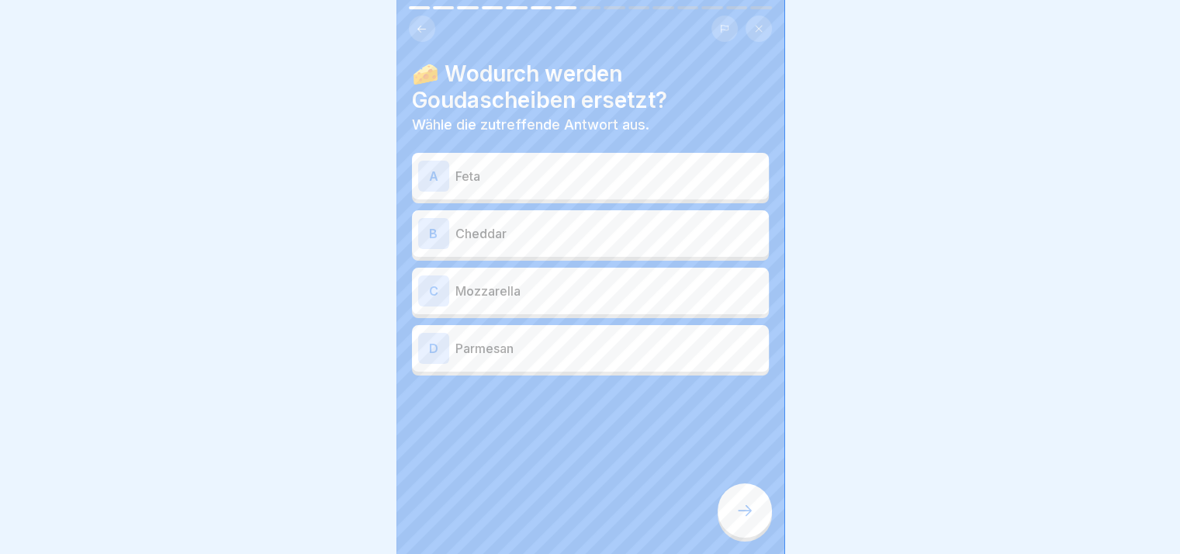
click at [597, 177] on p "Feta" at bounding box center [608, 176] width 307 height 19
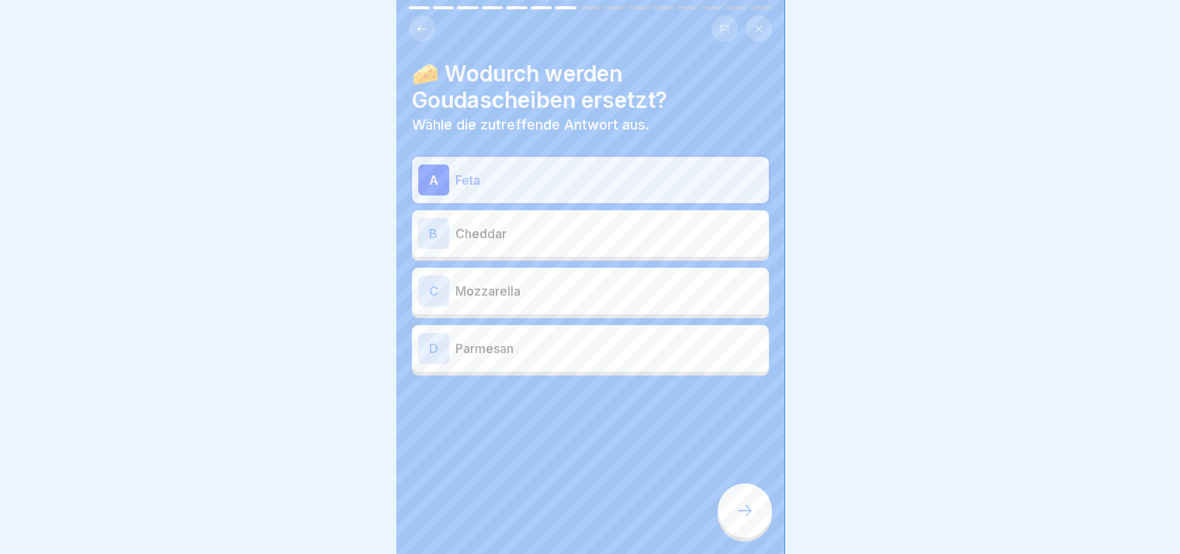
click at [603, 247] on div "B Cheddar" at bounding box center [590, 233] width 344 height 31
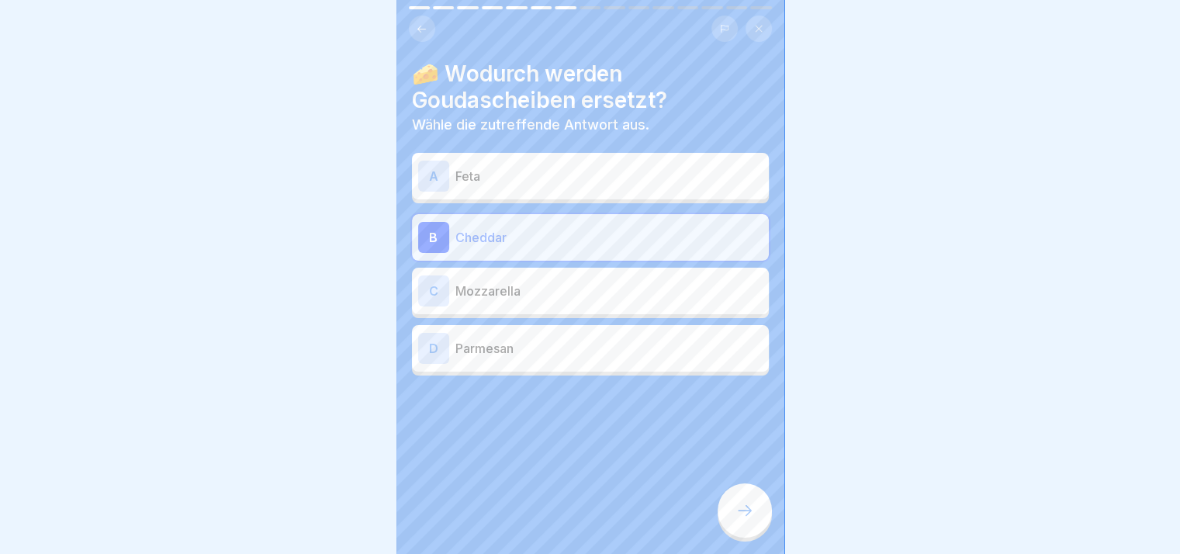
click at [742, 505] on div at bounding box center [745, 510] width 54 height 54
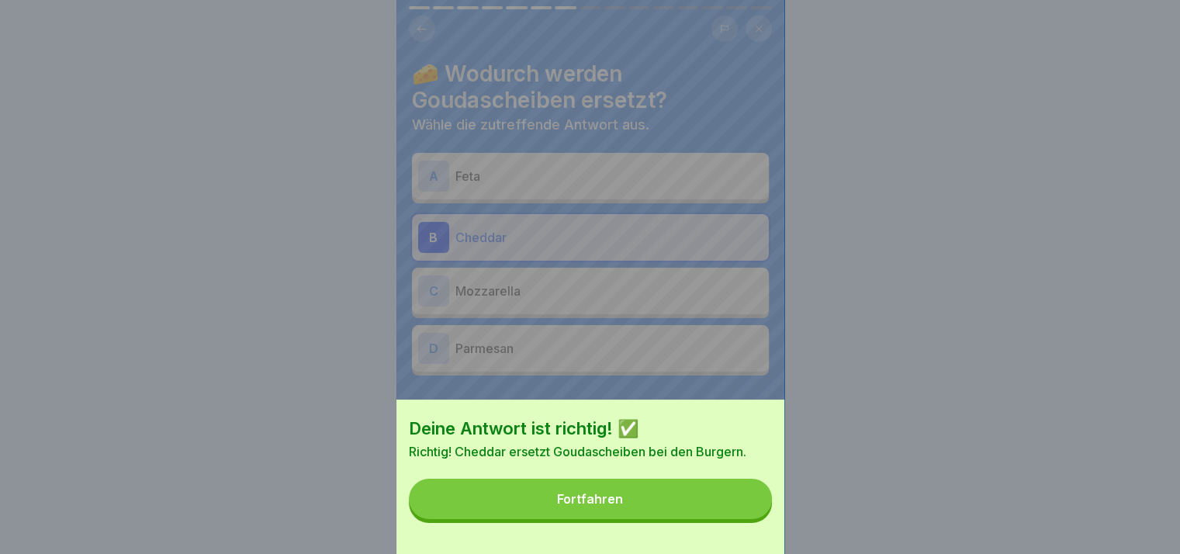
click at [742, 505] on button "Fortfahren" at bounding box center [590, 499] width 363 height 40
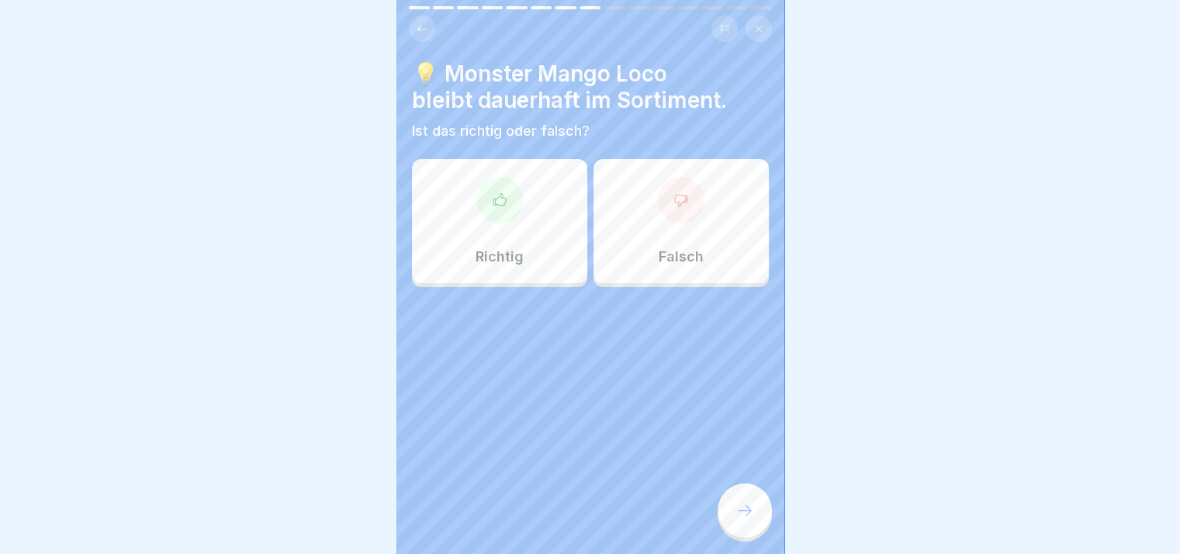
click at [524, 171] on div "Richtig" at bounding box center [499, 221] width 175 height 124
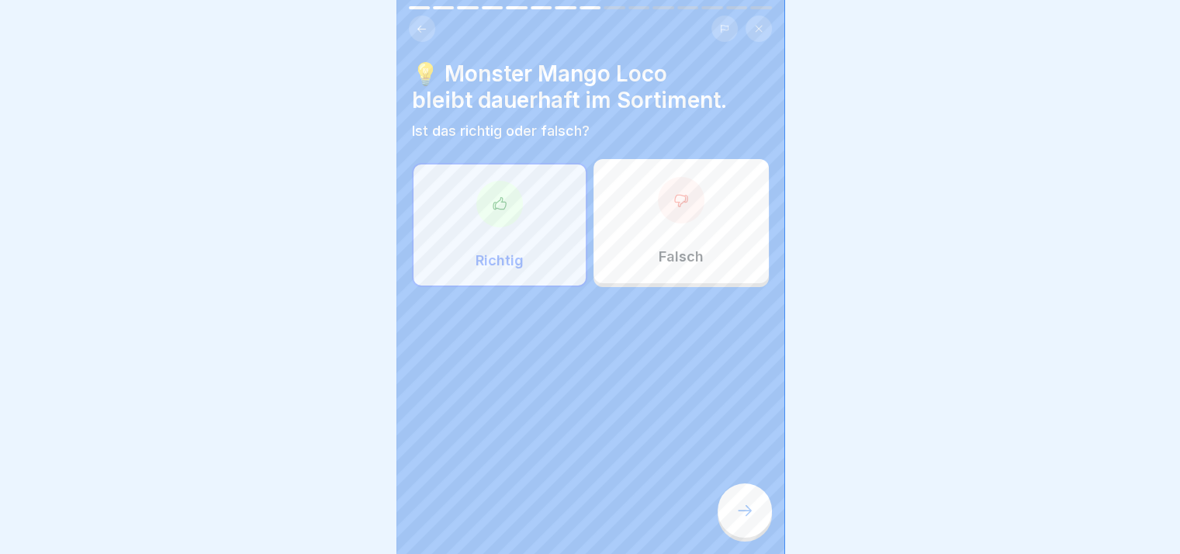
click at [748, 520] on icon at bounding box center [744, 510] width 19 height 19
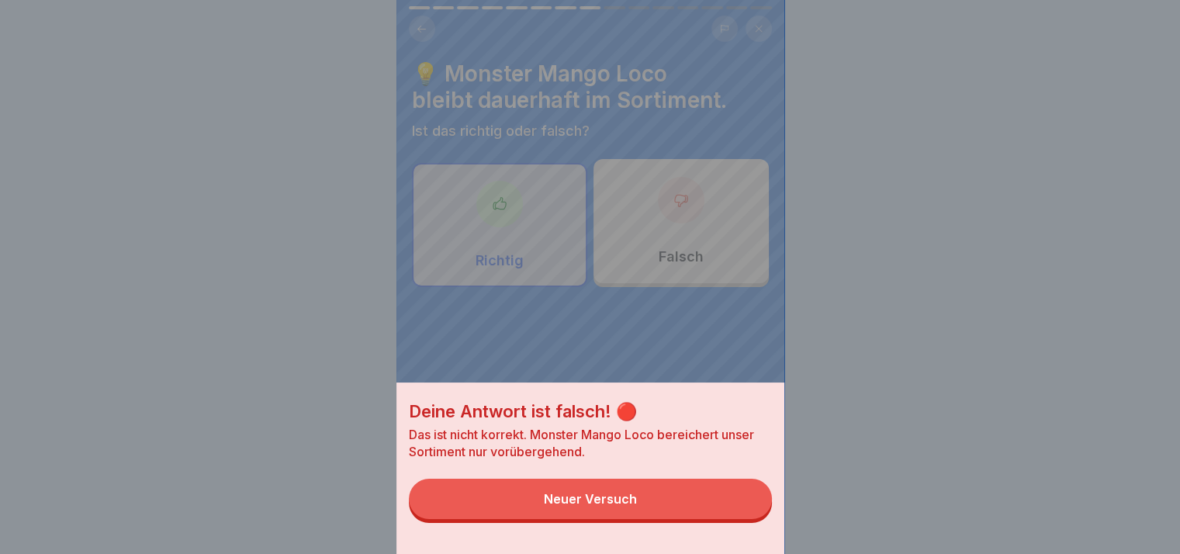
click at [748, 519] on button "Neuer Versuch" at bounding box center [590, 499] width 363 height 40
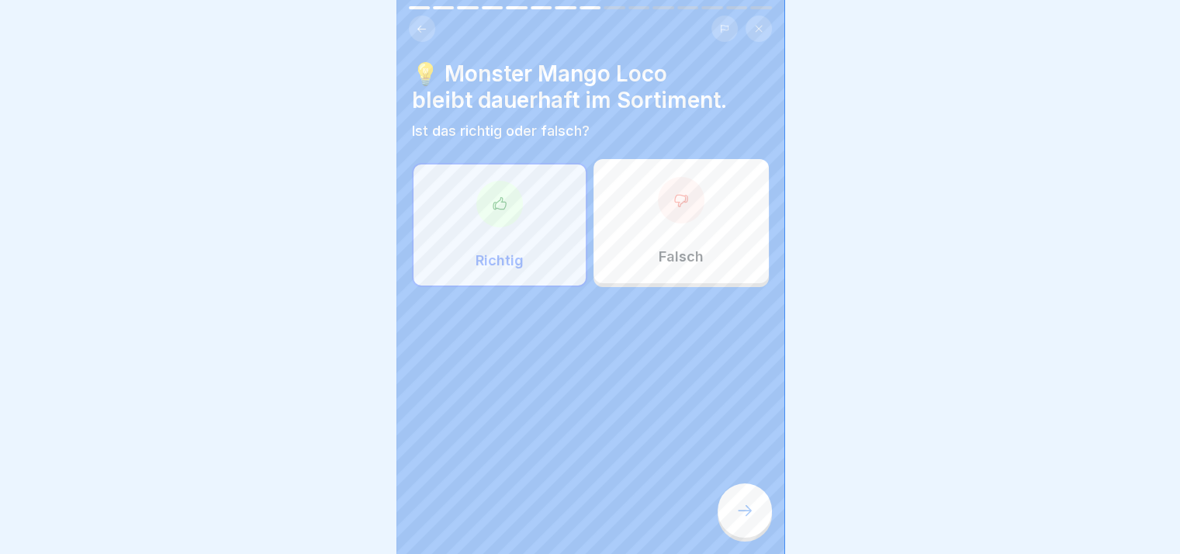
click at [675, 255] on p "Falsch" at bounding box center [681, 256] width 45 height 17
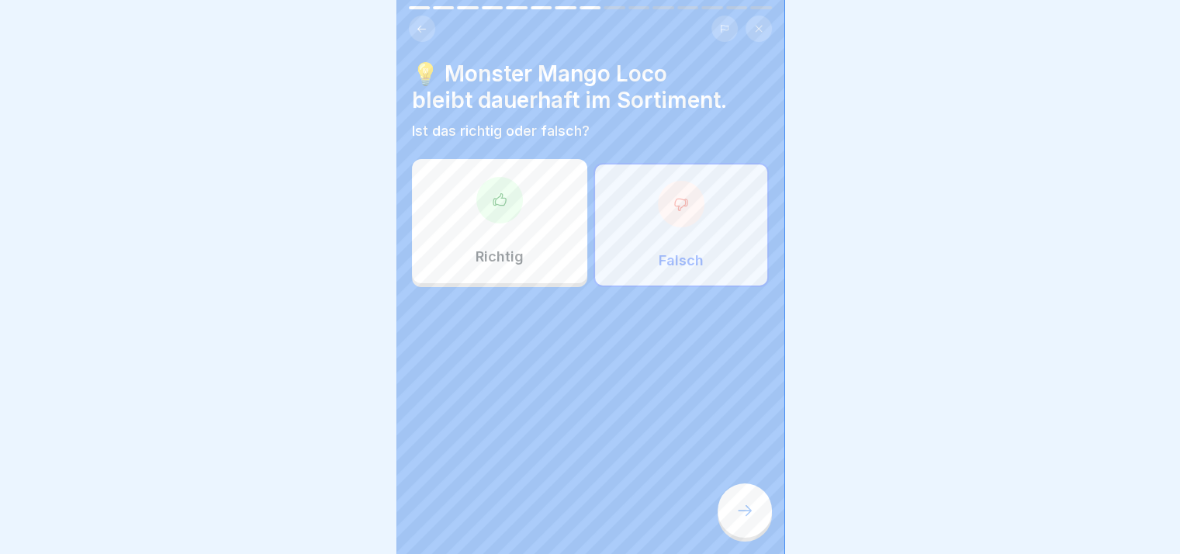
click at [749, 519] on icon at bounding box center [744, 510] width 19 height 19
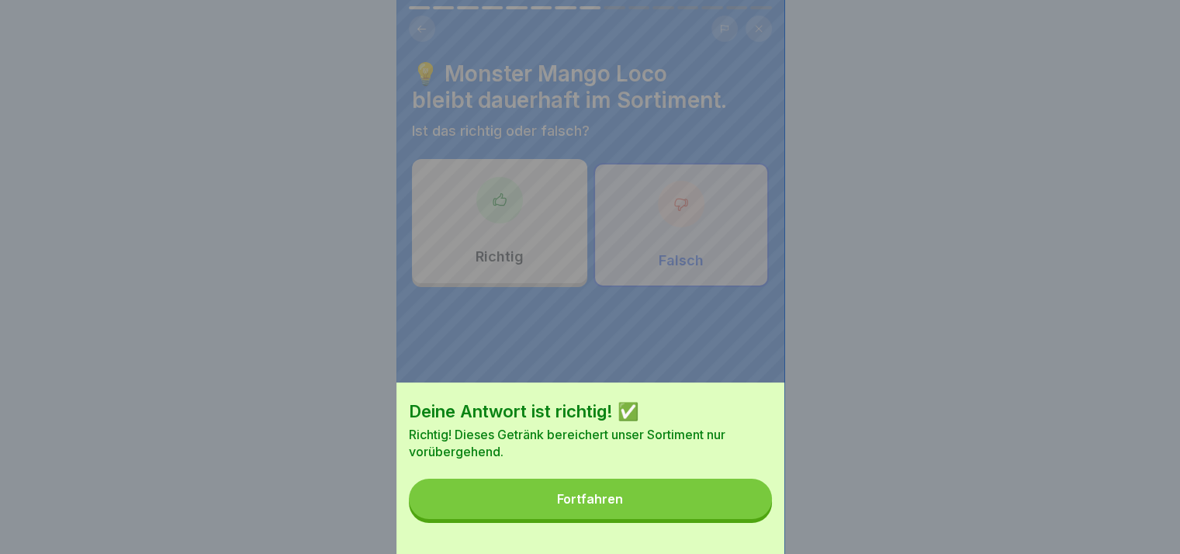
click at [749, 519] on button "Fortfahren" at bounding box center [590, 499] width 363 height 40
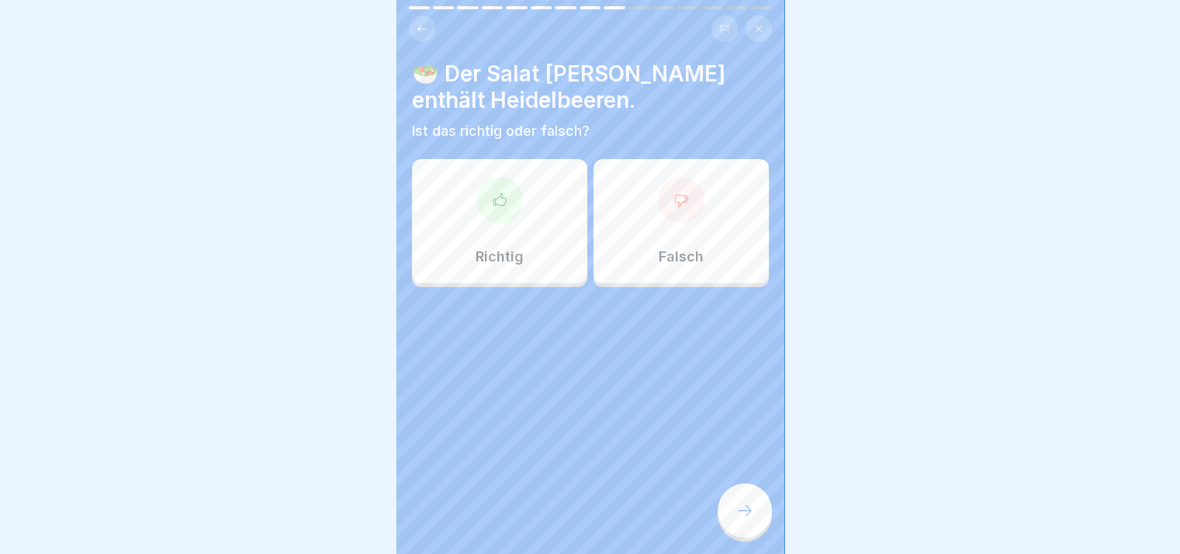
click at [546, 197] on div "Richtig" at bounding box center [499, 221] width 175 height 124
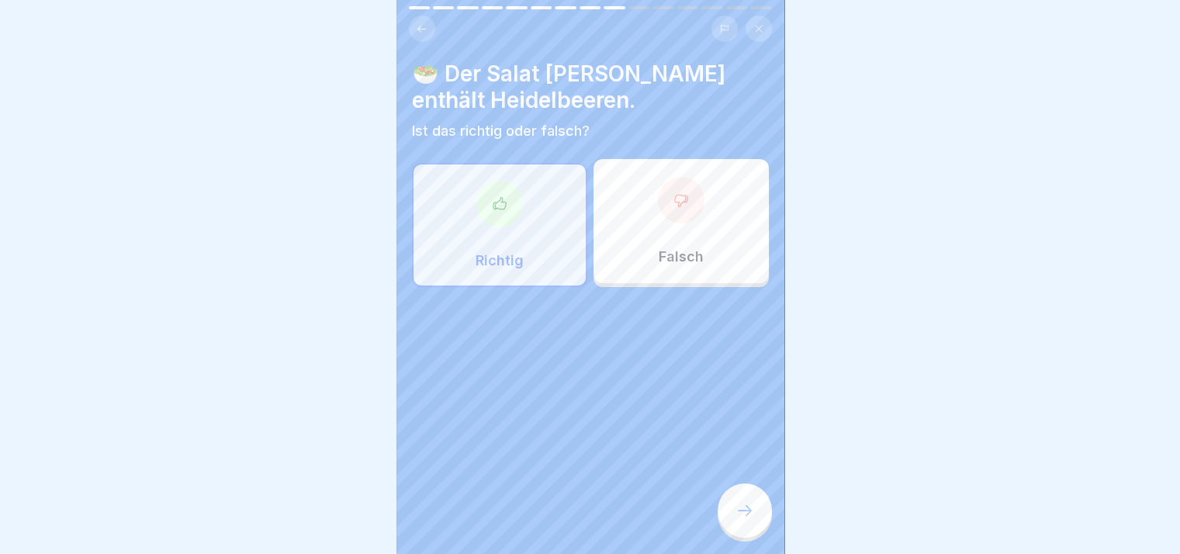
click at [735, 531] on div at bounding box center [745, 510] width 54 height 54
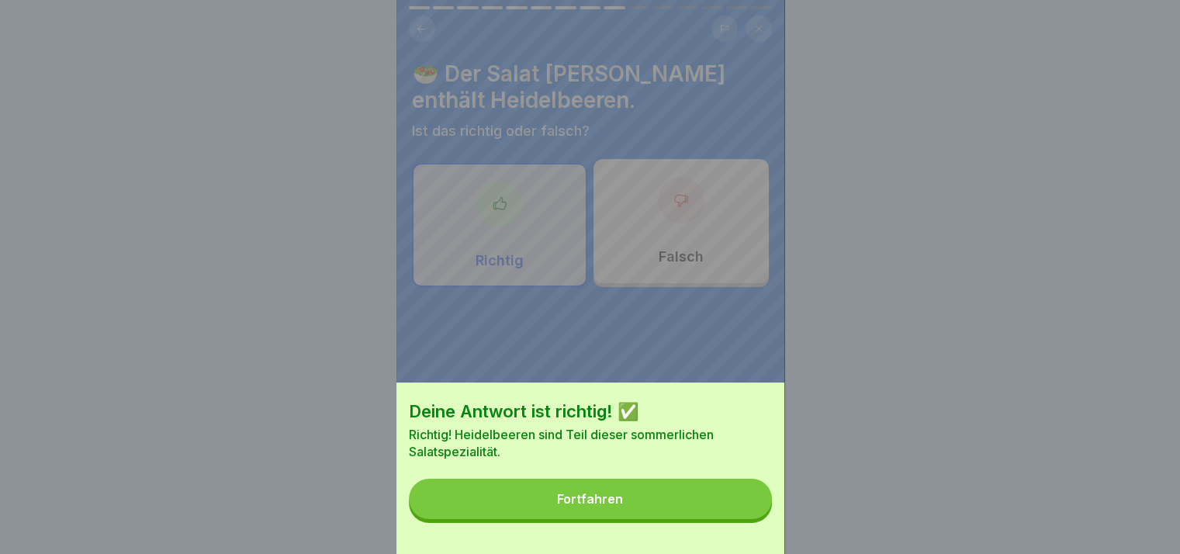
click at [735, 531] on div "Deine Antwort ist richtig! ✅ Richtig! Heidelbeeren sind Teil dieser sommerliche…" at bounding box center [590, 467] width 388 height 171
click at [728, 508] on button "Fortfahren" at bounding box center [590, 499] width 363 height 40
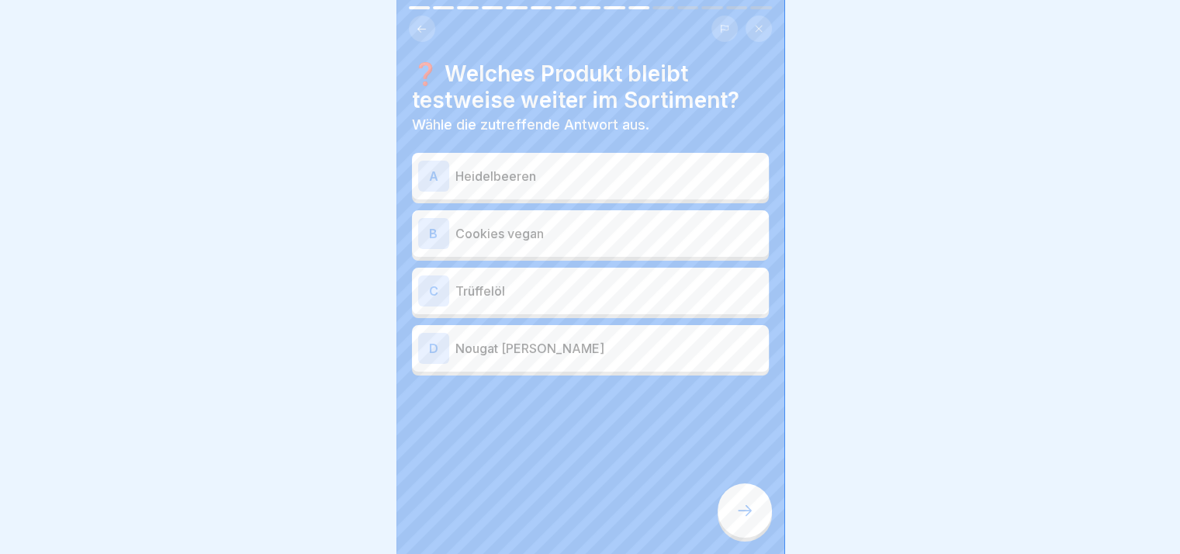
click at [583, 186] on div "A Heidelbeeren" at bounding box center [590, 176] width 344 height 31
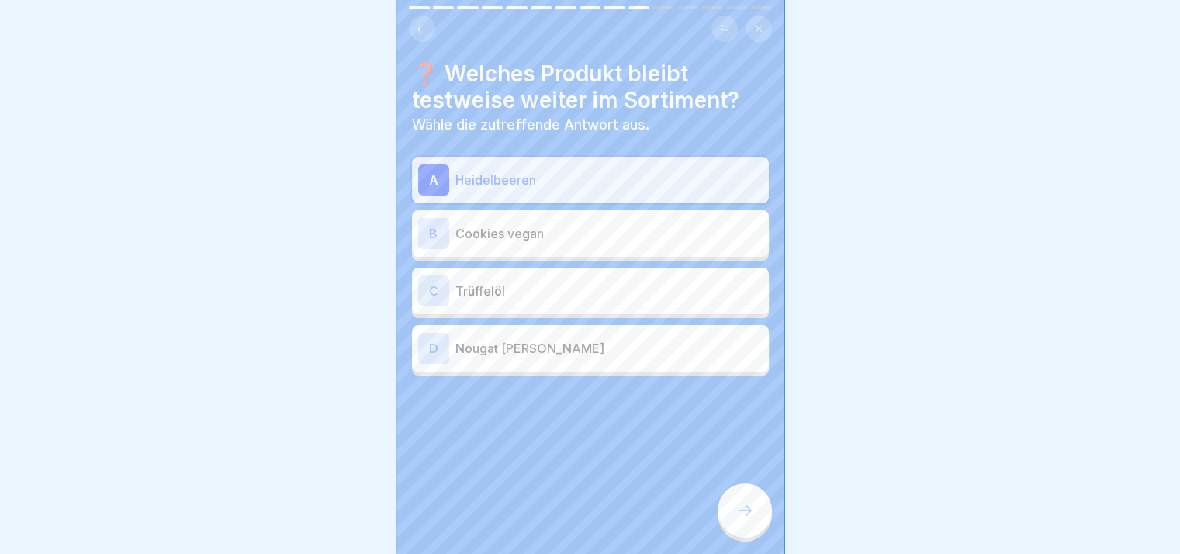
click at [584, 242] on p "Cookies vegan" at bounding box center [608, 233] width 307 height 19
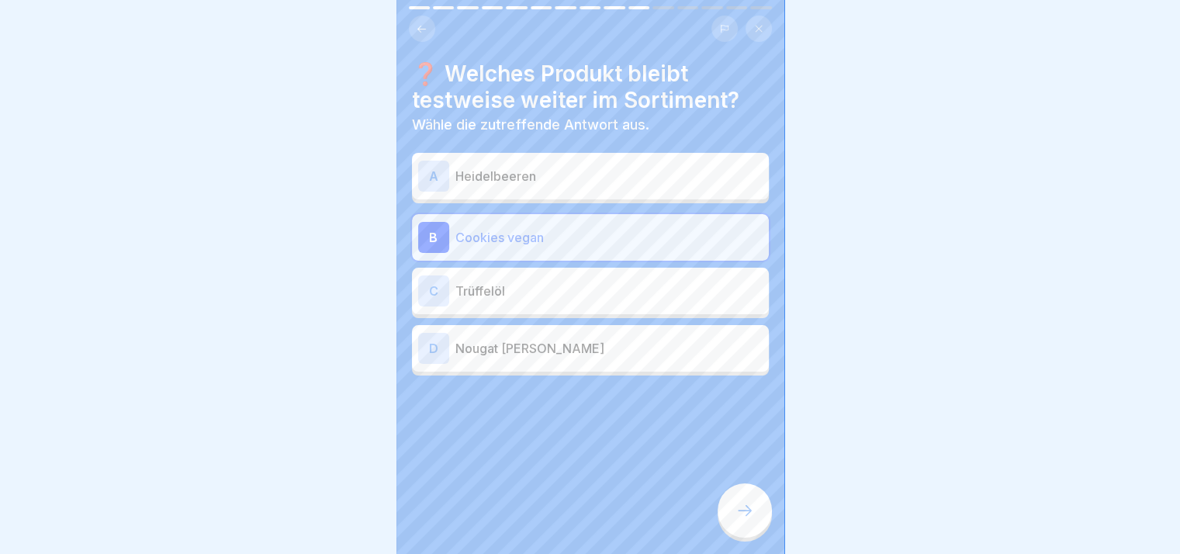
click at [590, 196] on div "A Heidelbeeren" at bounding box center [590, 176] width 357 height 47
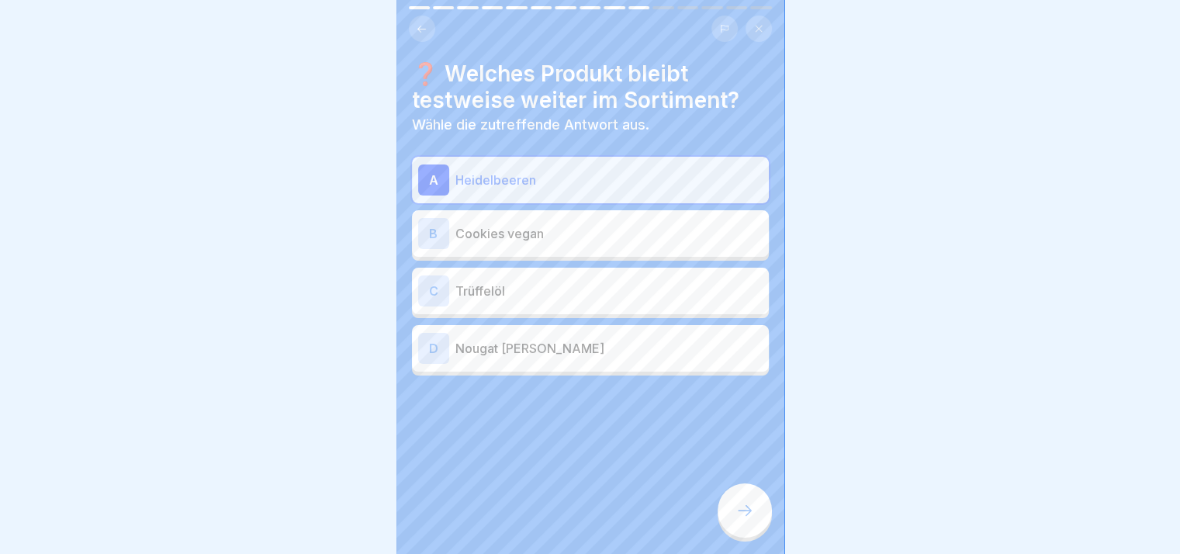
click at [742, 510] on div at bounding box center [745, 510] width 54 height 54
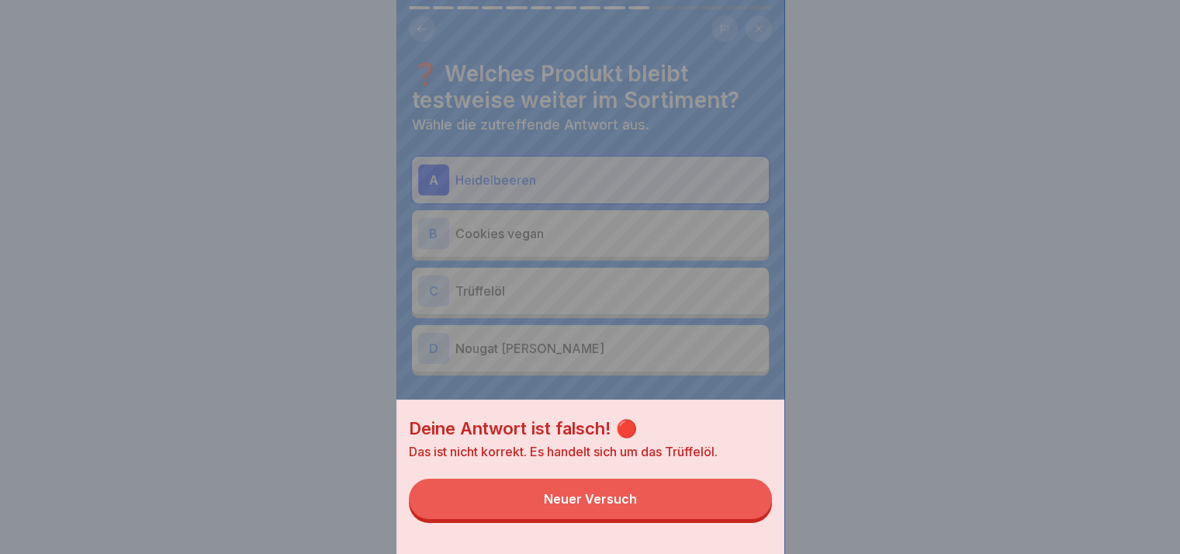
click at [742, 510] on button "Neuer Versuch" at bounding box center [590, 499] width 363 height 40
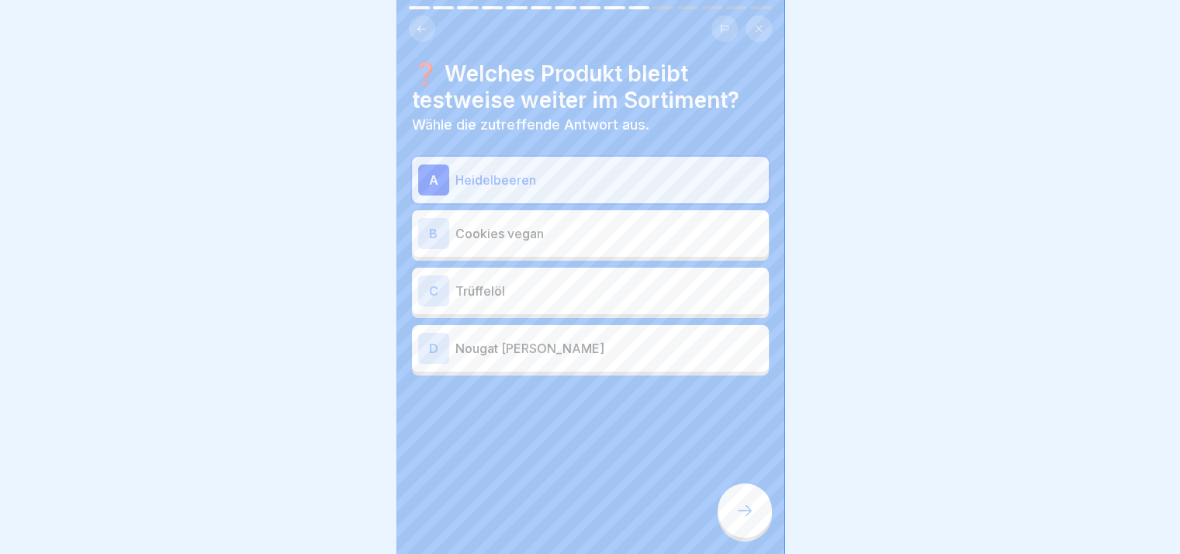
click at [613, 304] on div "C Trüffelöl" at bounding box center [590, 290] width 344 height 31
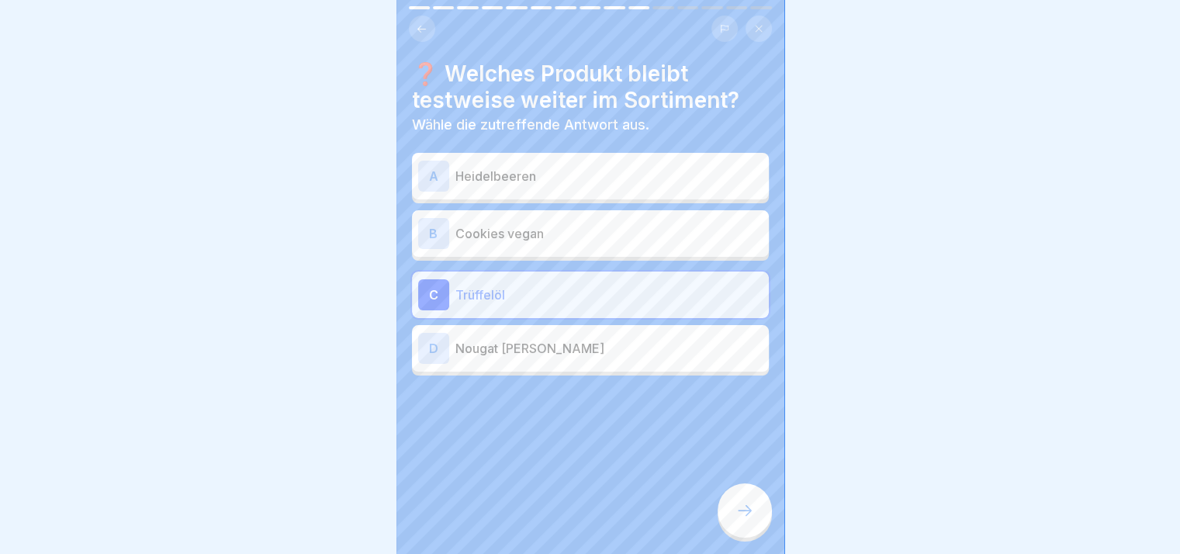
click at [756, 518] on div at bounding box center [745, 510] width 54 height 54
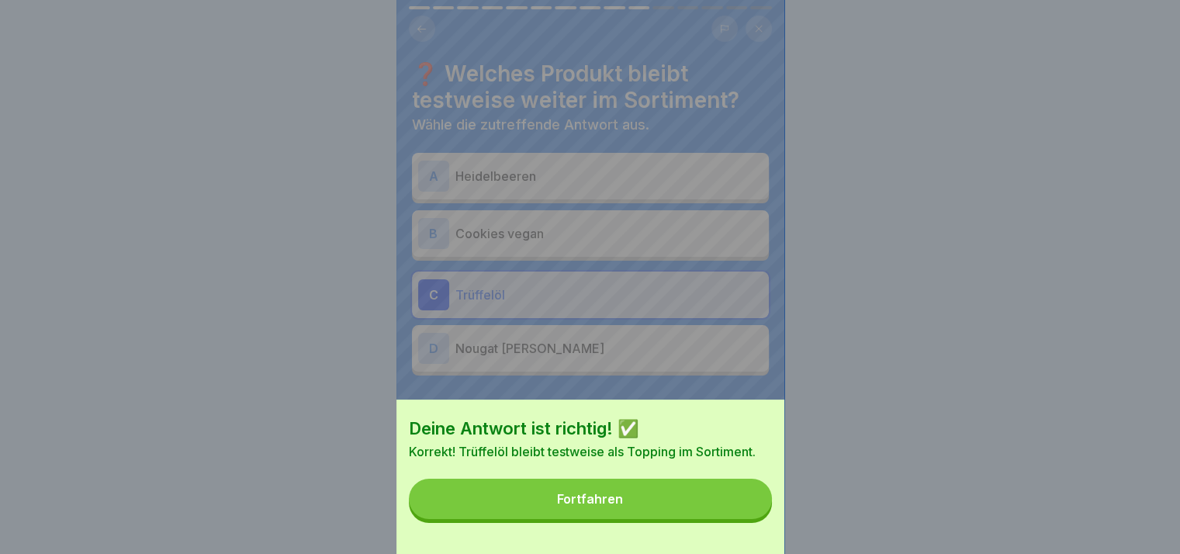
click at [756, 518] on button "Fortfahren" at bounding box center [590, 499] width 363 height 40
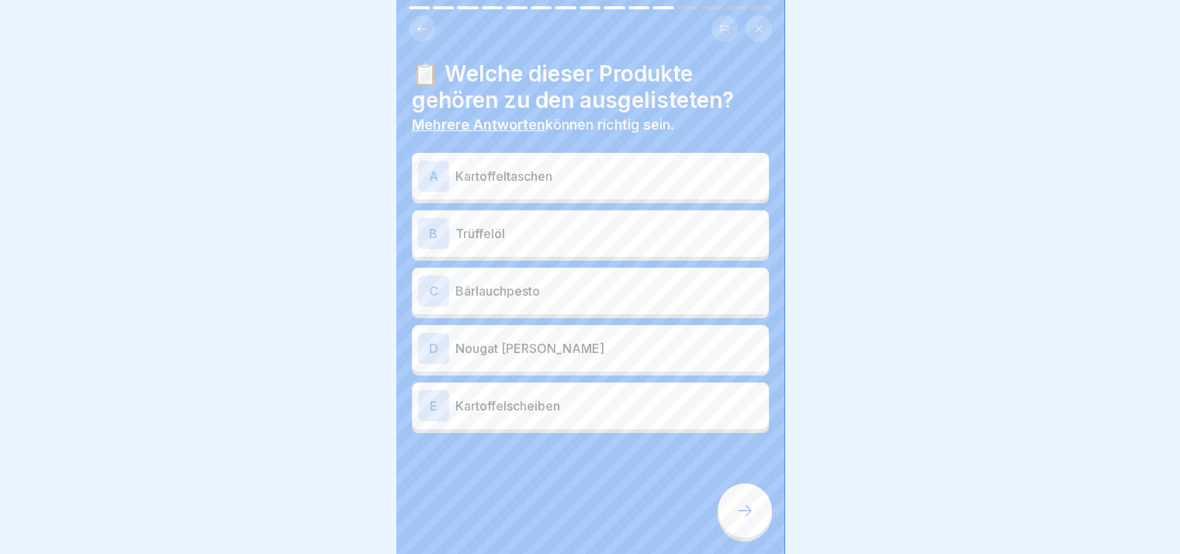
click at [756, 518] on div at bounding box center [745, 510] width 54 height 54
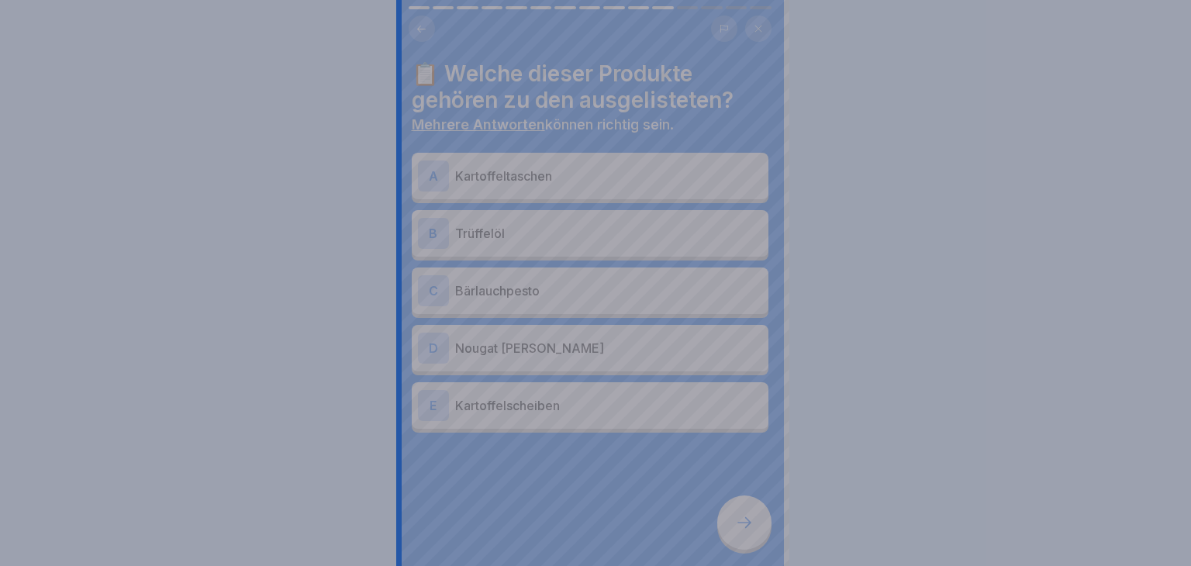
click at [756, 518] on div at bounding box center [595, 283] width 1191 height 566
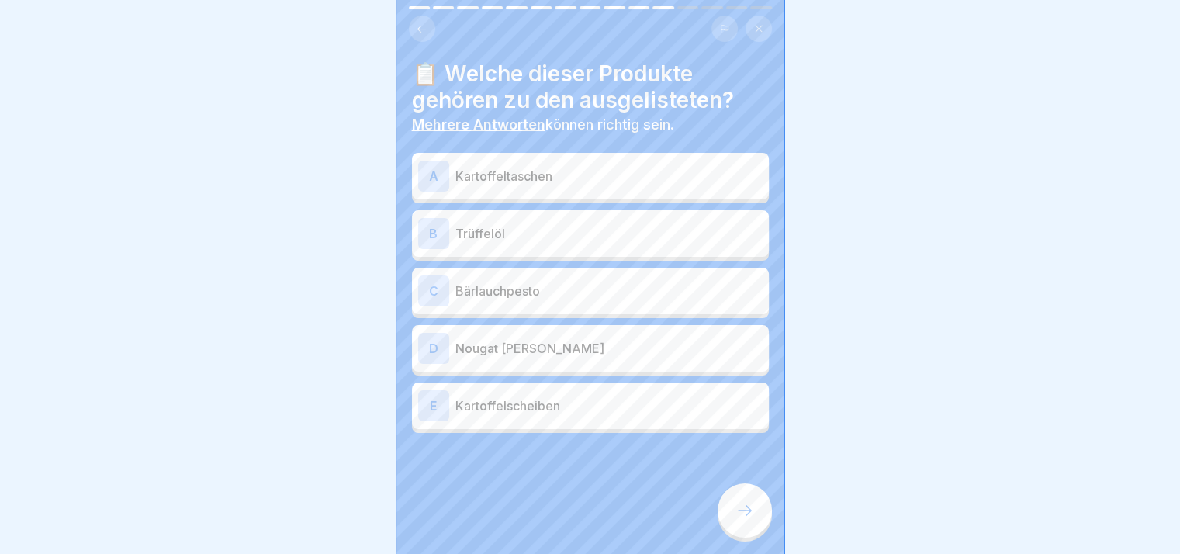
click at [563, 191] on div "A Kartoffeltaschen" at bounding box center [590, 176] width 357 height 47
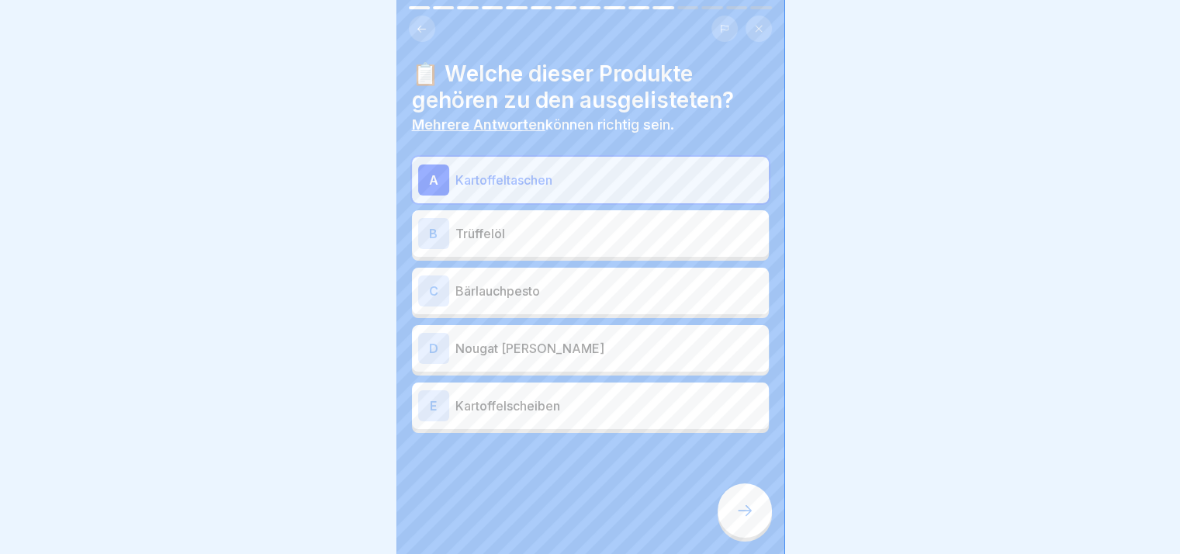
click at [562, 252] on div "B Trüffelöl" at bounding box center [590, 233] width 357 height 47
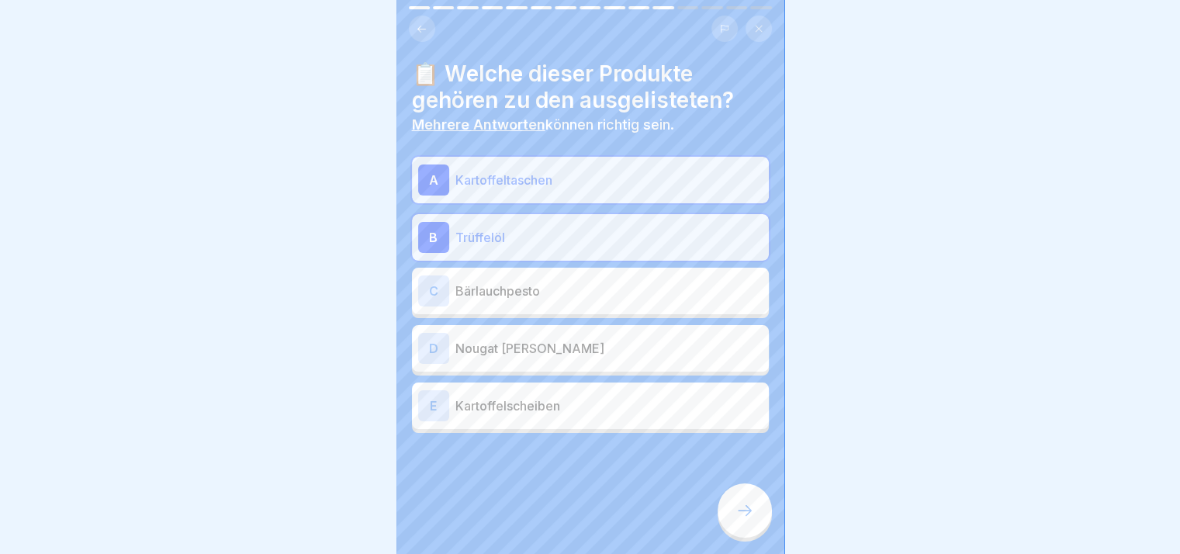
click at [569, 309] on div "C Bärlauchpesto" at bounding box center [590, 291] width 357 height 47
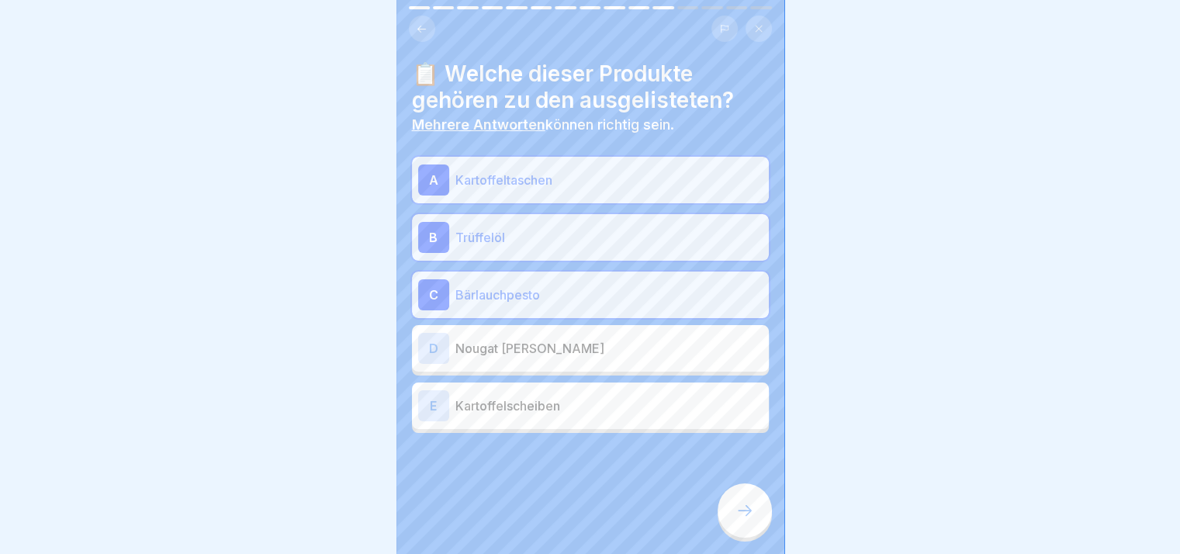
click at [579, 349] on p "Nougat [PERSON_NAME]" at bounding box center [608, 348] width 307 height 19
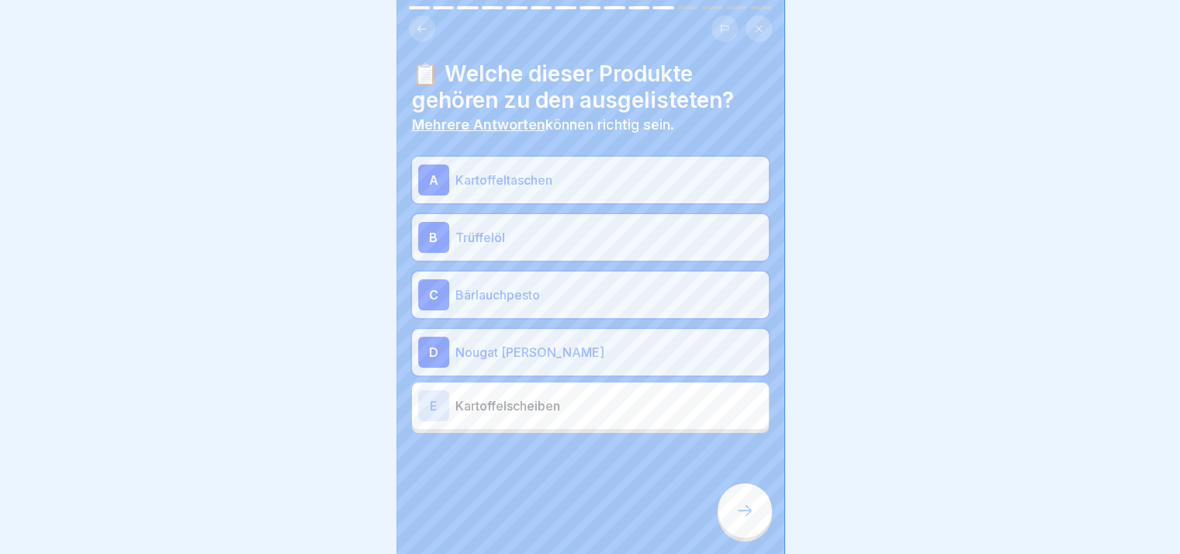
click at [598, 410] on p "Kartoffelscheiben" at bounding box center [608, 405] width 307 height 19
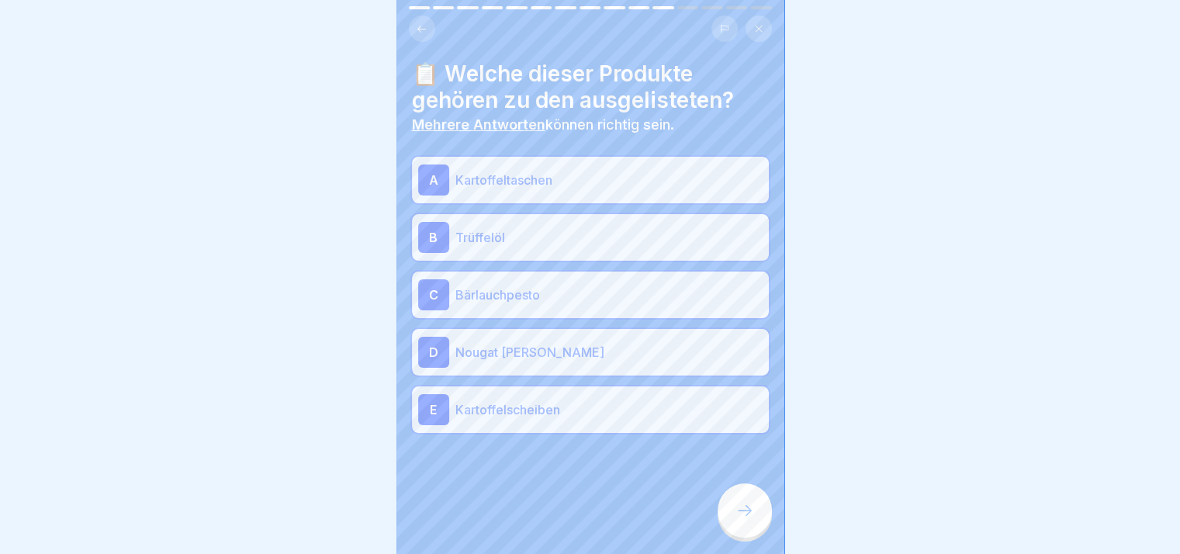
click at [754, 517] on div at bounding box center [745, 510] width 54 height 54
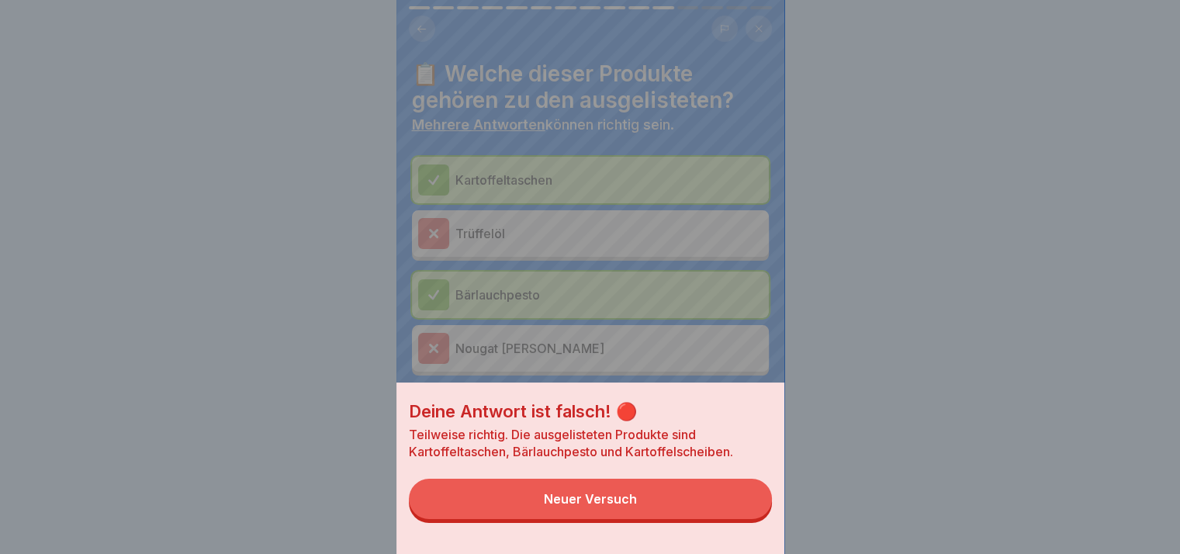
click at [754, 517] on button "Neuer Versuch" at bounding box center [590, 499] width 363 height 40
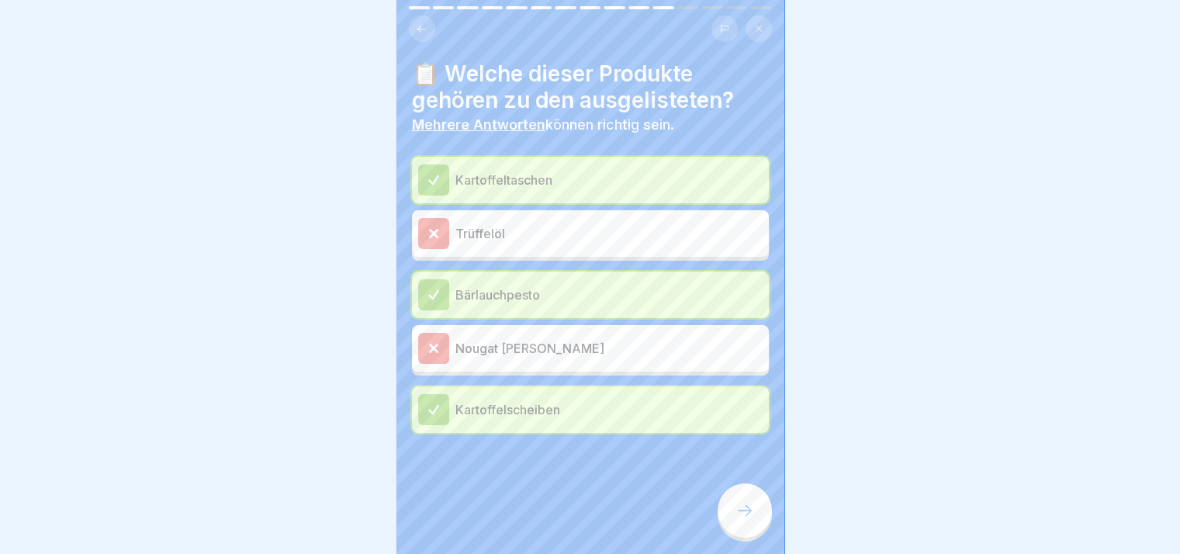
click at [754, 517] on div at bounding box center [745, 510] width 54 height 54
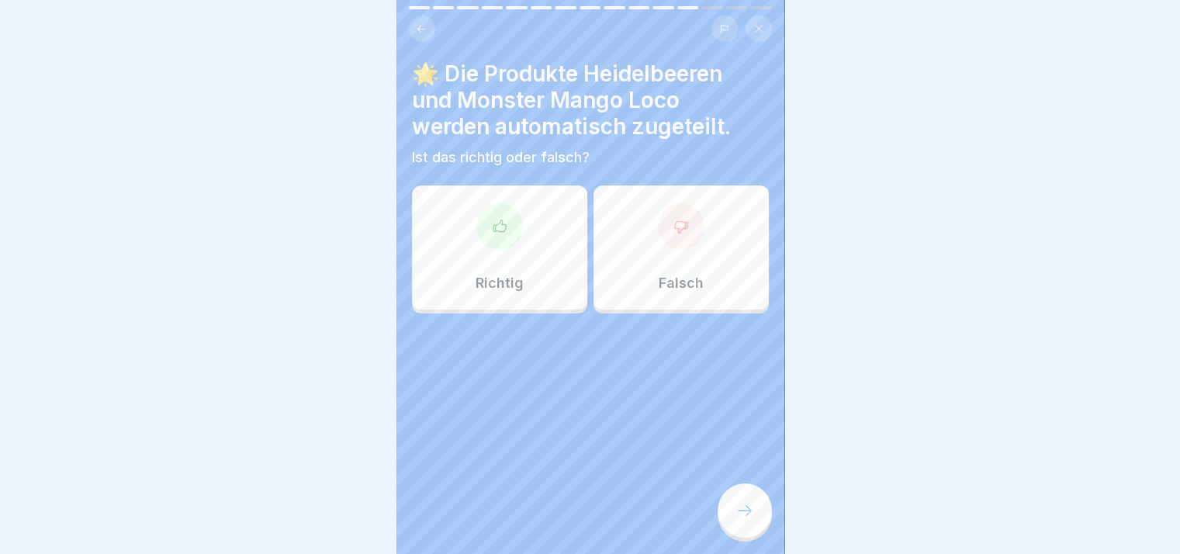
click at [549, 304] on div "Richtig" at bounding box center [499, 247] width 175 height 124
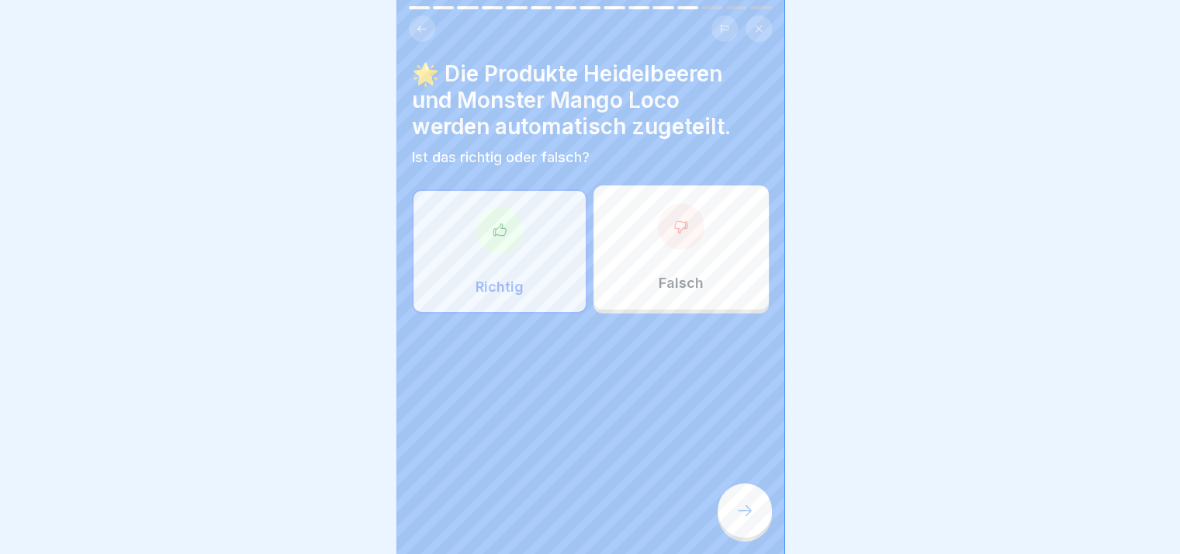
click at [756, 538] on div at bounding box center [745, 510] width 54 height 54
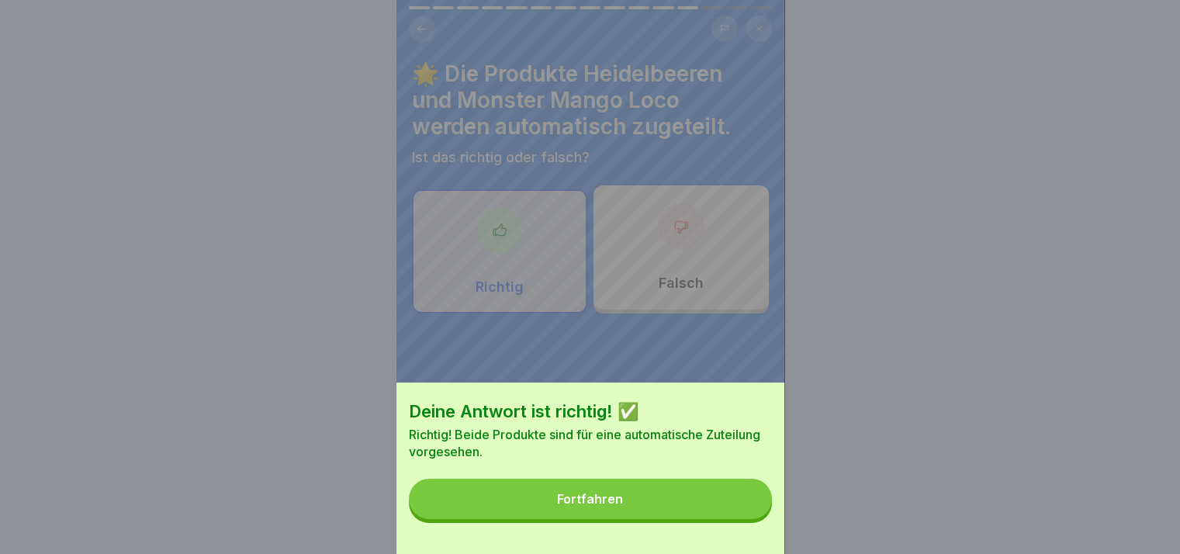
click at [756, 539] on div "Deine Antwort ist richtig! ✅ Richtig! Beide Produkte sind für eine automatische…" at bounding box center [590, 467] width 388 height 171
click at [745, 519] on button "Fortfahren" at bounding box center [590, 499] width 363 height 40
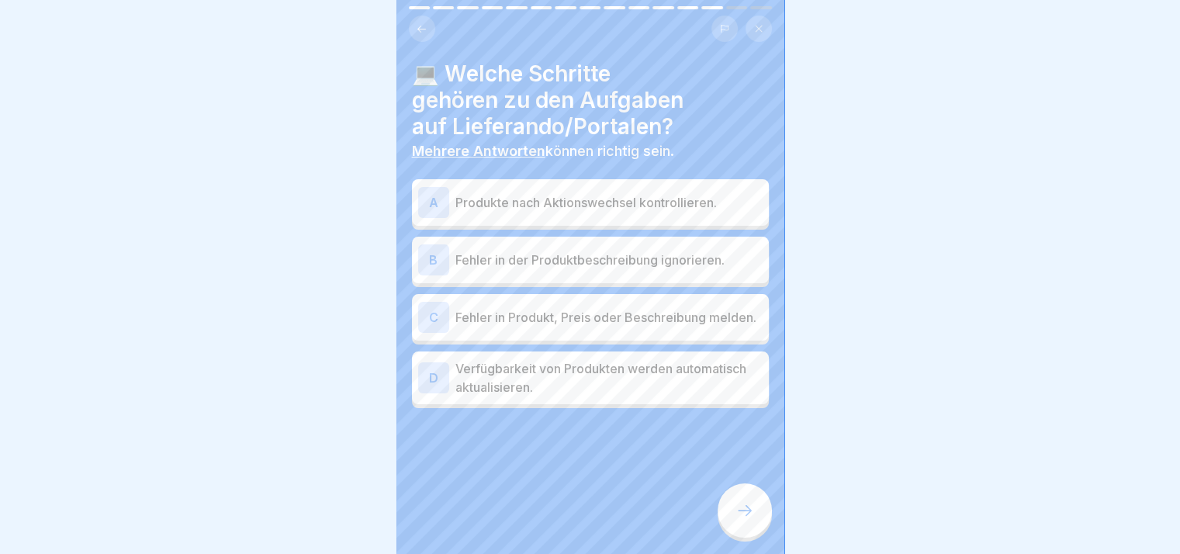
click at [628, 208] on p "Produkte nach Aktionswechsel kontrollieren." at bounding box center [608, 202] width 307 height 19
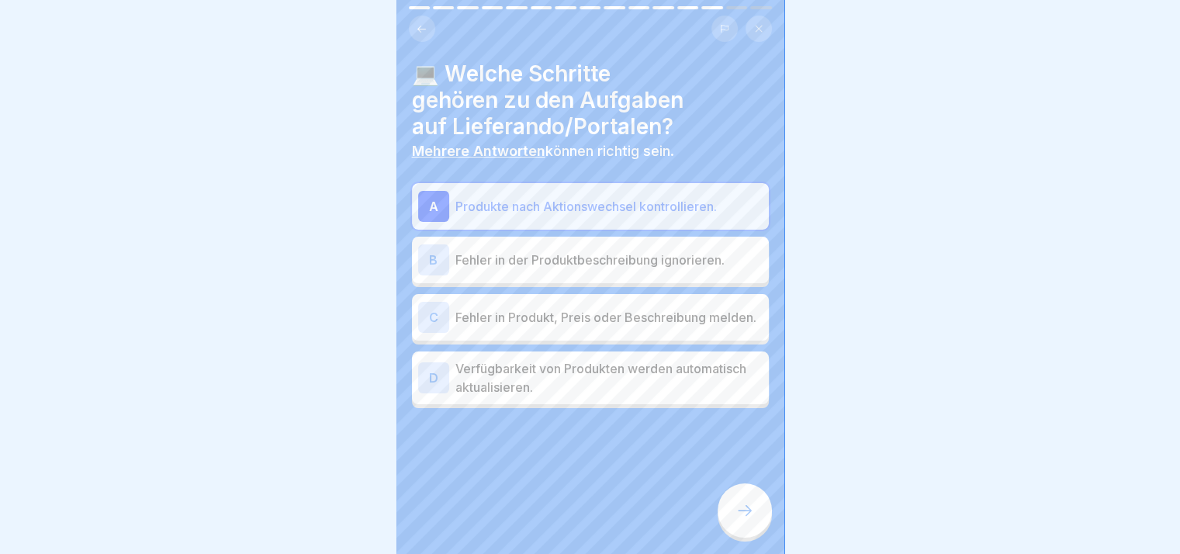
click at [621, 282] on div "B Fehler in der Produktbeschreibung ignorieren." at bounding box center [590, 260] width 357 height 47
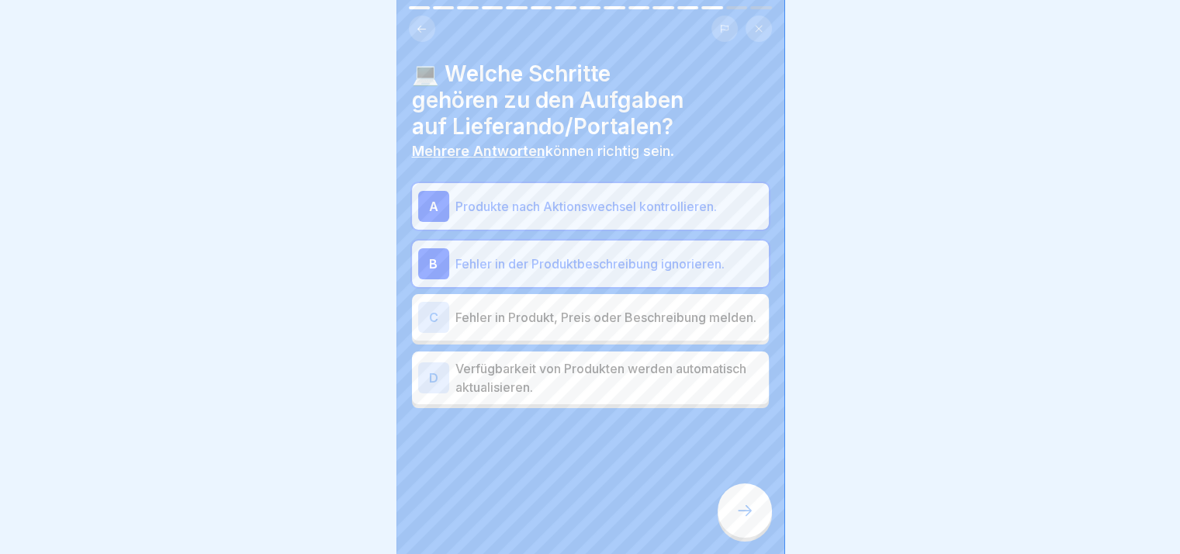
click at [624, 323] on p "Fehler in Produkt, Preis oder Beschreibung melden." at bounding box center [608, 317] width 307 height 19
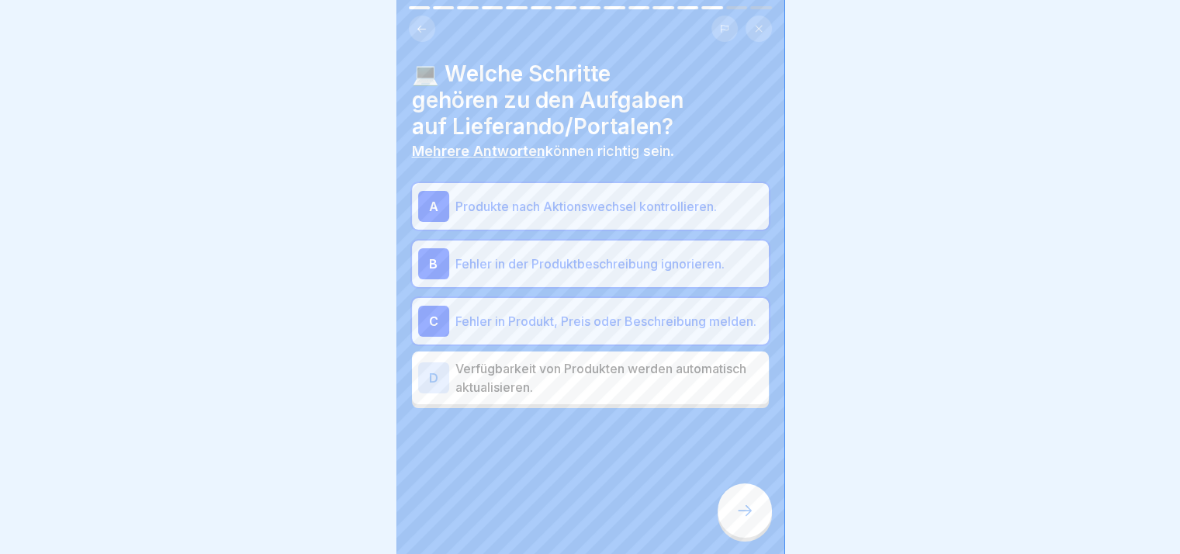
click at [632, 368] on p "Verfügbarkeit von Produkten werden automatisch aktualisieren." at bounding box center [608, 377] width 307 height 37
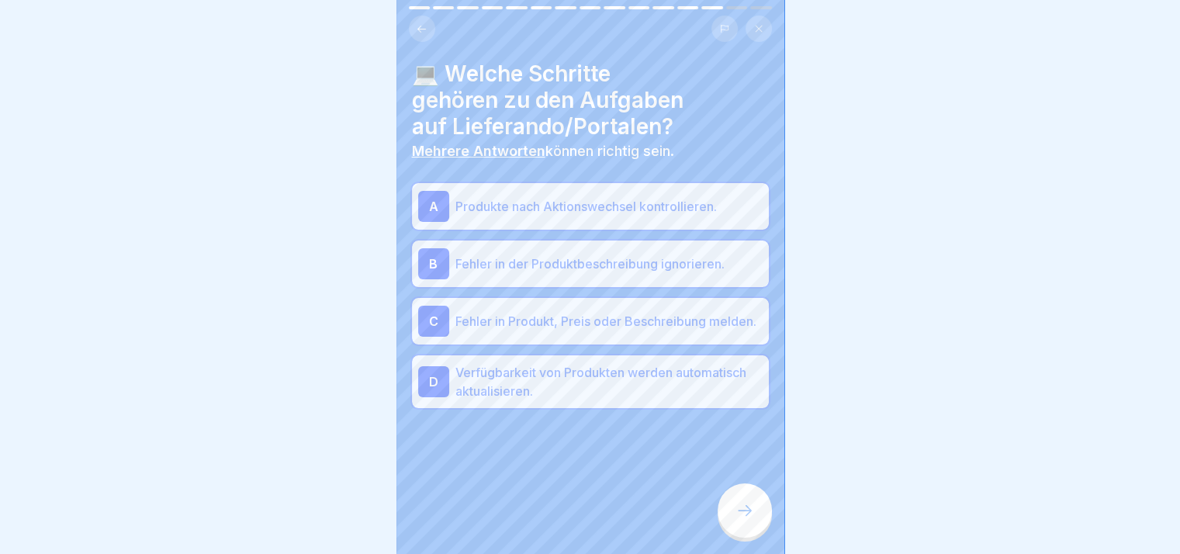
click at [748, 534] on div at bounding box center [745, 510] width 54 height 54
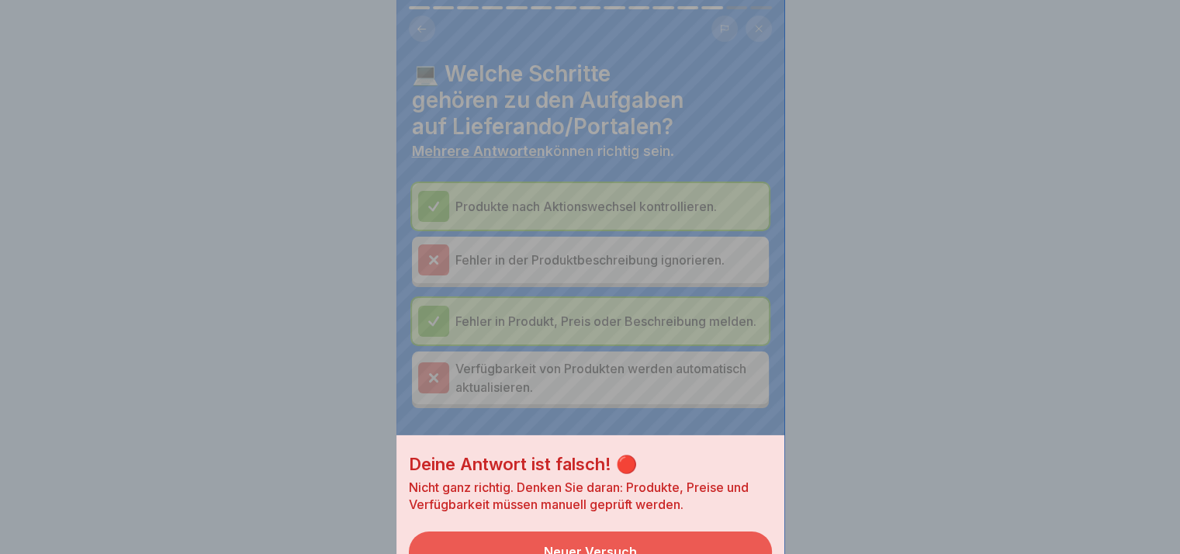
click at [748, 534] on div "Deine Antwort ist falsch! 🔴 Nicht ganz richtig. Denken Sie daran: Produkte, Pre…" at bounding box center [590, 520] width 388 height 171
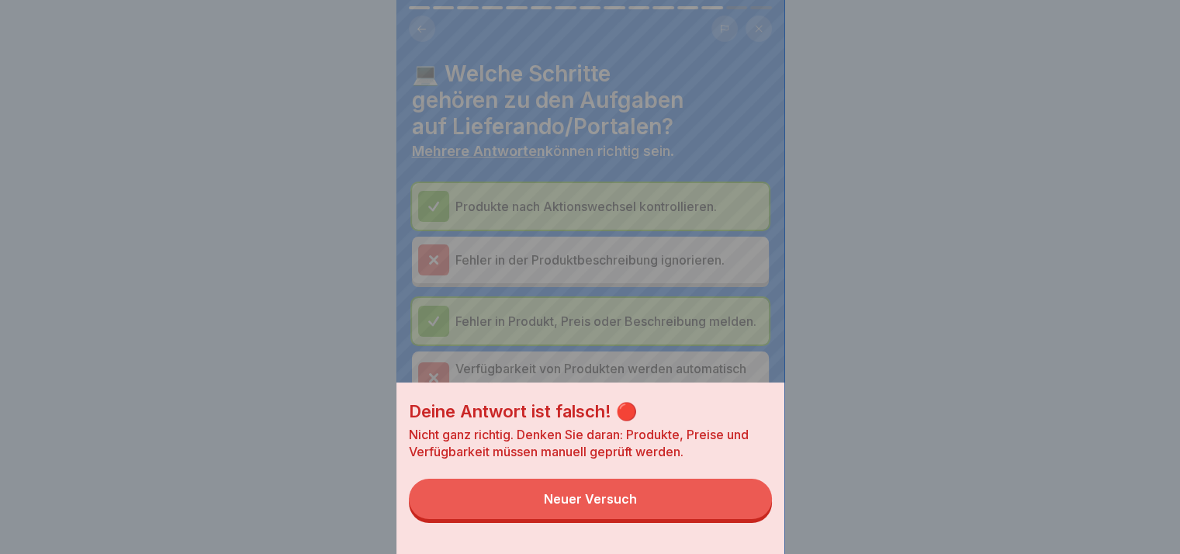
click at [745, 531] on div "Deine Antwort ist falsch! 🔴 Nicht ganz richtig. Denken Sie daran: Produkte, Pre…" at bounding box center [590, 467] width 388 height 171
click at [743, 519] on button "Neuer Versuch" at bounding box center [590, 499] width 363 height 40
click at [743, 522] on div "Deine Antwort ist falsch! 🔴 Nicht ganz richtig. Denken Sie daran: Produkte, Pre…" at bounding box center [590, 277] width 388 height 554
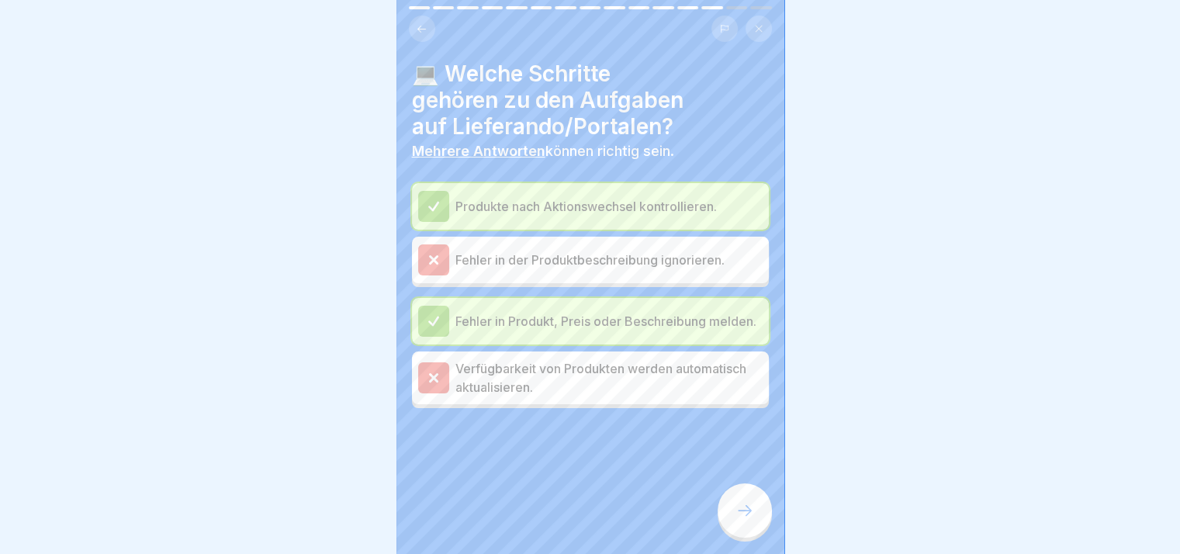
click at [743, 520] on icon at bounding box center [744, 510] width 19 height 19
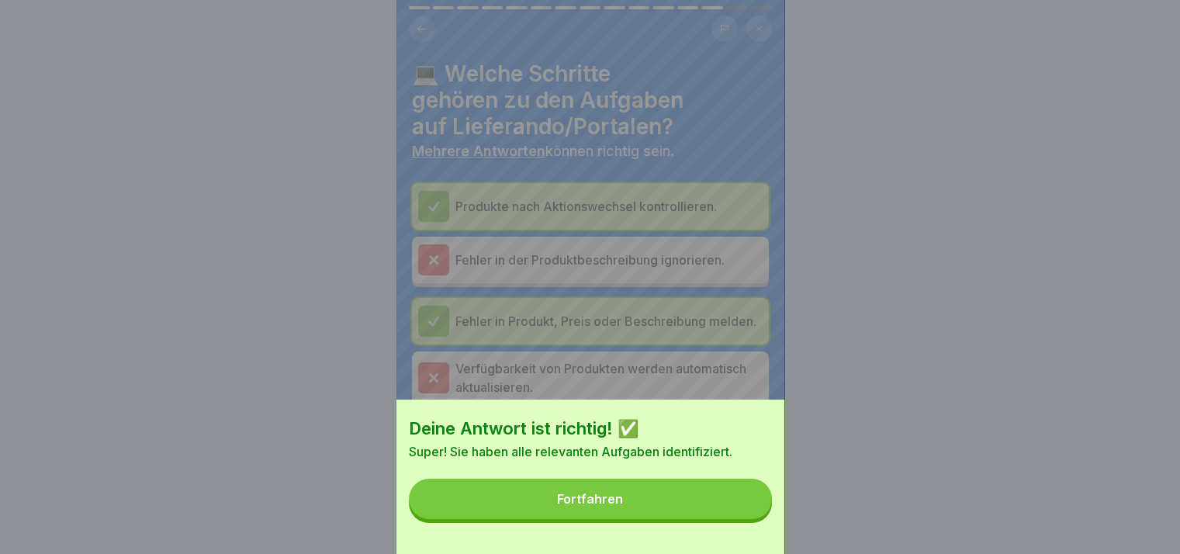
click at [743, 519] on button "Fortfahren" at bounding box center [590, 499] width 363 height 40
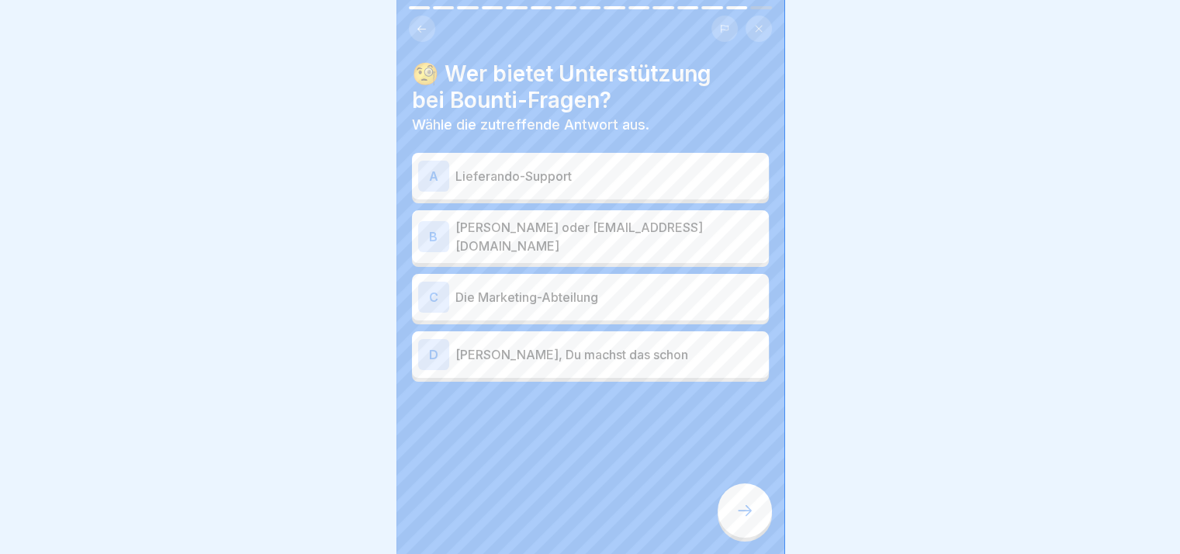
click at [611, 178] on p "Lieferando-Support" at bounding box center [608, 176] width 307 height 19
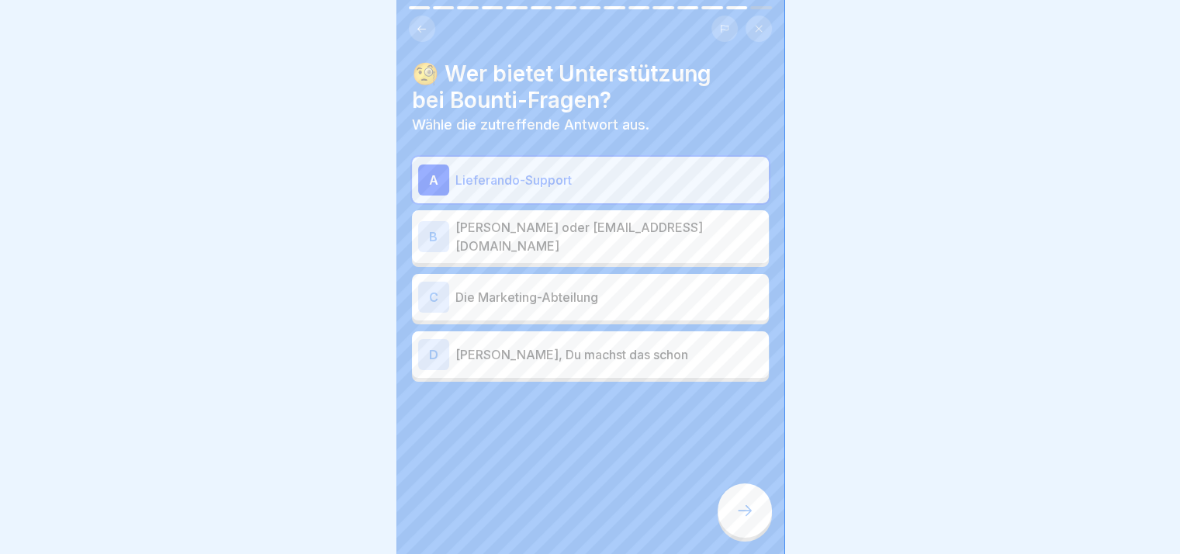
click at [609, 237] on p "[PERSON_NAME] oder [EMAIL_ADDRESS][DOMAIN_NAME]" at bounding box center [608, 236] width 307 height 37
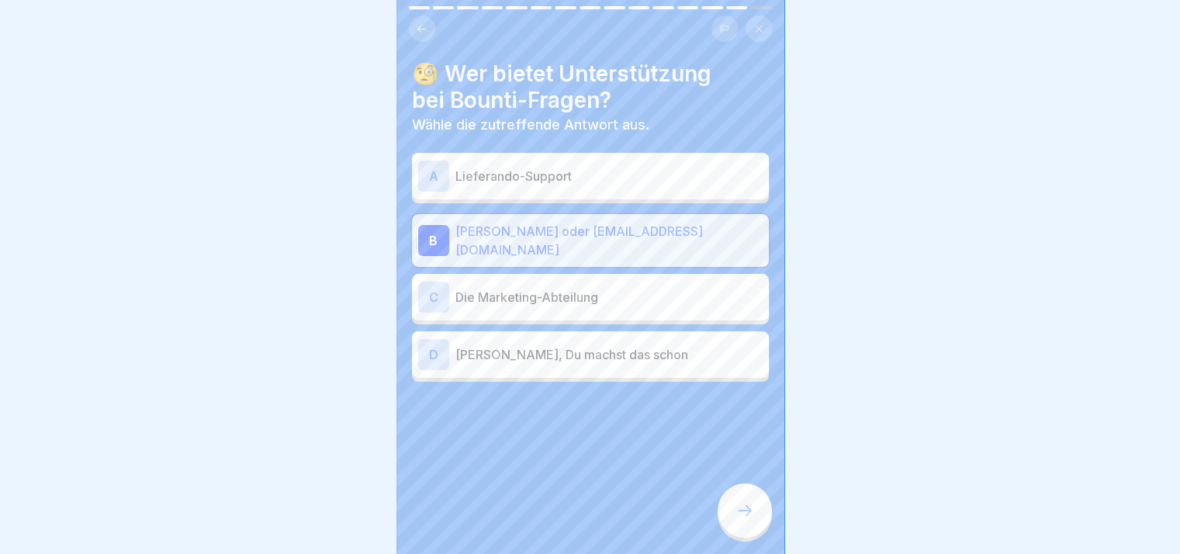
click at [621, 289] on p "Die Marketing-Abteilung" at bounding box center [608, 297] width 307 height 19
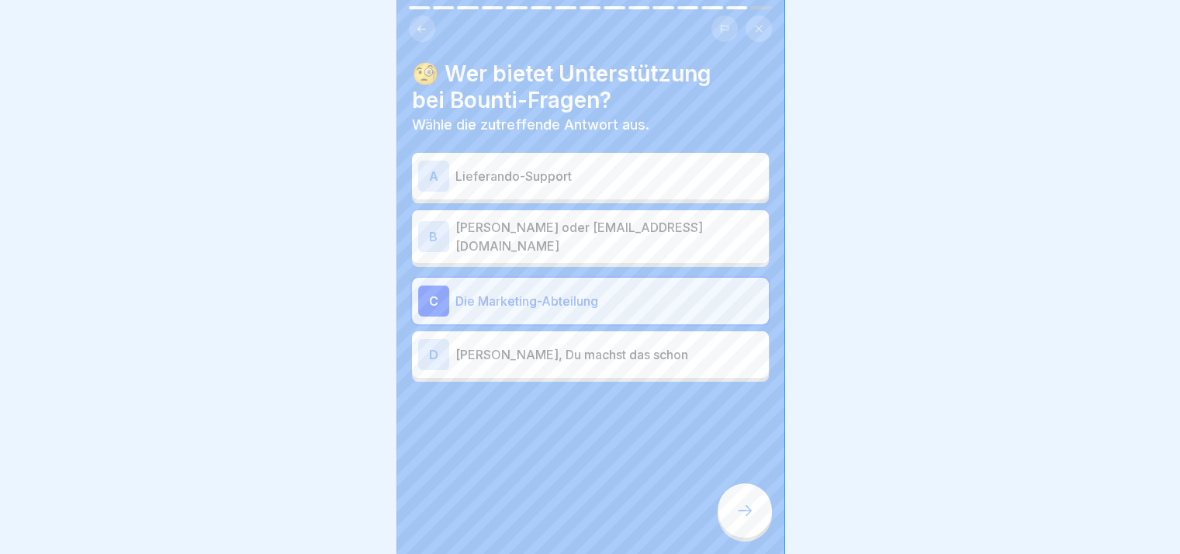
click at [737, 519] on icon at bounding box center [744, 510] width 19 height 19
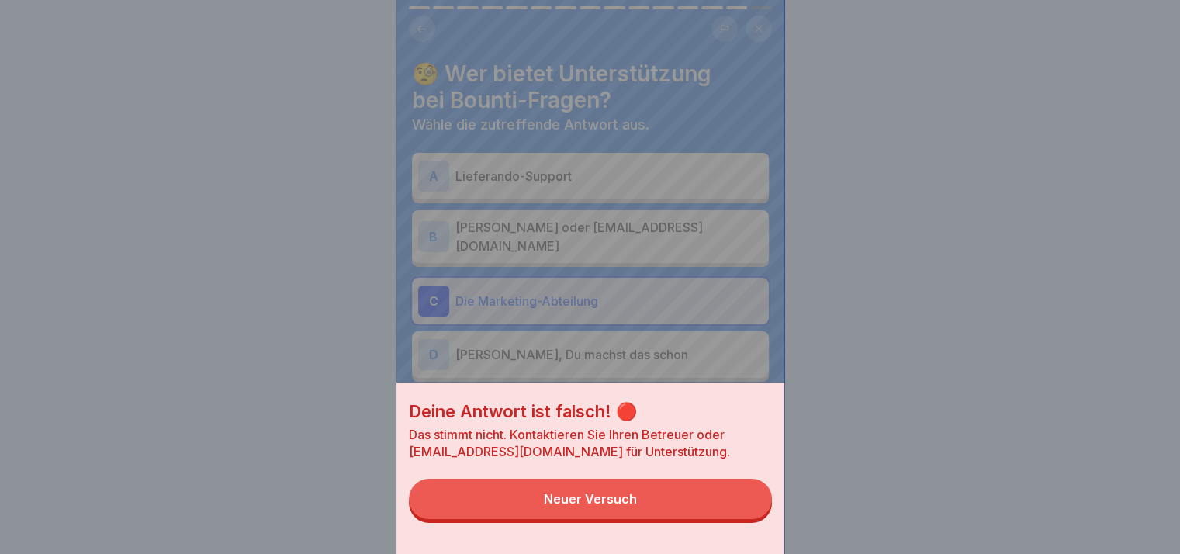
click at [737, 519] on button "Neuer Versuch" at bounding box center [590, 499] width 363 height 40
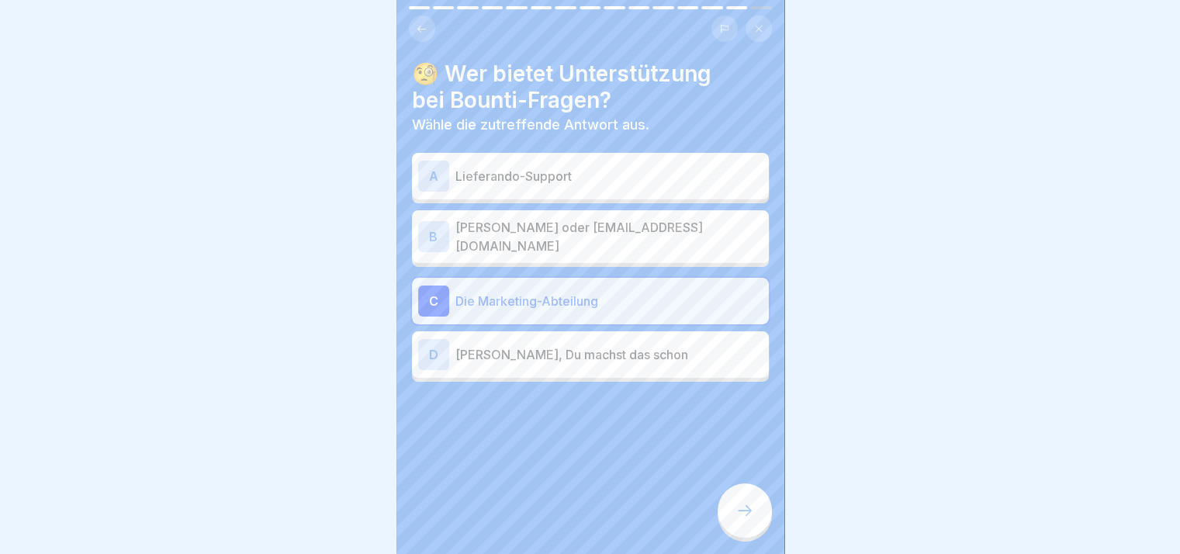
click at [604, 253] on p "[PERSON_NAME] oder [EMAIL_ADDRESS][DOMAIN_NAME]" at bounding box center [608, 236] width 307 height 37
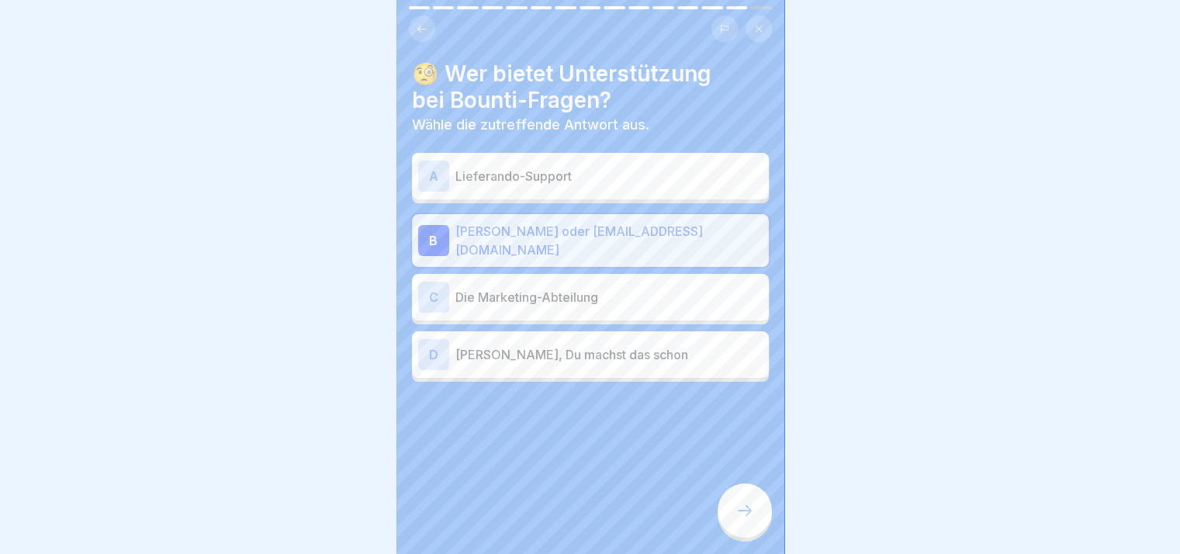
click at [739, 520] on icon at bounding box center [744, 510] width 19 height 19
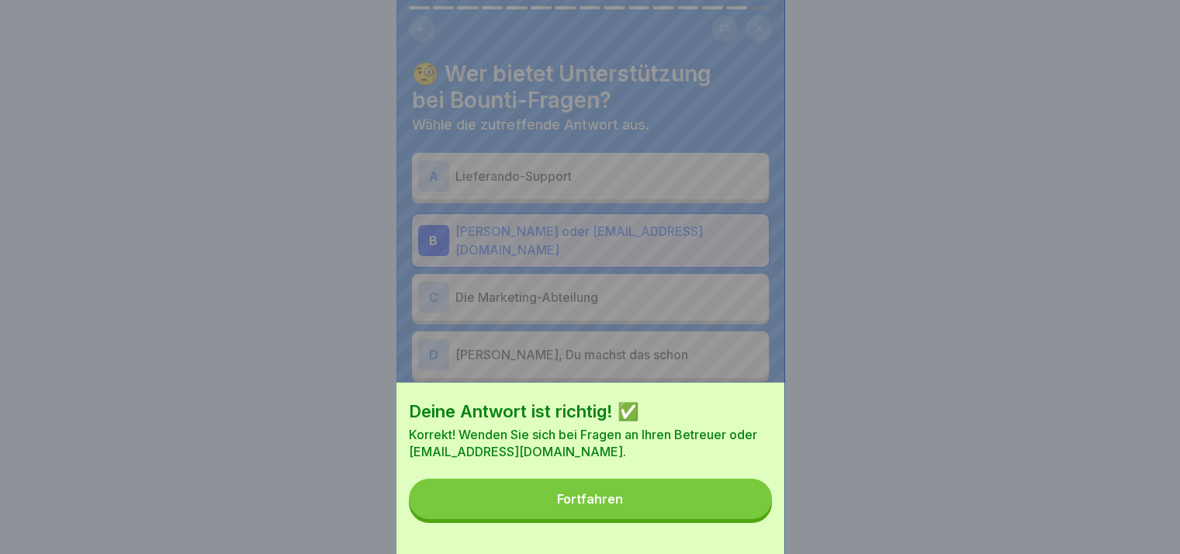
click at [739, 519] on button "Fortfahren" at bounding box center [590, 499] width 363 height 40
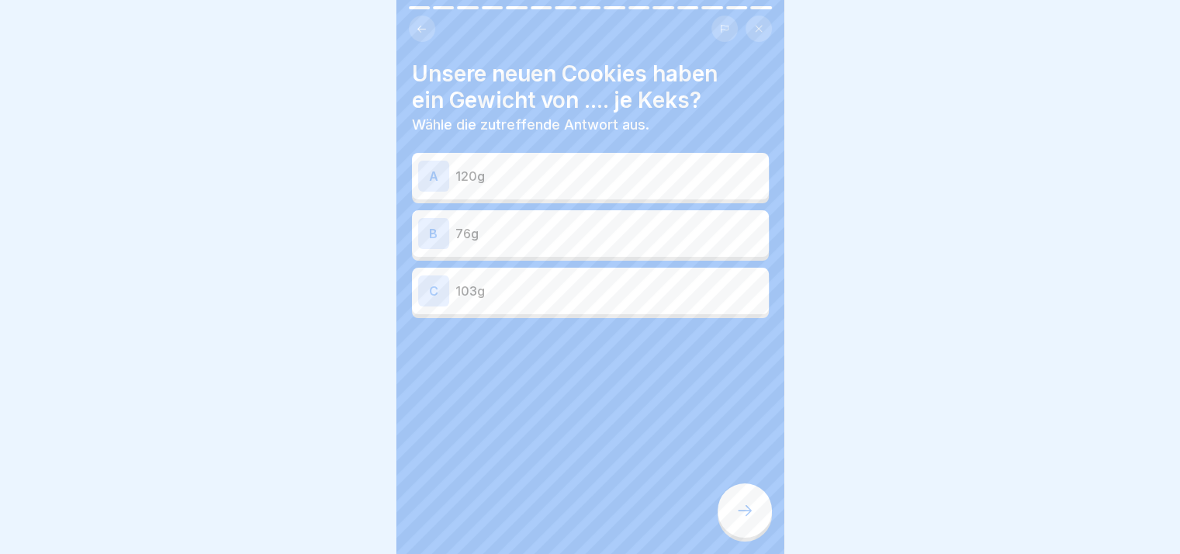
click at [596, 186] on div "A 120g" at bounding box center [590, 176] width 344 height 31
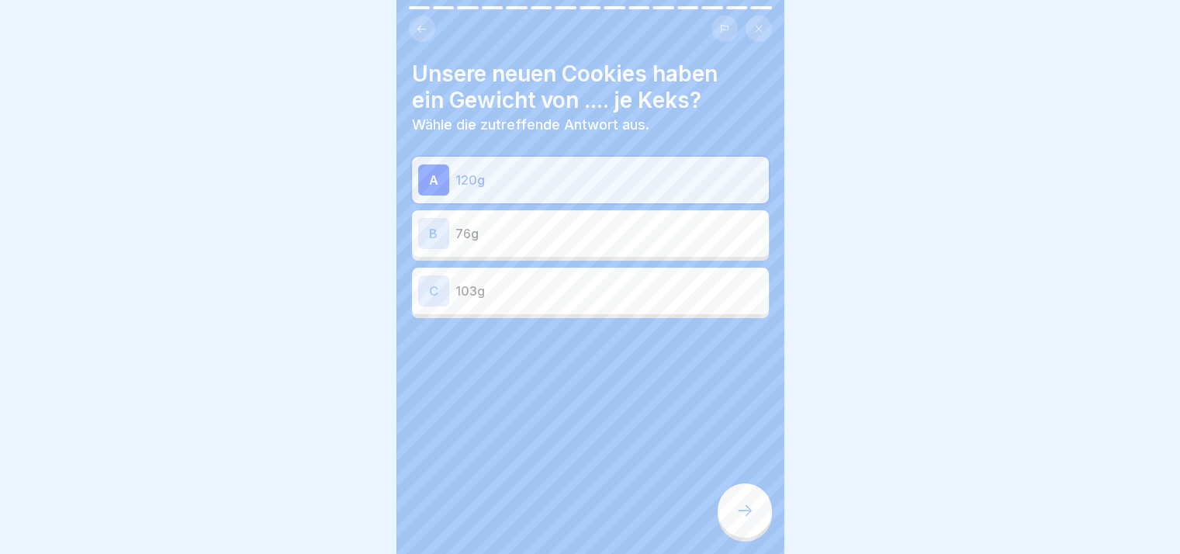
click at [749, 519] on icon at bounding box center [744, 510] width 19 height 19
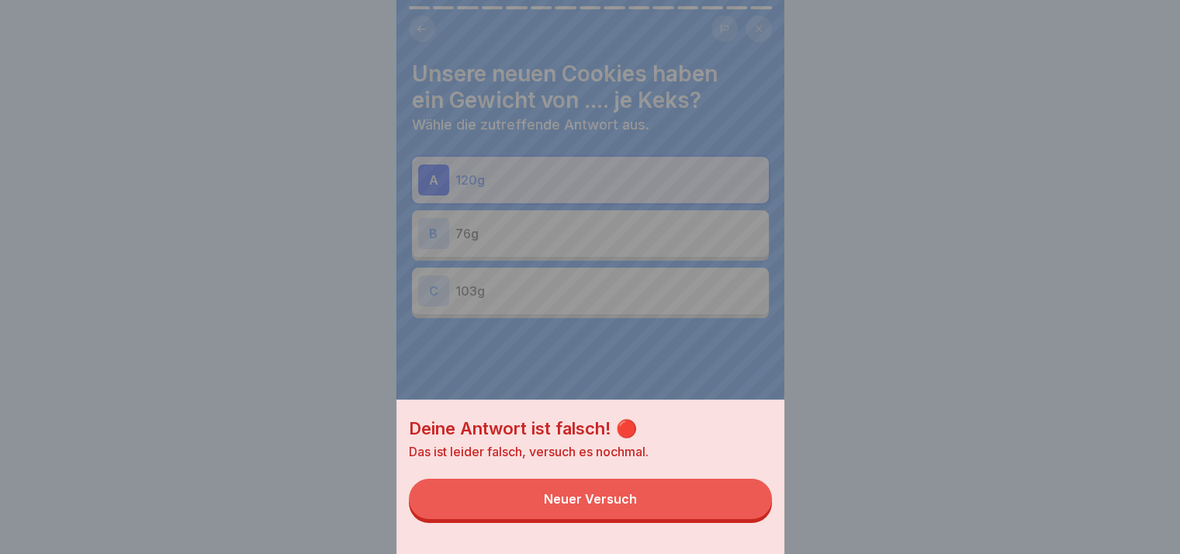
click at [749, 519] on button "Neuer Versuch" at bounding box center [590, 499] width 363 height 40
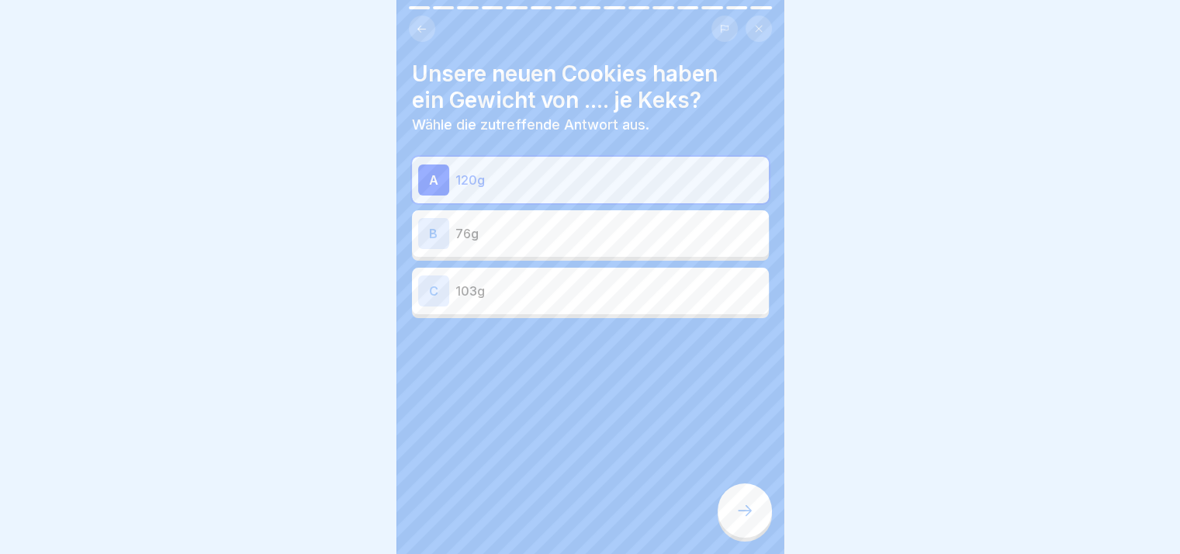
click at [583, 240] on p "76g" at bounding box center [608, 233] width 307 height 19
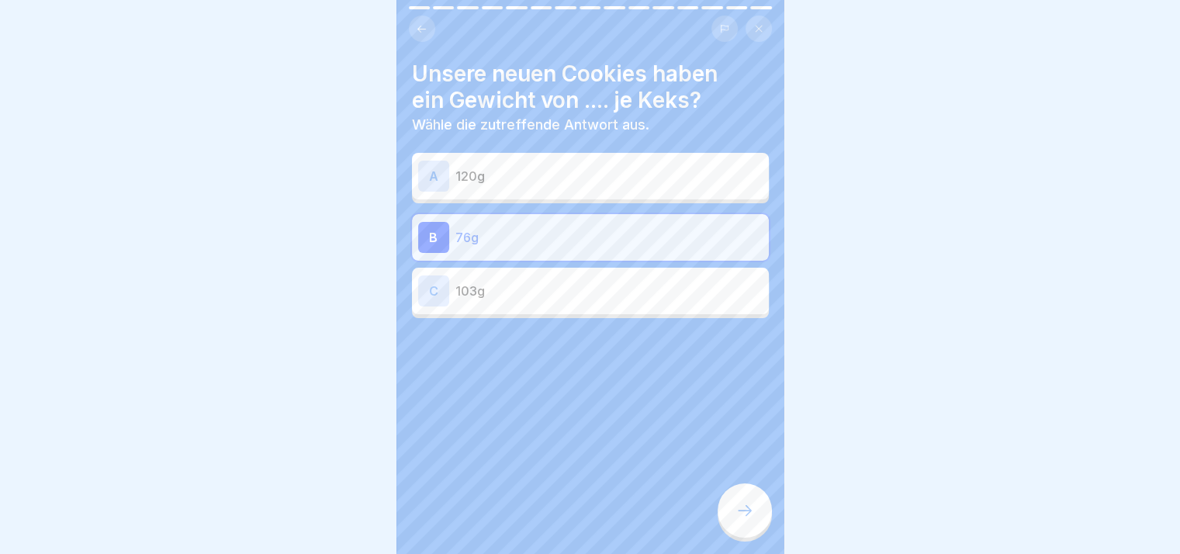
click at [736, 538] on div at bounding box center [745, 510] width 54 height 54
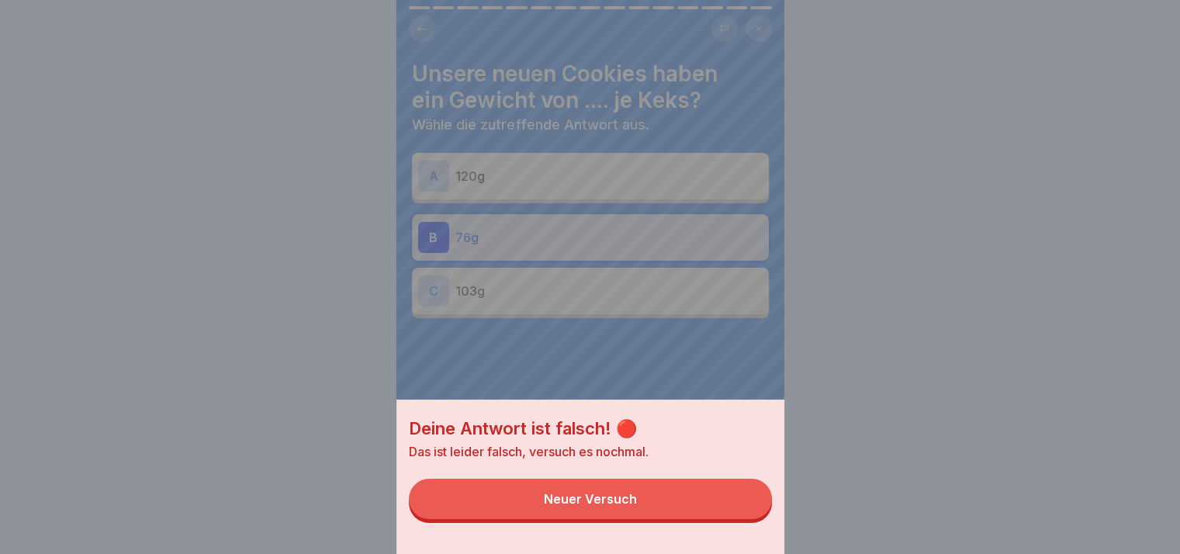
click at [724, 500] on button "Neuer Versuch" at bounding box center [590, 499] width 363 height 40
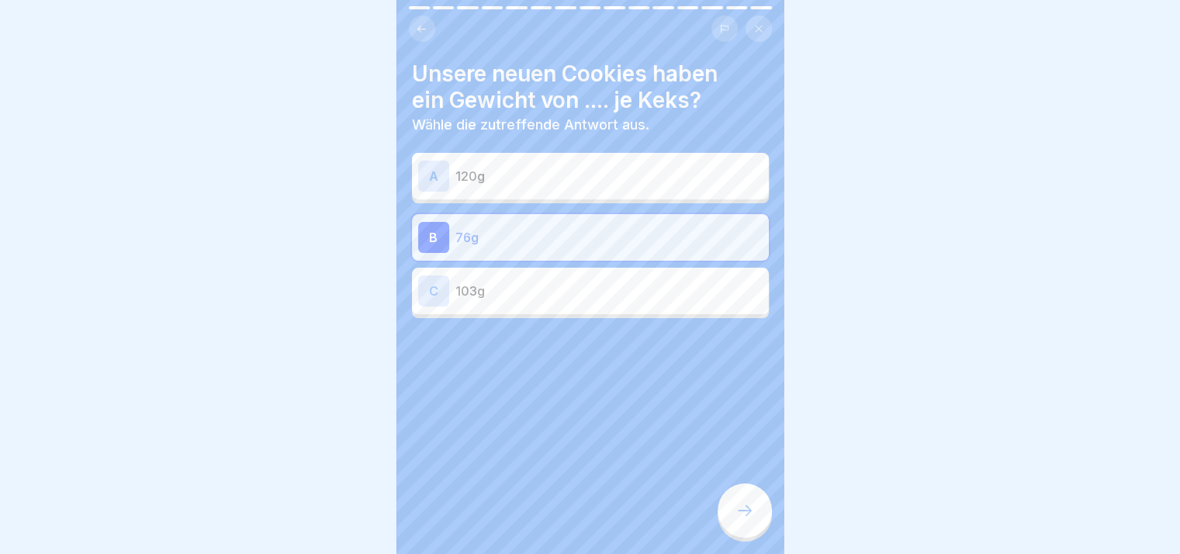
click at [645, 323] on div at bounding box center [590, 364] width 357 height 93
click at [657, 309] on div "C 103g" at bounding box center [590, 291] width 357 height 47
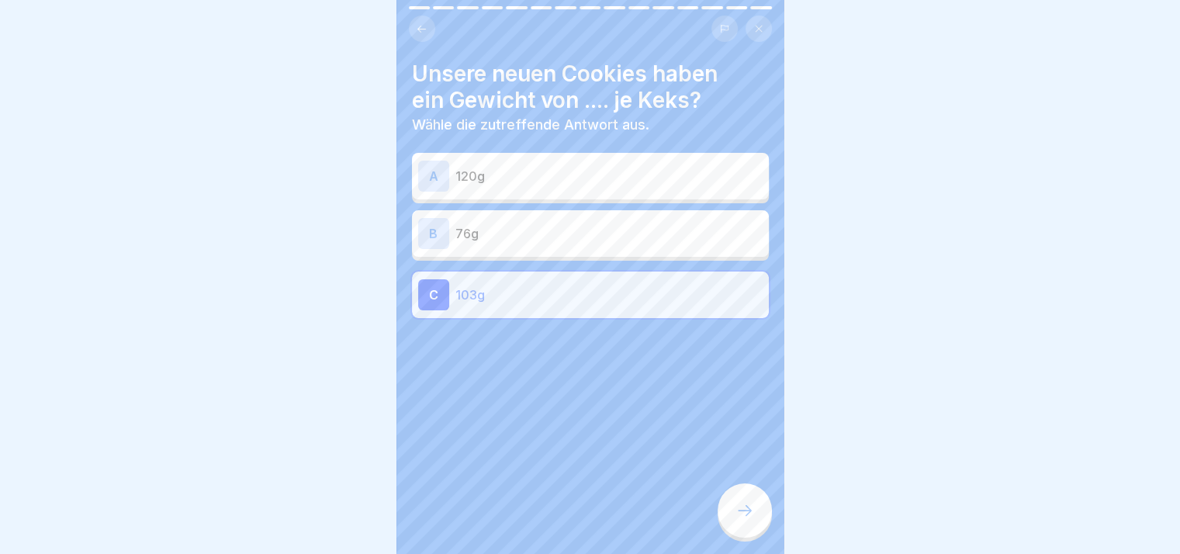
click at [733, 503] on div at bounding box center [745, 510] width 54 height 54
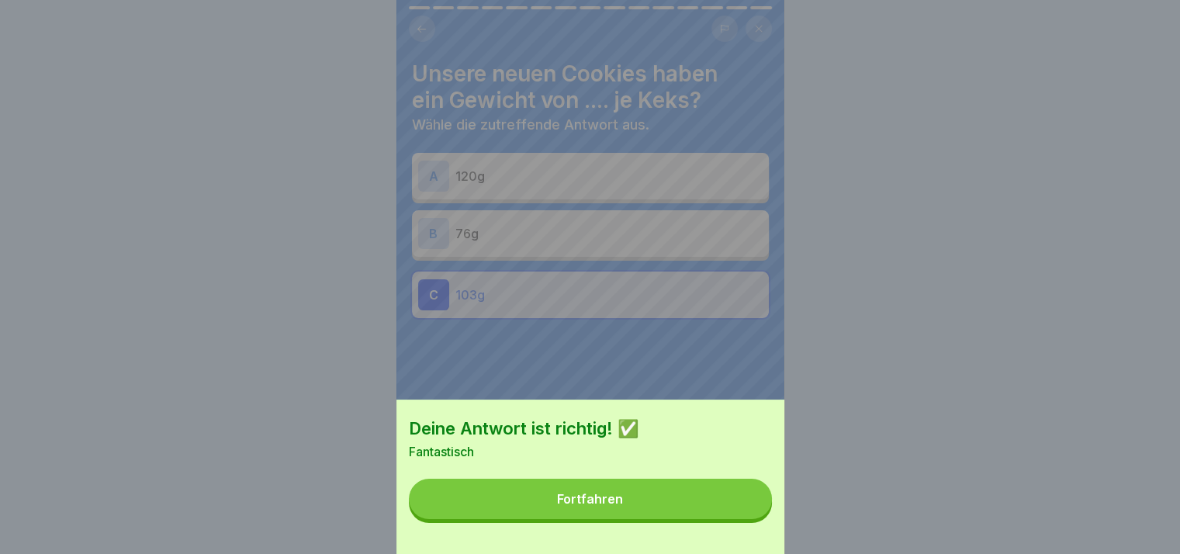
click at [733, 503] on button "Fortfahren" at bounding box center [590, 499] width 363 height 40
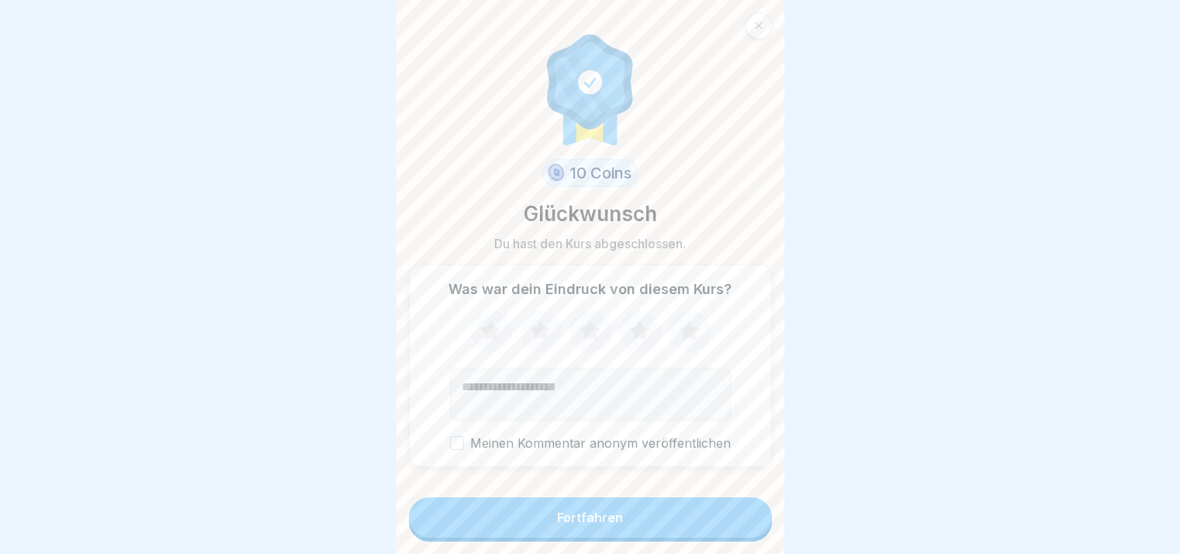
click at [704, 529] on button "Fortfahren" at bounding box center [590, 517] width 363 height 40
